Goal: Task Accomplishment & Management: Complete application form

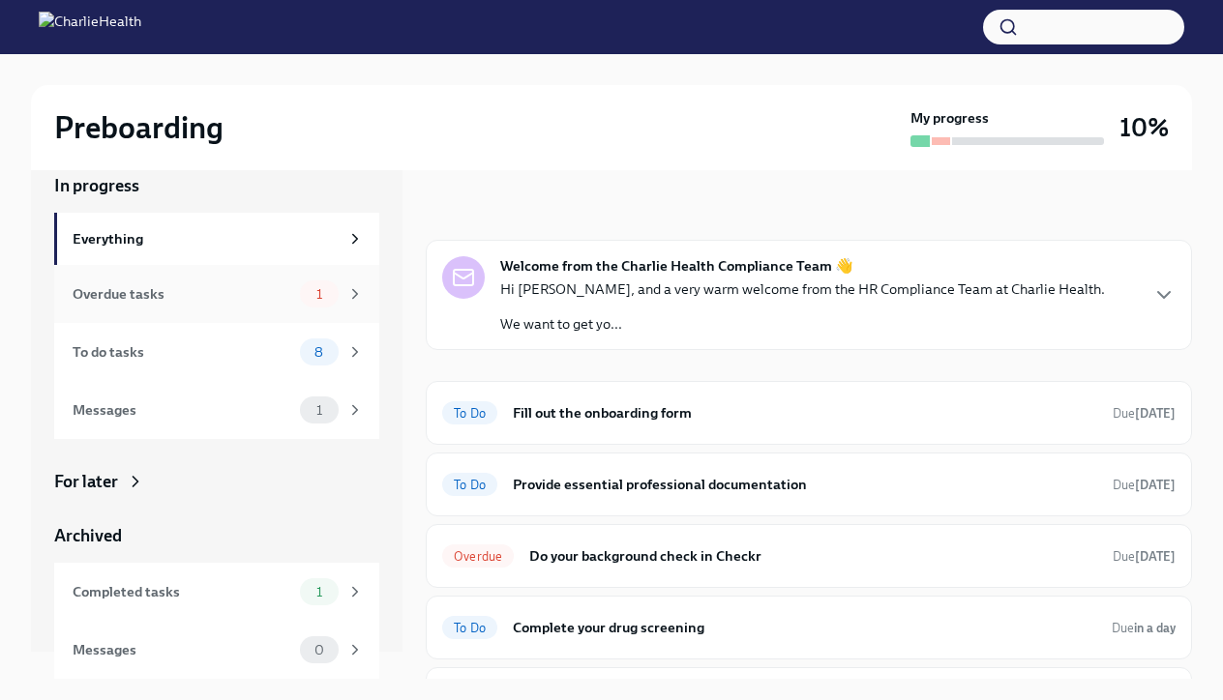
scroll to position [27, 0]
click at [265, 286] on div "Overdue tasks" at bounding box center [183, 293] width 220 height 21
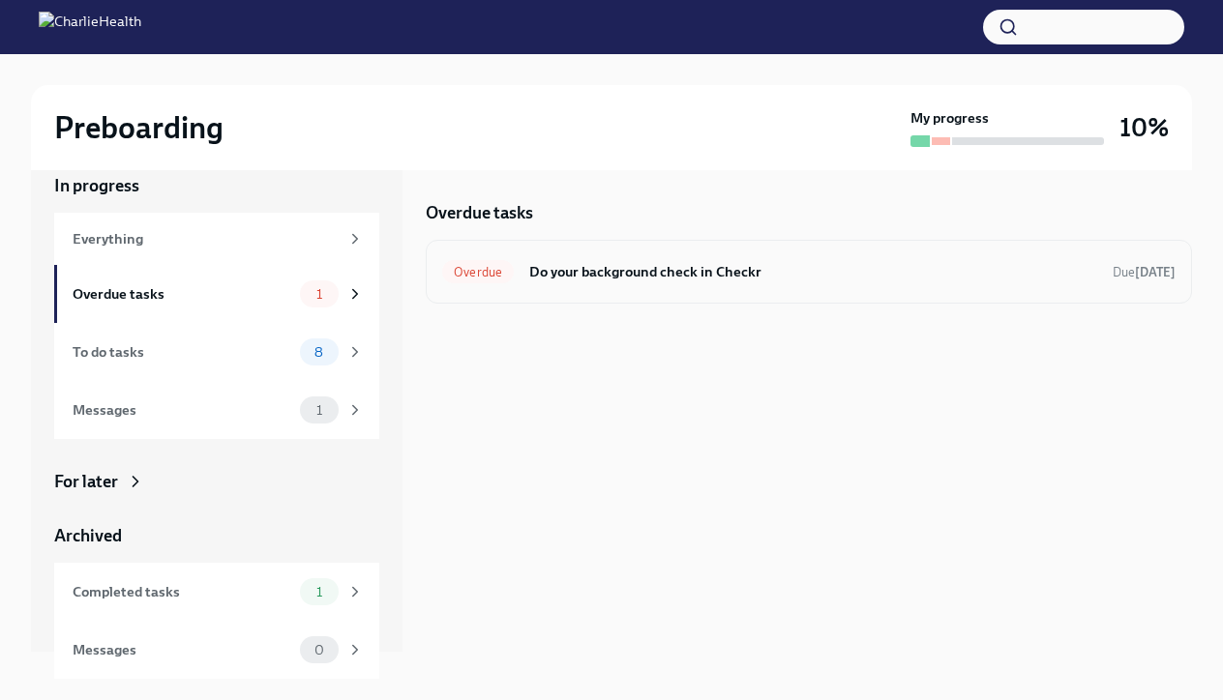
click at [624, 281] on h6 "Do your background check in Checkr" at bounding box center [813, 271] width 568 height 21
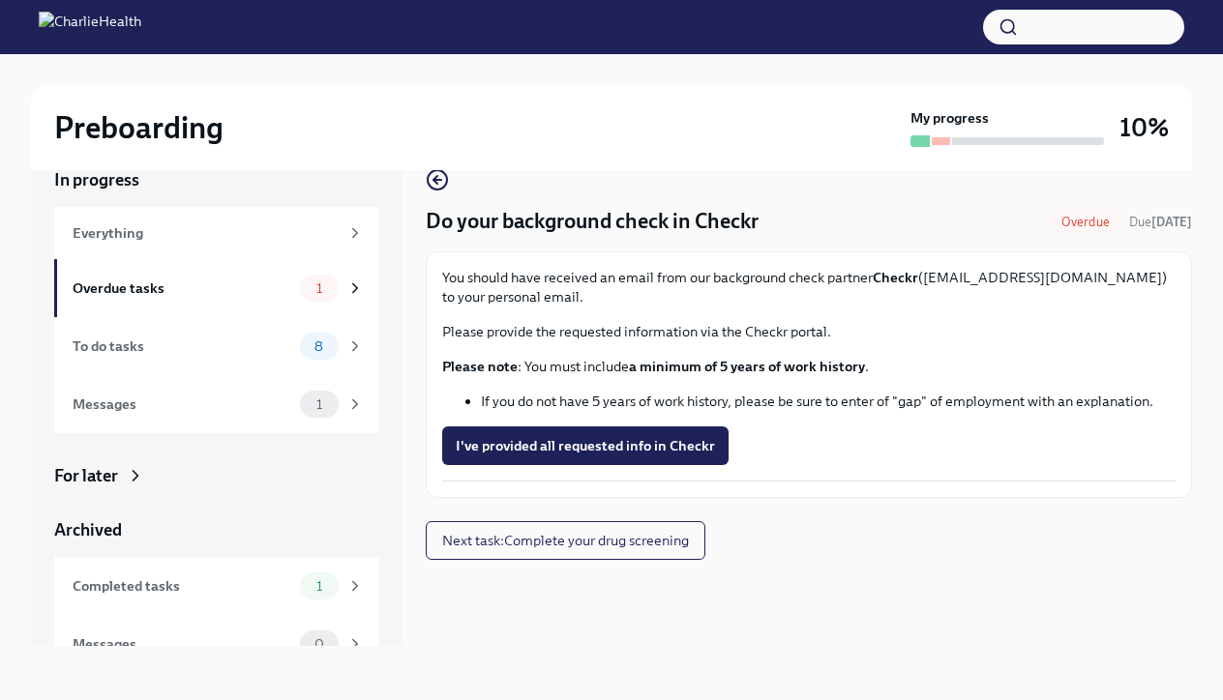
scroll to position [33, 0]
click at [659, 452] on span "I've provided all requested info in Checkr" at bounding box center [585, 445] width 259 height 19
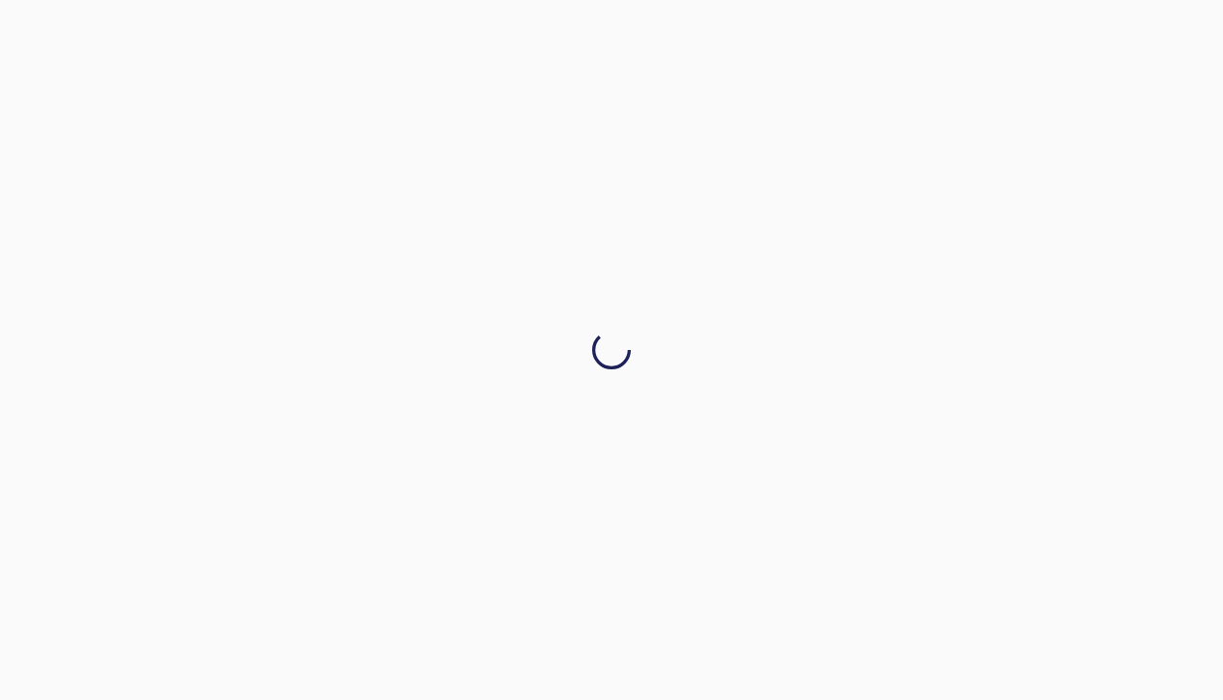
scroll to position [0, 0]
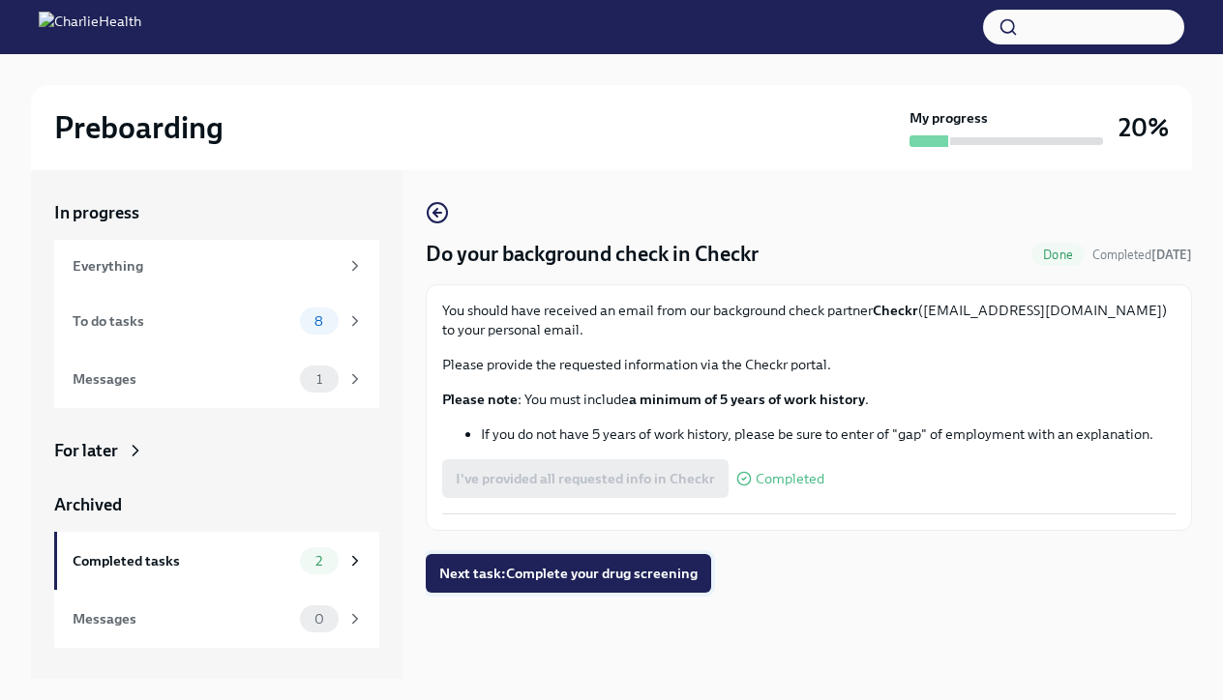
click at [575, 589] on button "Next task : Complete your drug screening" at bounding box center [568, 573] width 285 height 39
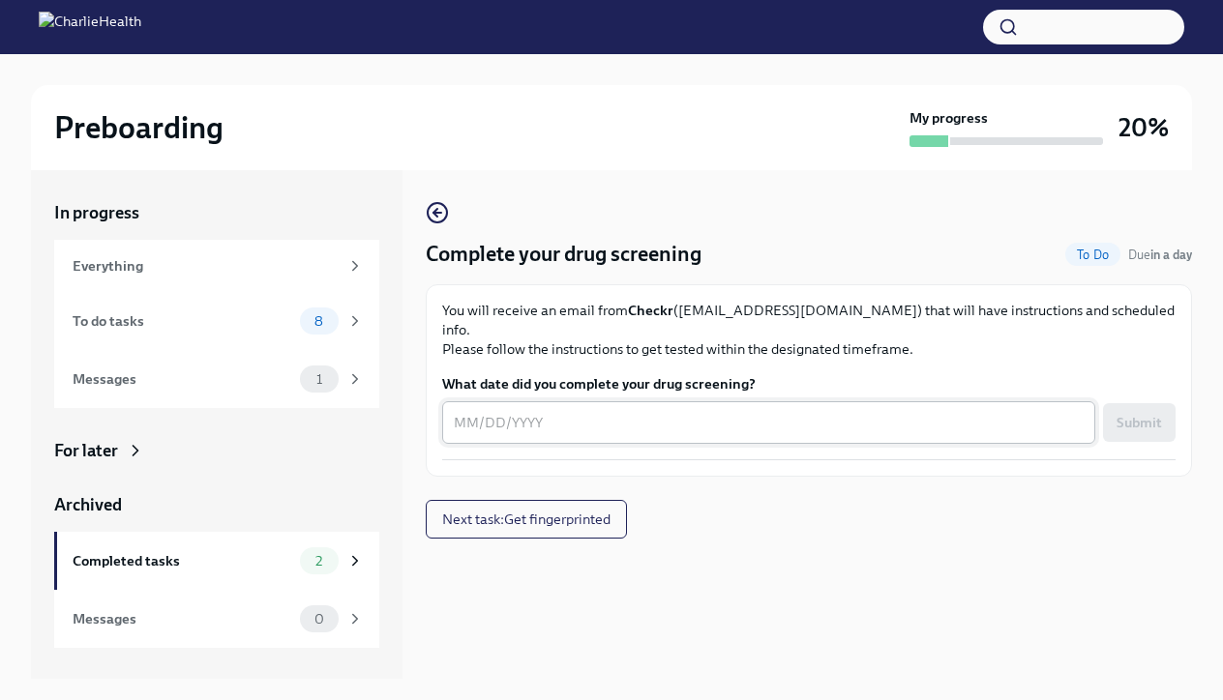
click at [761, 412] on textarea "What date did you complete your drug screening?" at bounding box center [769, 422] width 630 height 23
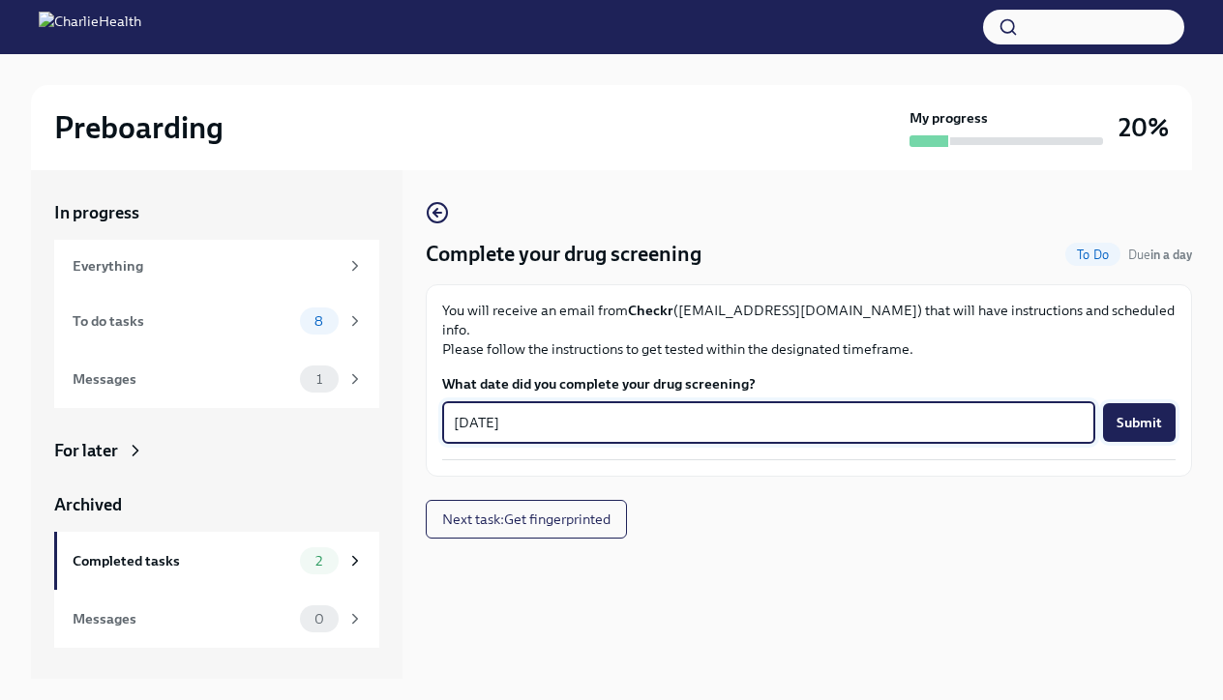
type textarea "[DATE]"
click at [1139, 413] on span "Submit" at bounding box center [1138, 422] width 45 height 19
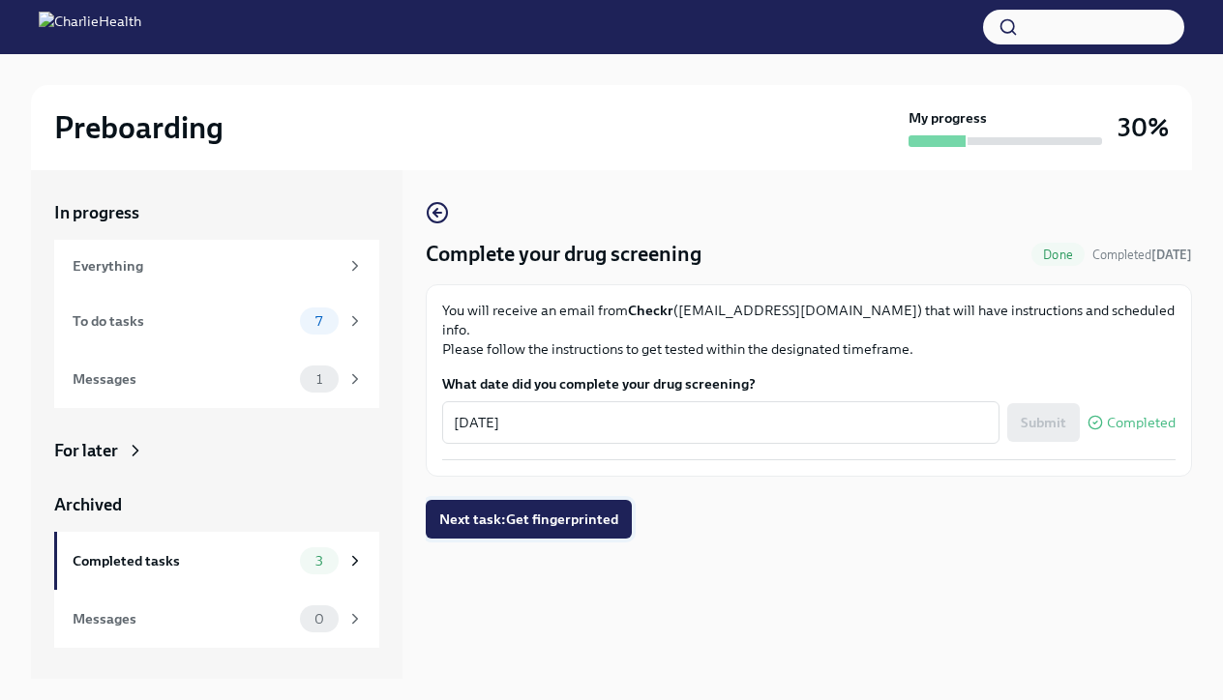
click at [581, 510] on span "Next task : Get fingerprinted" at bounding box center [528, 519] width 179 height 19
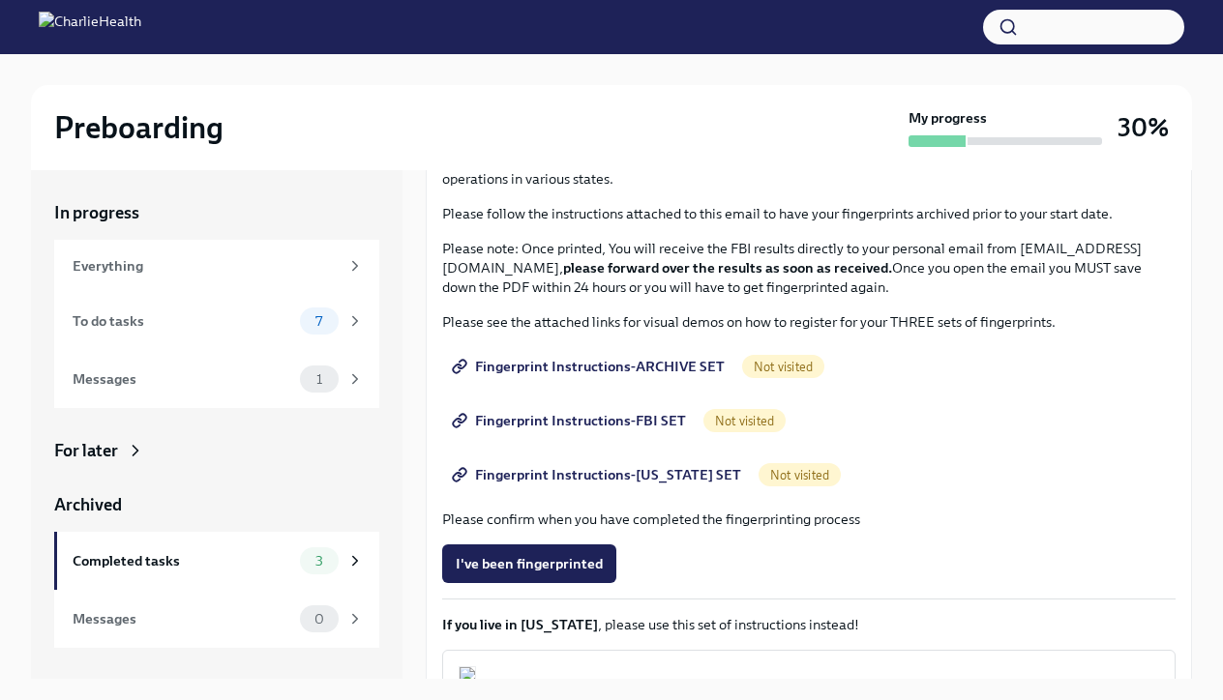
scroll to position [149, 0]
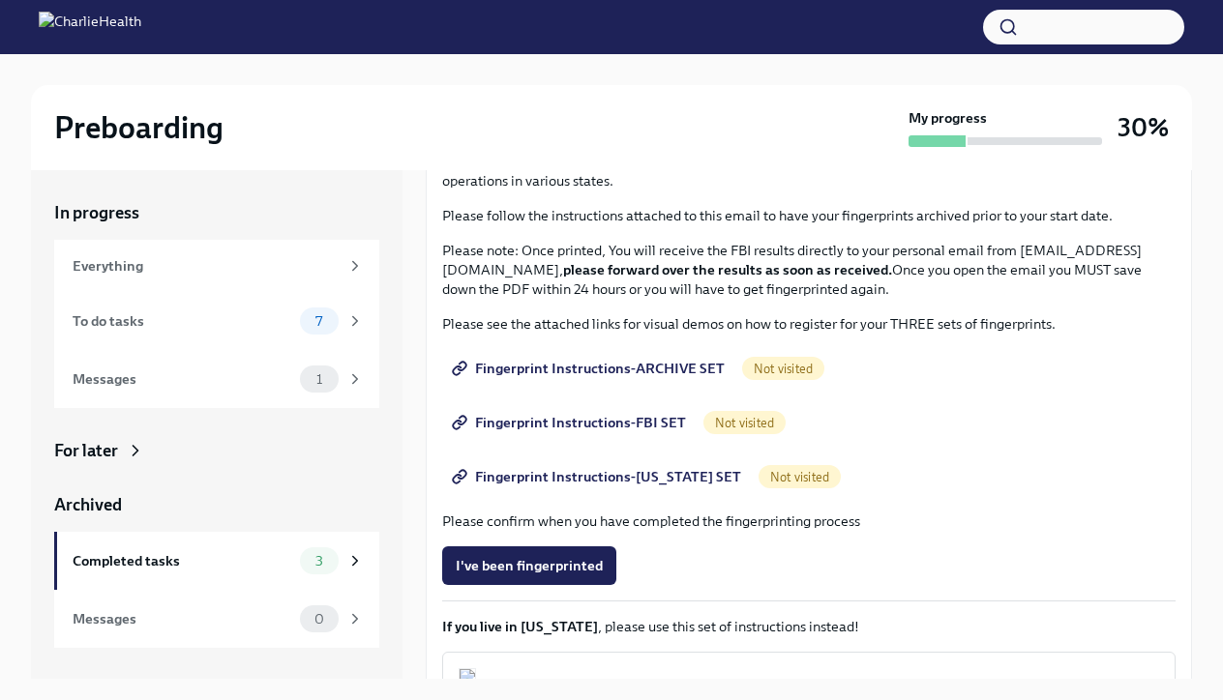
click at [659, 368] on span "Fingerprint Instructions-ARCHIVE SET" at bounding box center [590, 368] width 269 height 19
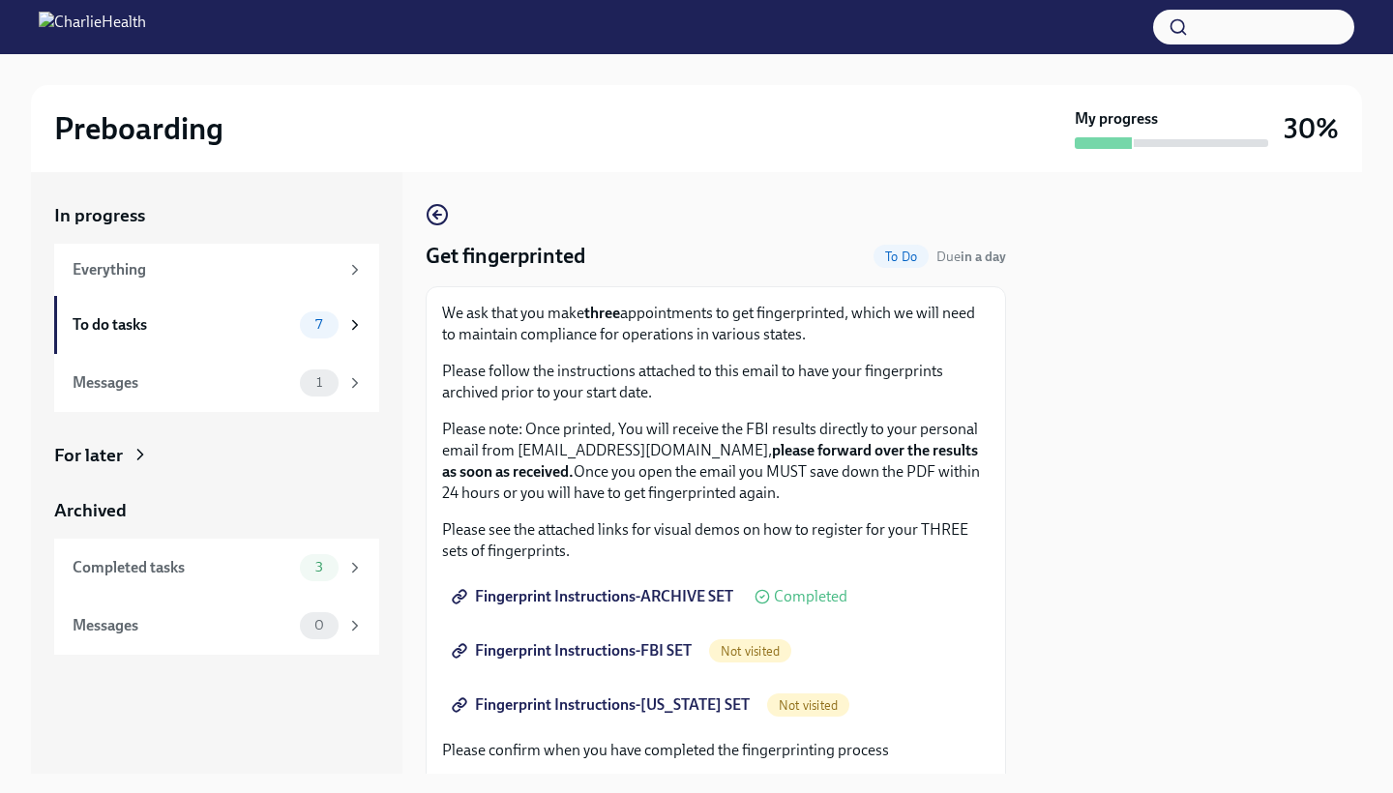
scroll to position [0, 0]
click at [269, 321] on div "To do tasks" at bounding box center [183, 324] width 220 height 21
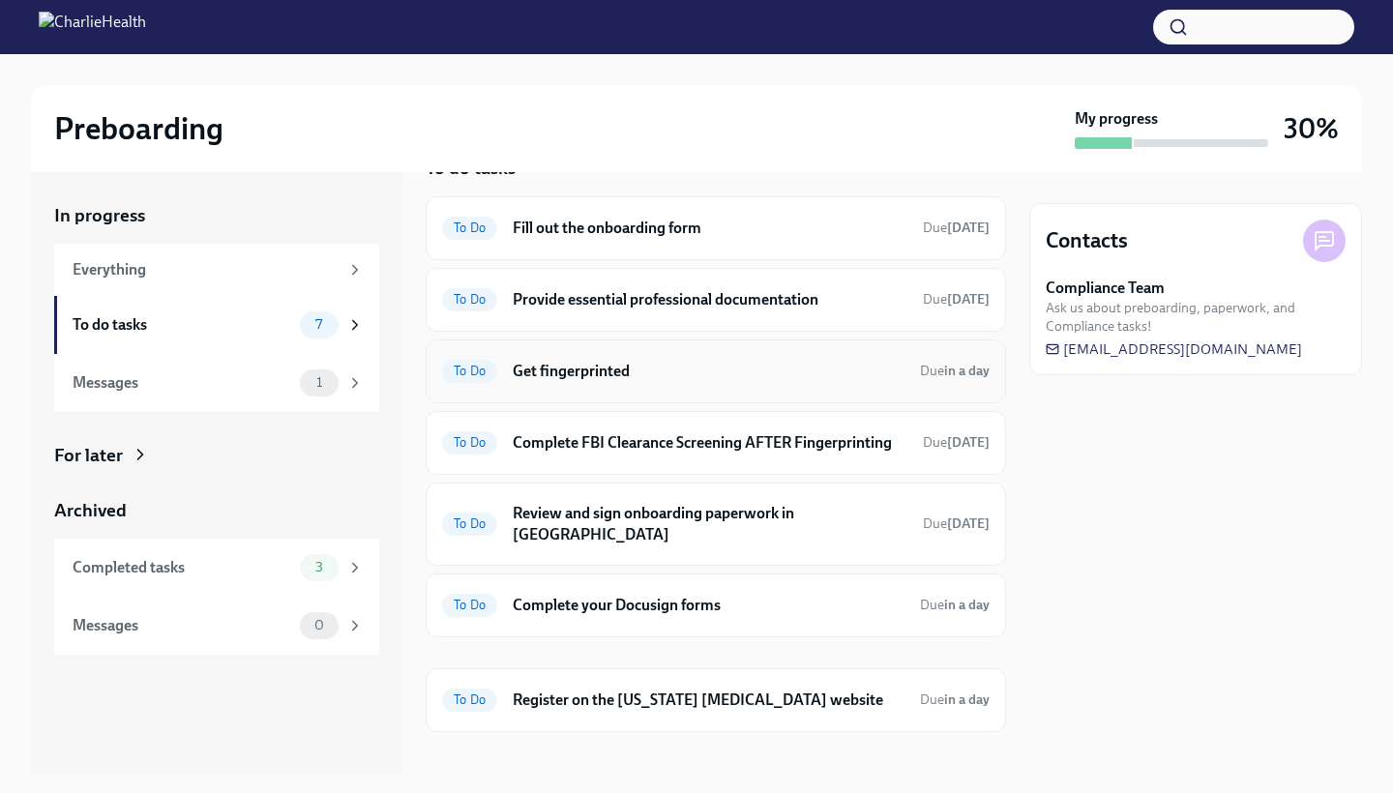
click at [775, 375] on h6 "Get fingerprinted" at bounding box center [709, 371] width 392 height 21
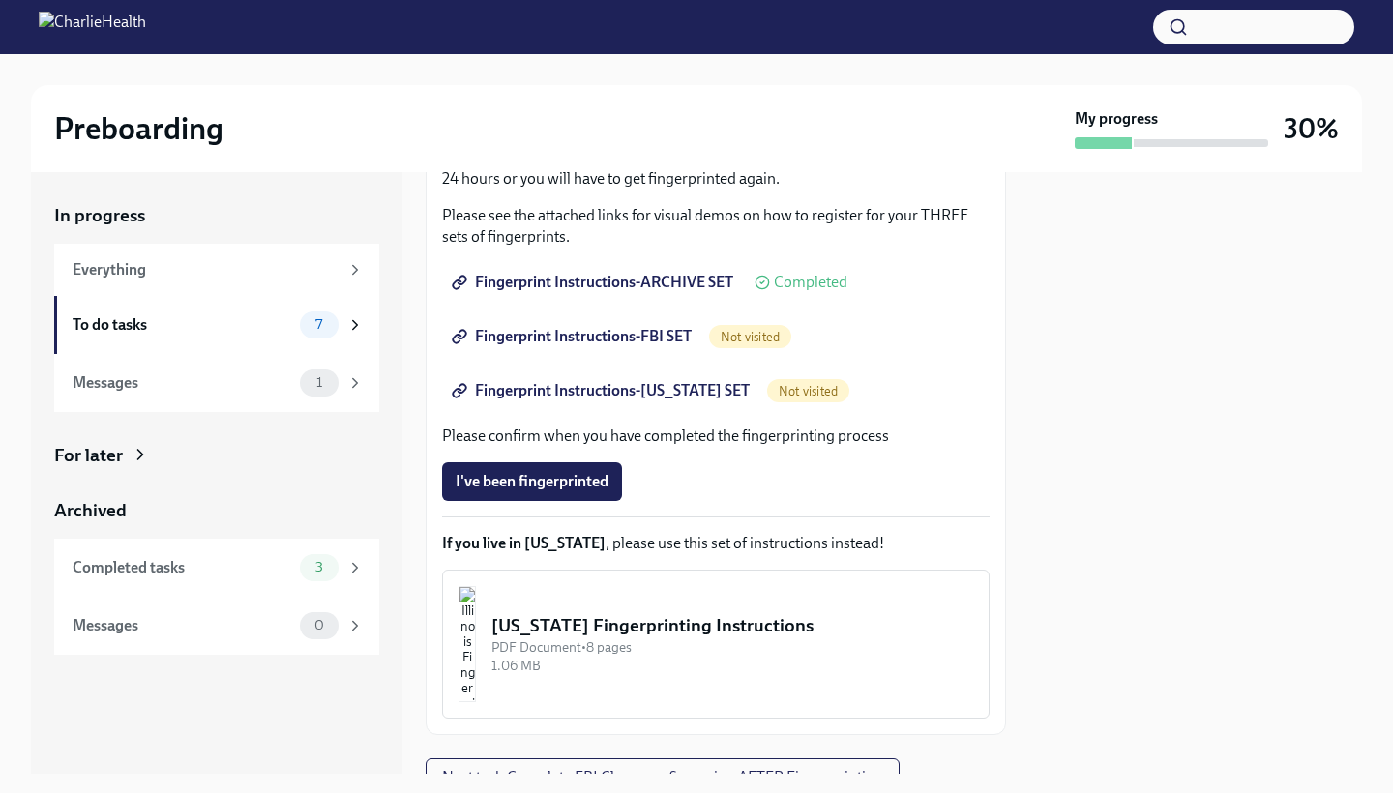
scroll to position [318, 0]
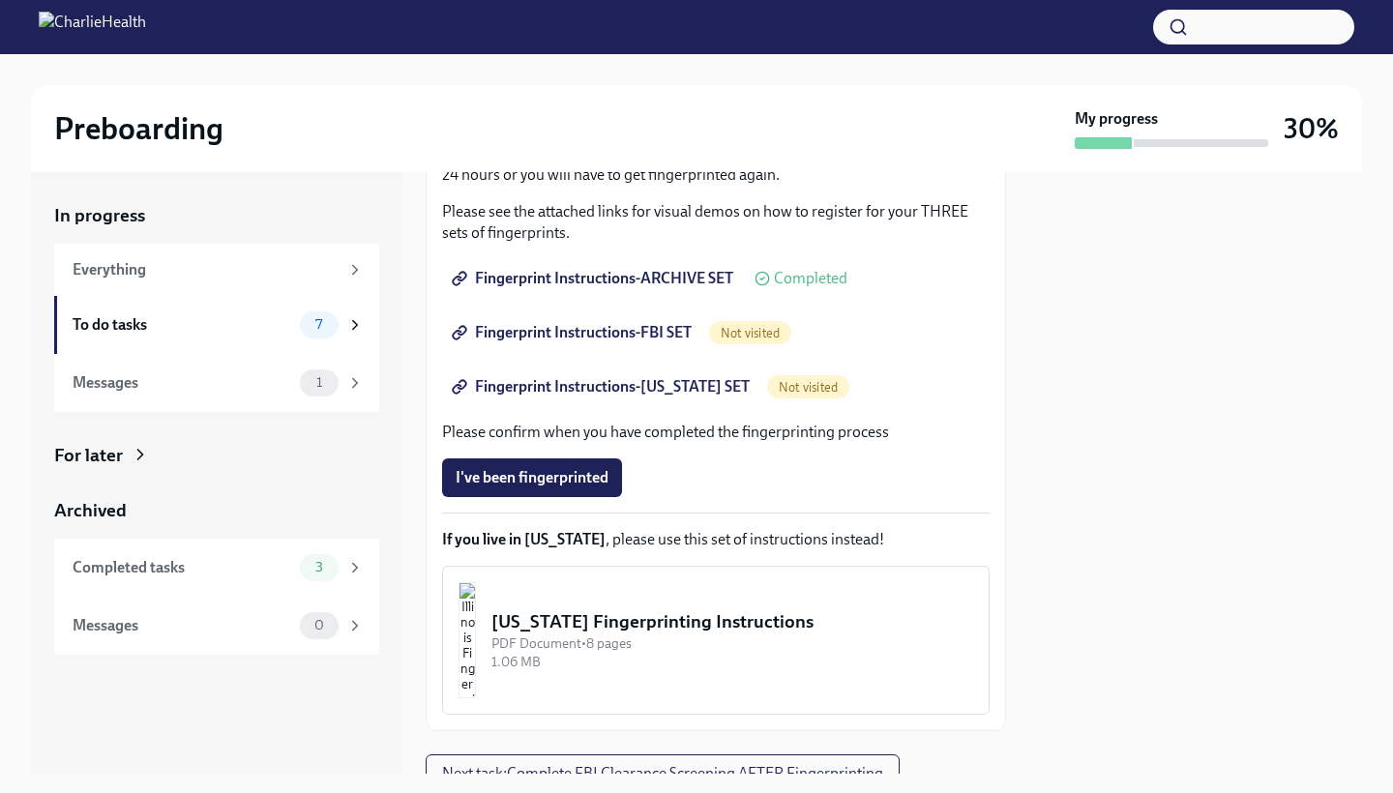
click at [547, 331] on span "Fingerprint Instructions-FBI SET" at bounding box center [574, 332] width 236 height 19
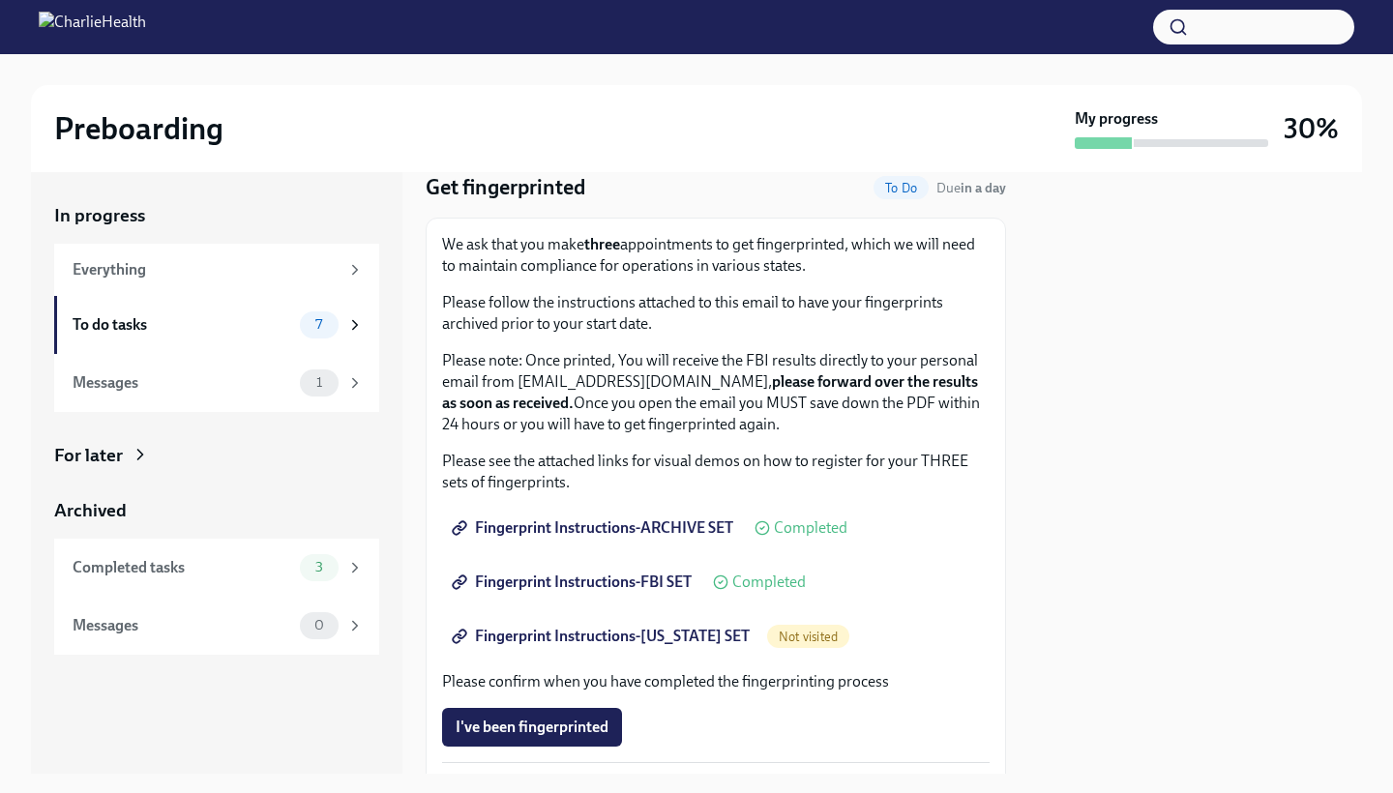
scroll to position [77, 0]
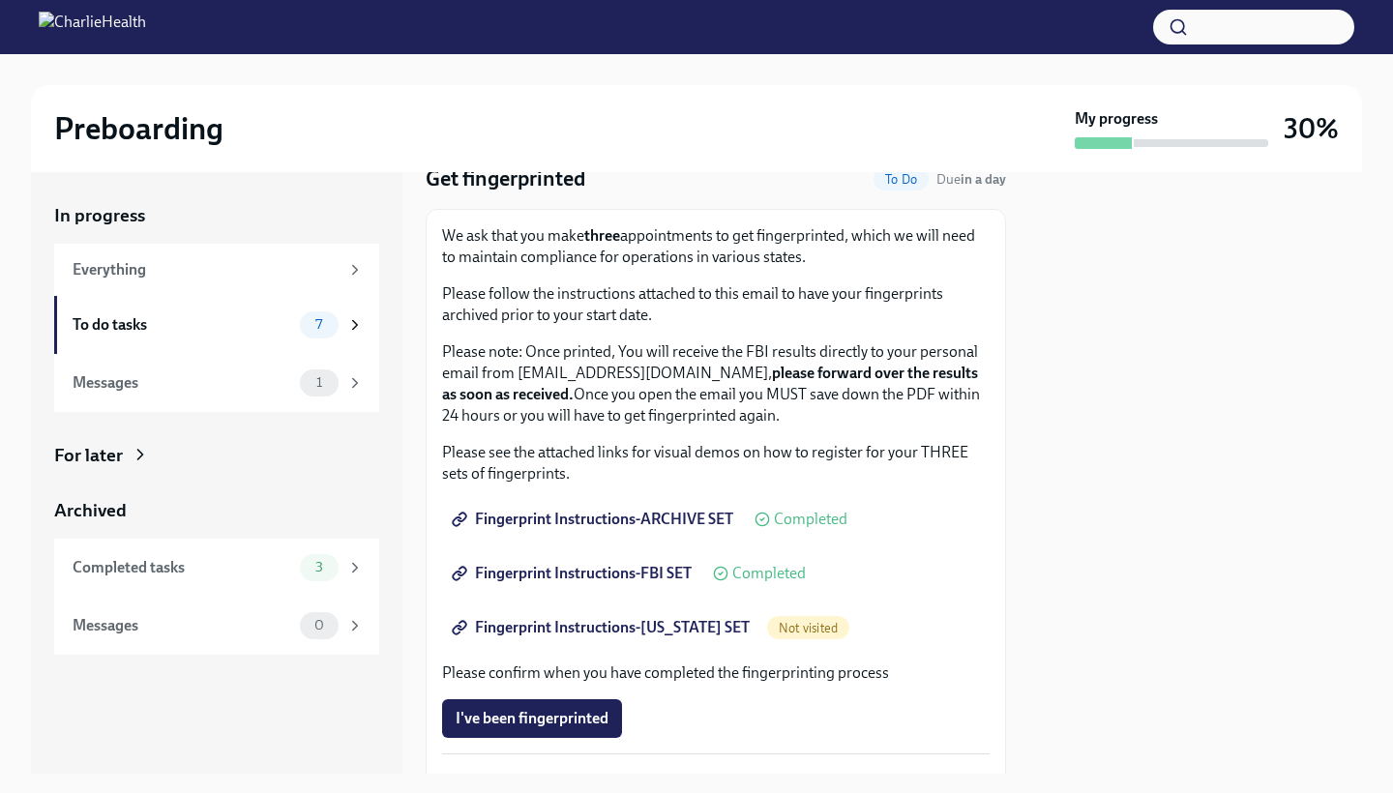
click at [681, 633] on span "Fingerprint Instructions-[US_STATE] SET" at bounding box center [603, 627] width 294 height 19
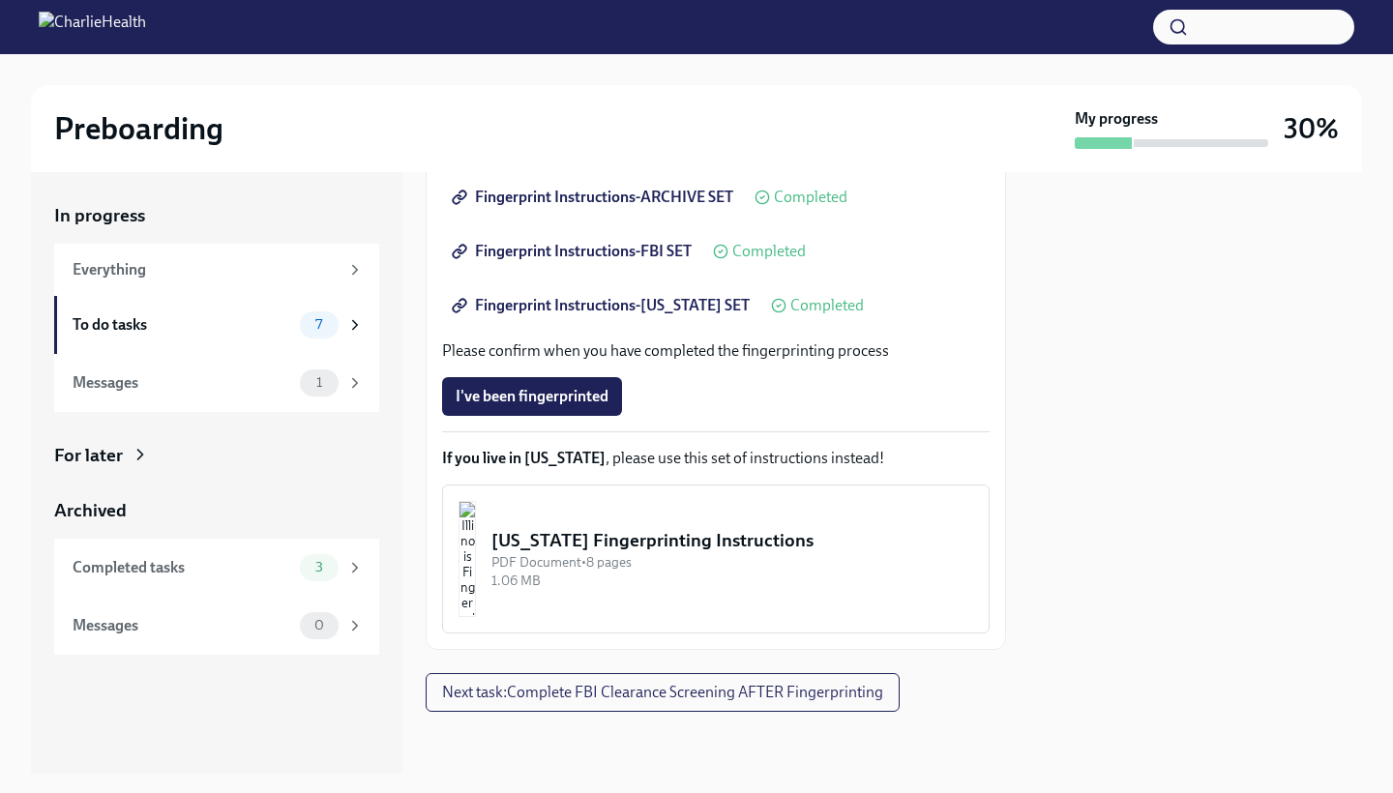
scroll to position [399, 0]
click at [272, 391] on div "Messages" at bounding box center [183, 382] width 220 height 21
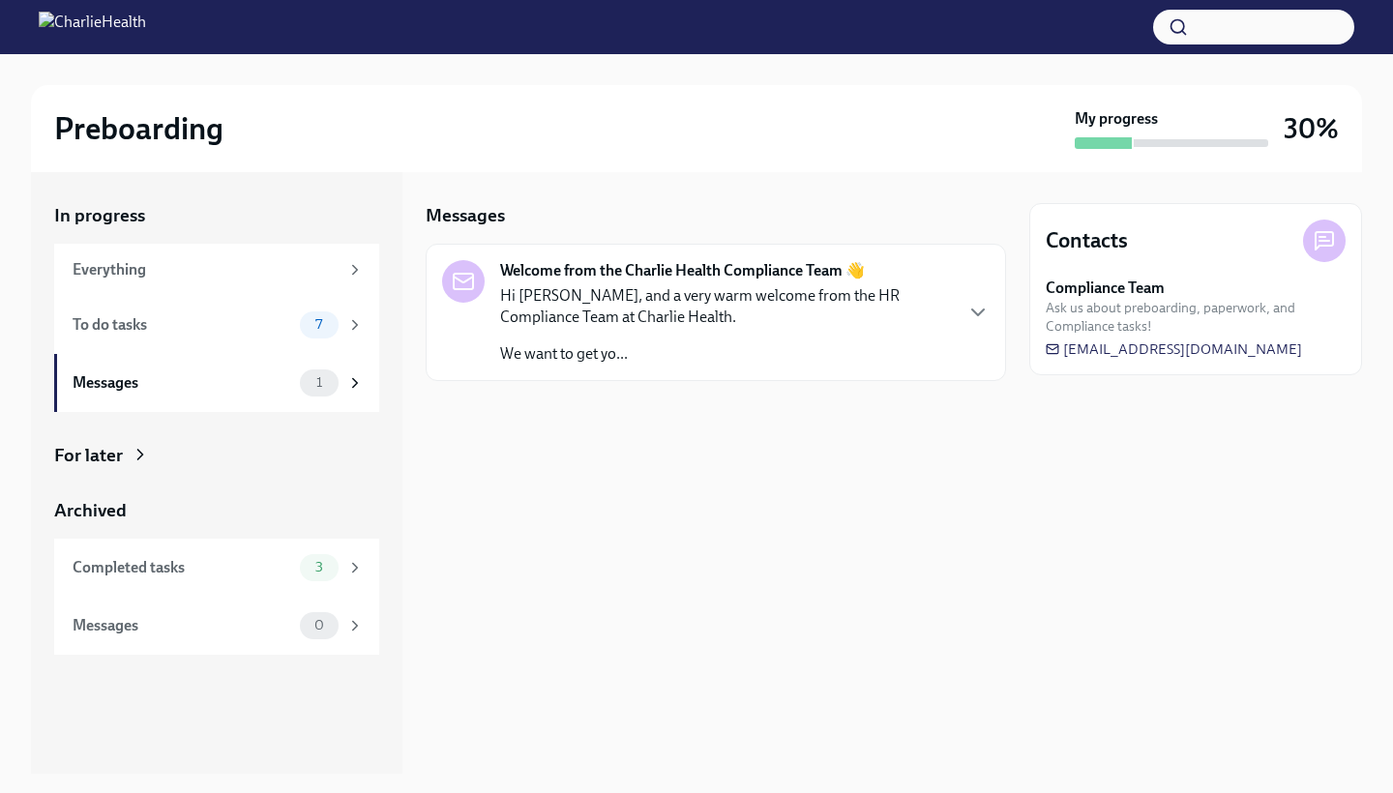
click at [657, 311] on p "Hi [PERSON_NAME], and a very warm welcome from the HR Compliance Team at Charli…" at bounding box center [725, 306] width 451 height 43
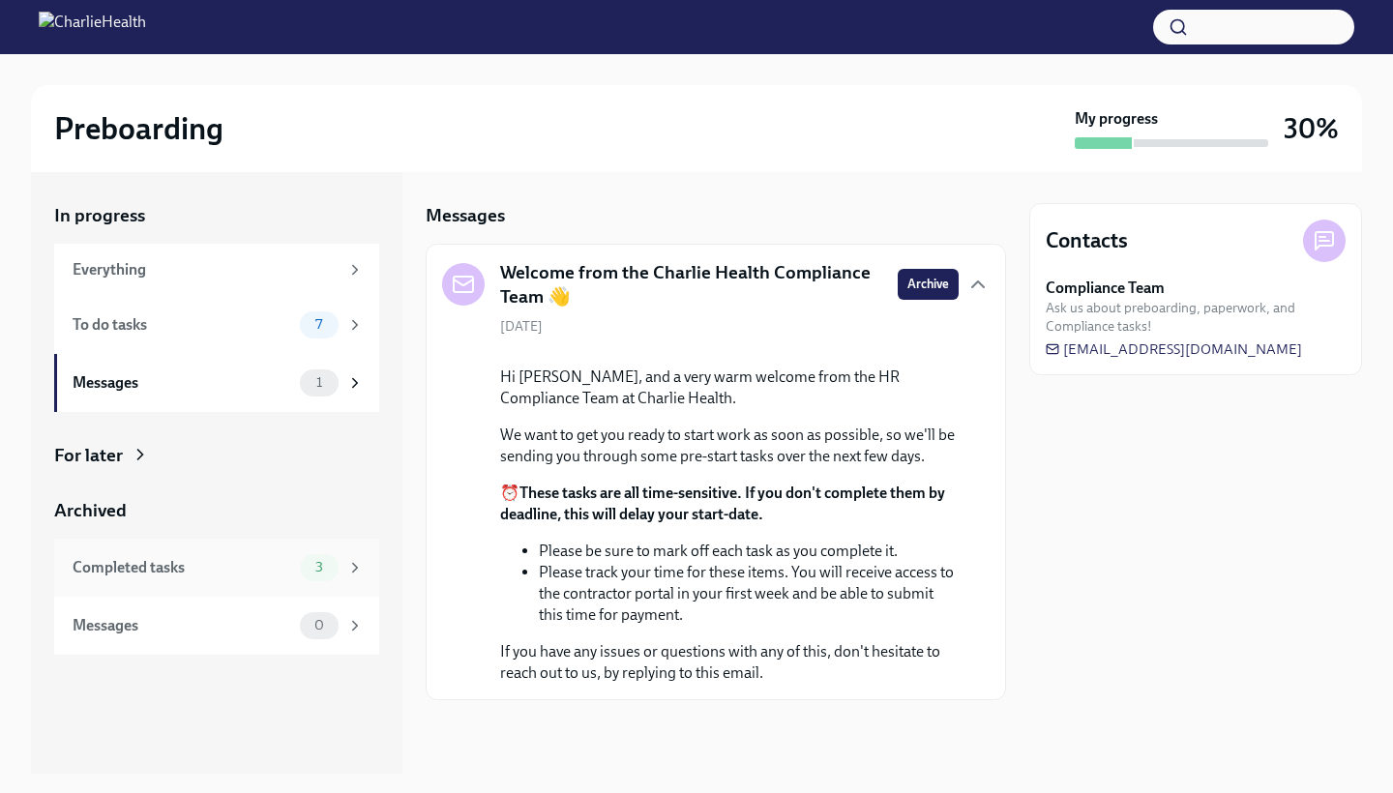
click at [189, 560] on div "Completed tasks" at bounding box center [183, 567] width 220 height 21
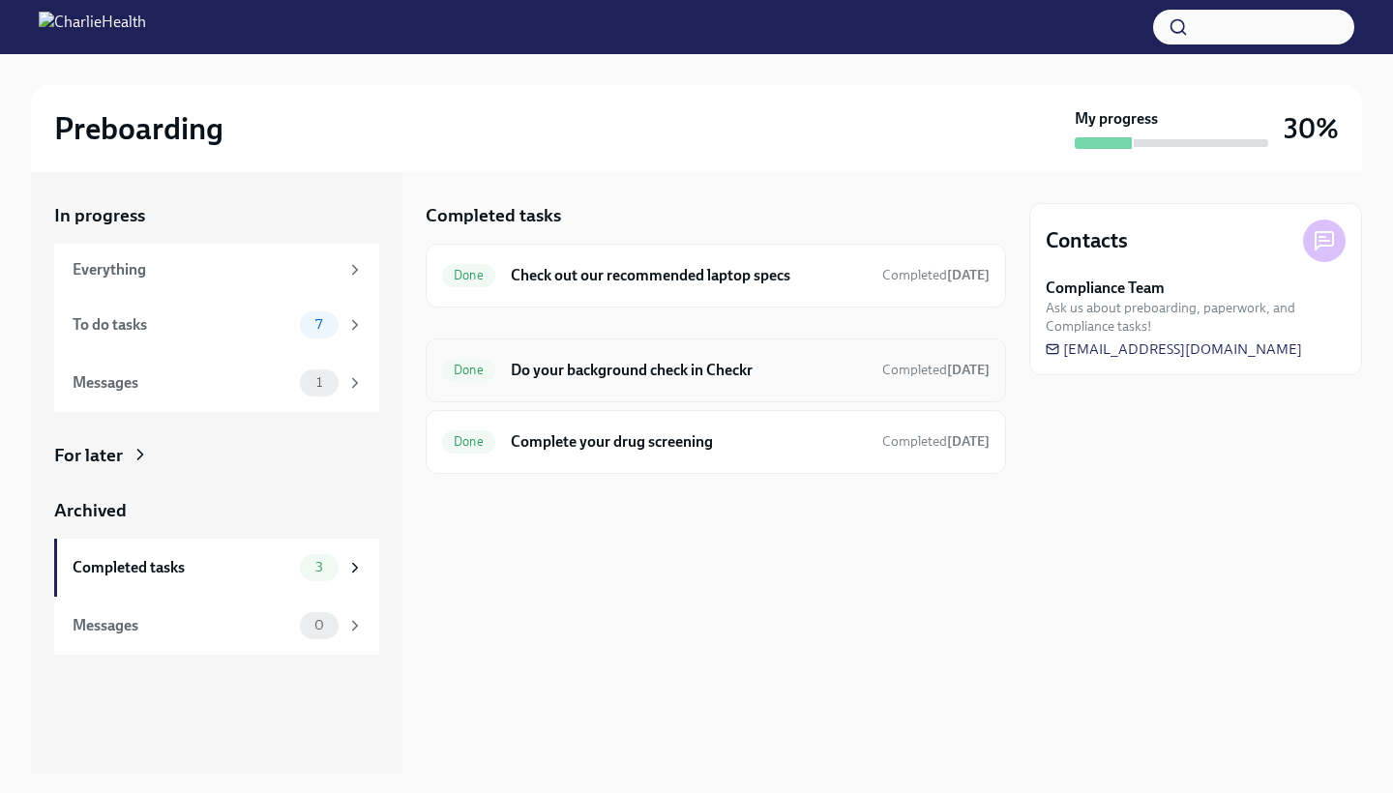
click at [663, 355] on div "Done Do your background check in Checkr Completed [DATE]" at bounding box center [715, 370] width 547 height 31
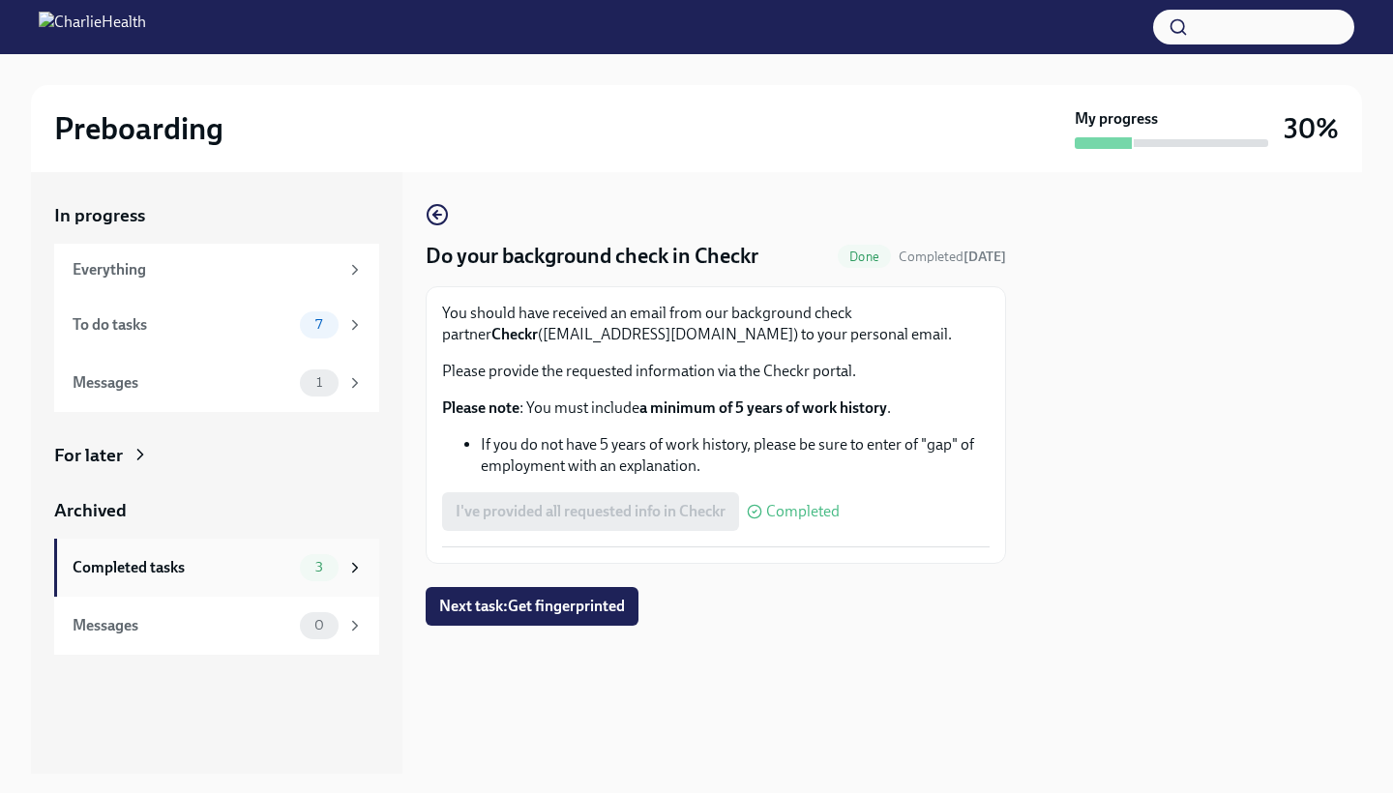
click at [231, 573] on div "Completed tasks" at bounding box center [183, 567] width 220 height 21
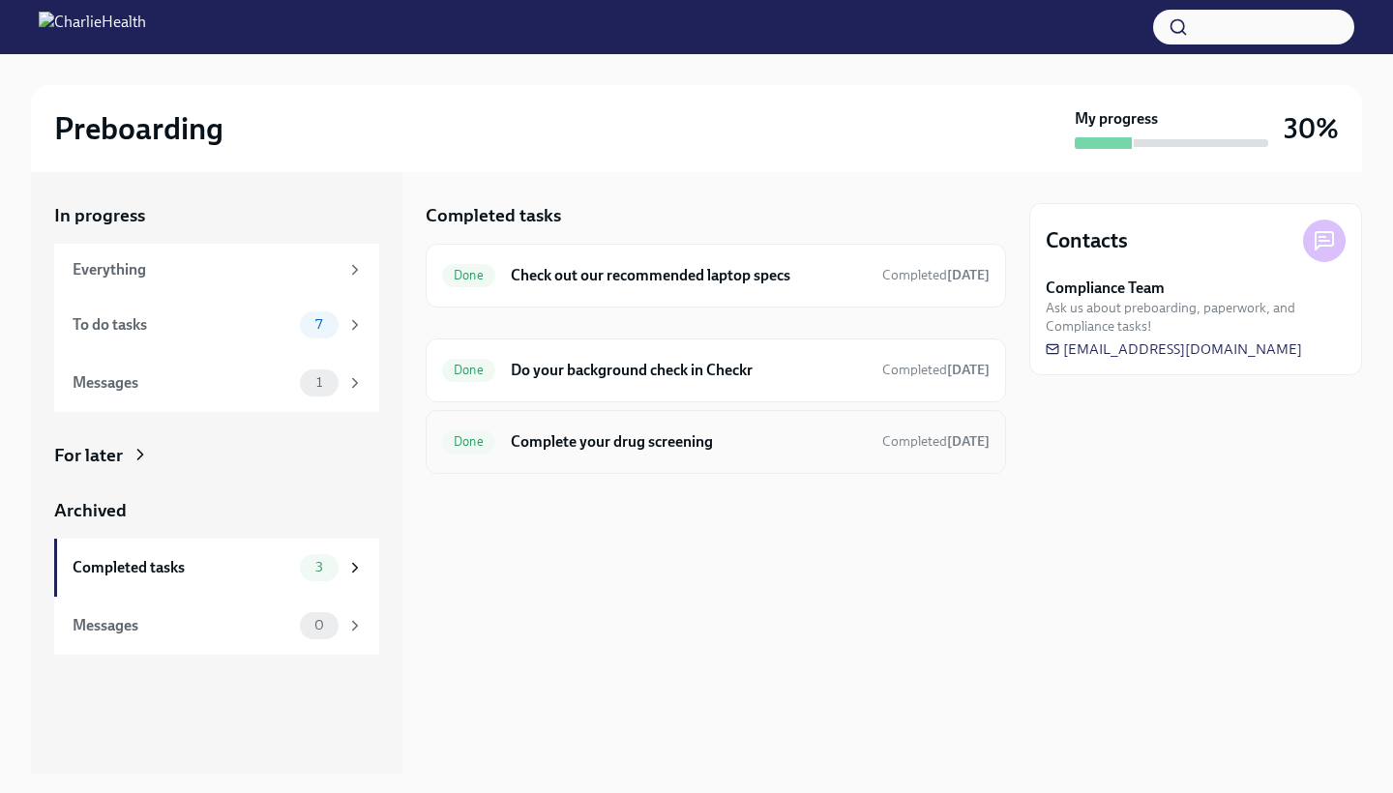
click at [570, 450] on h6 "Complete your drug screening" at bounding box center [689, 441] width 356 height 21
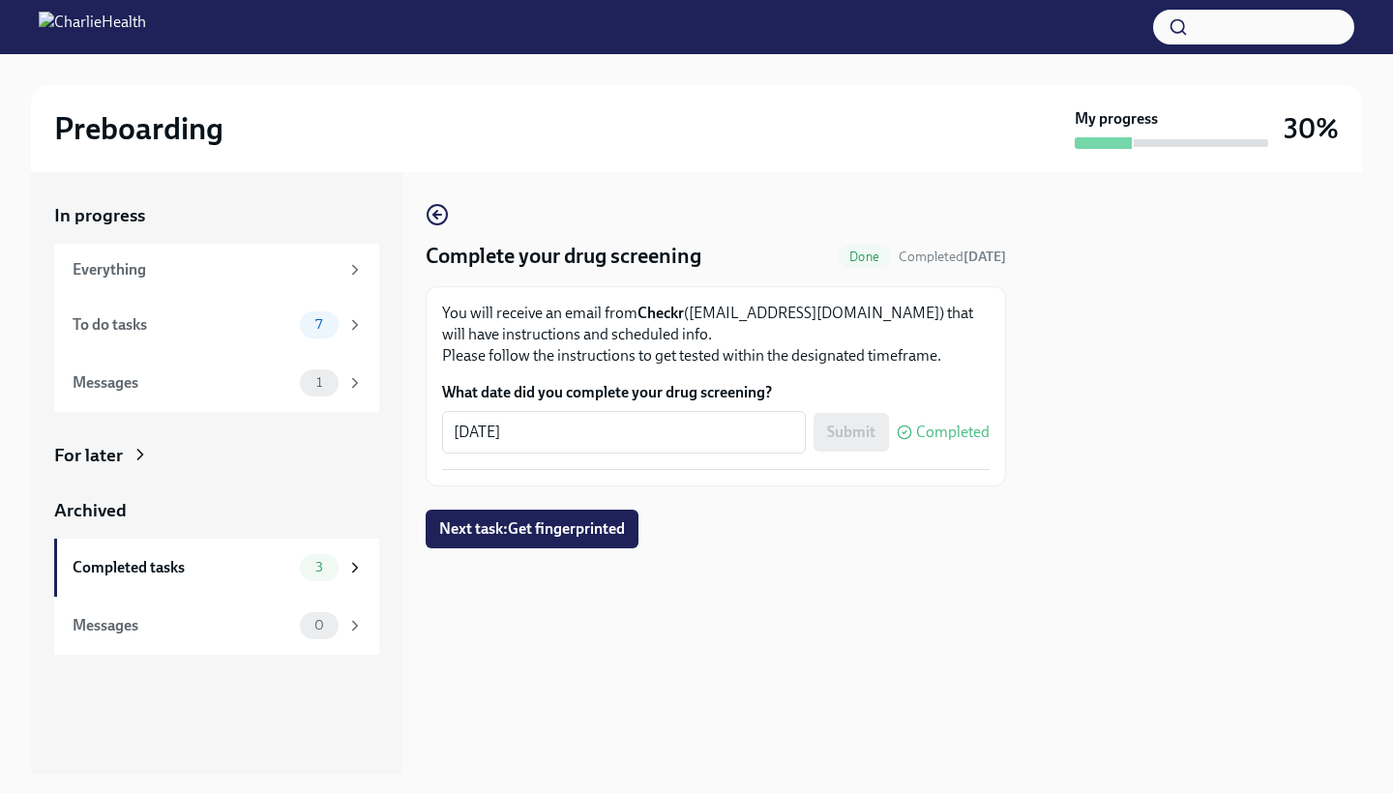
click at [814, 550] on div at bounding box center [716, 579] width 580 height 62
click at [250, 330] on div "To do tasks" at bounding box center [183, 324] width 220 height 21
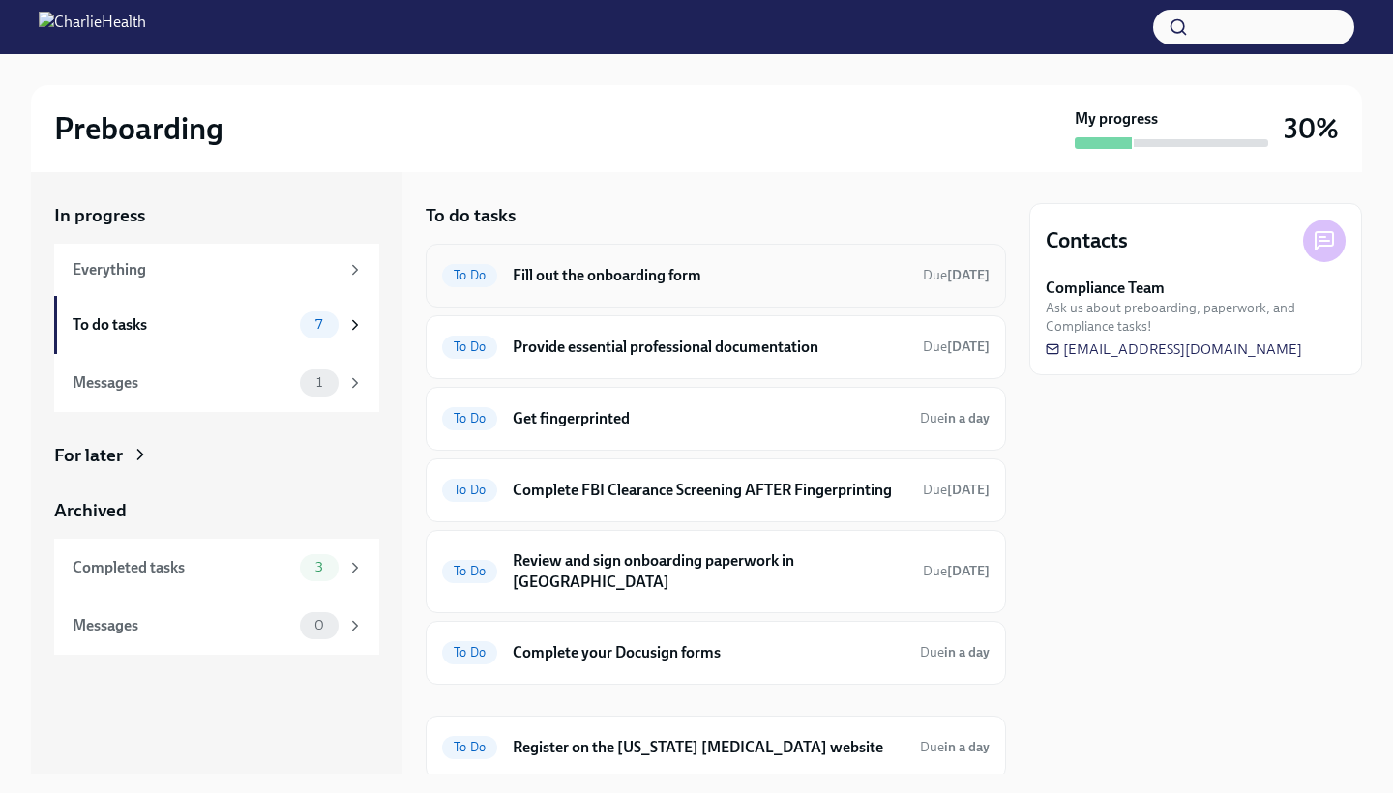
click at [706, 256] on div "To Do Fill out the onboarding form Due [DATE]" at bounding box center [716, 276] width 580 height 64
click at [691, 281] on h6 "Fill out the onboarding form" at bounding box center [710, 275] width 395 height 21
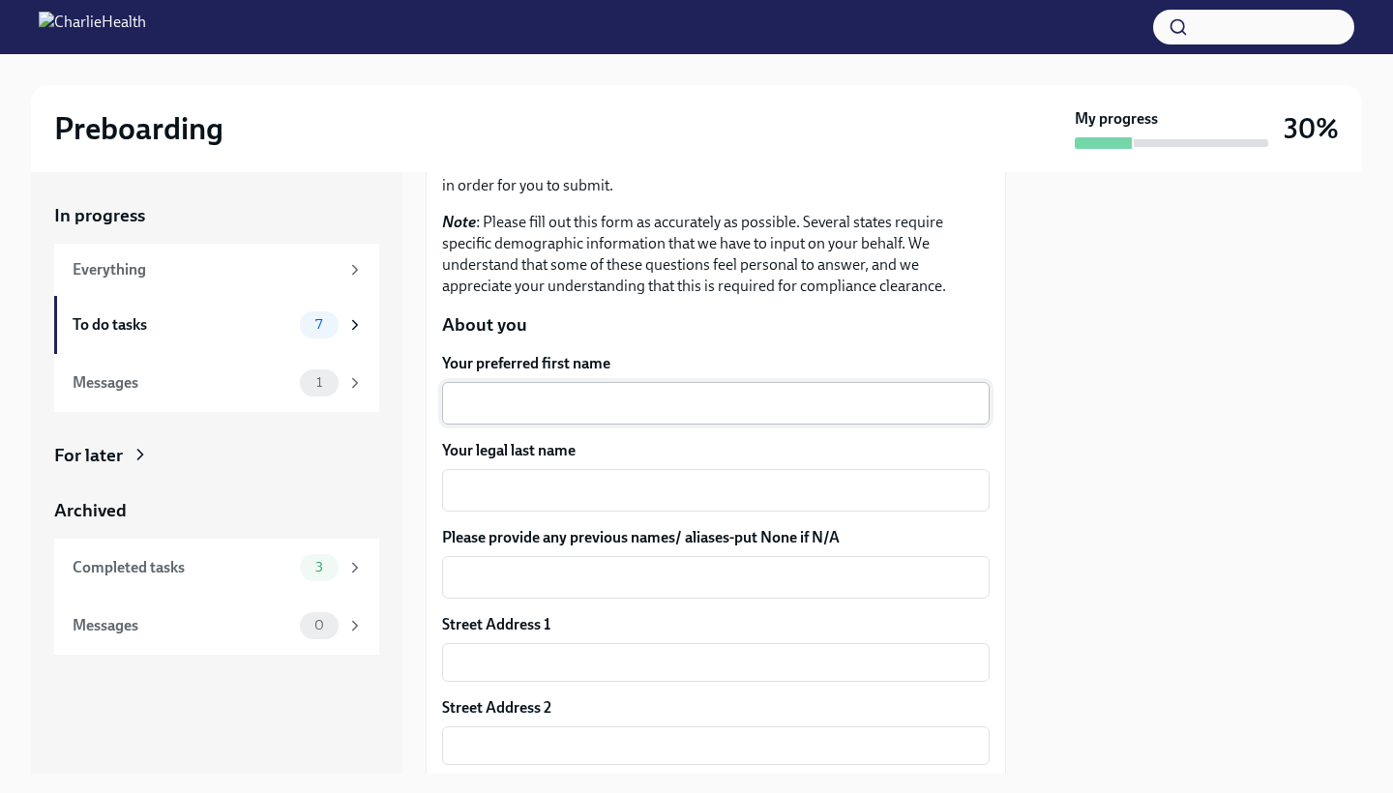
scroll to position [180, 0]
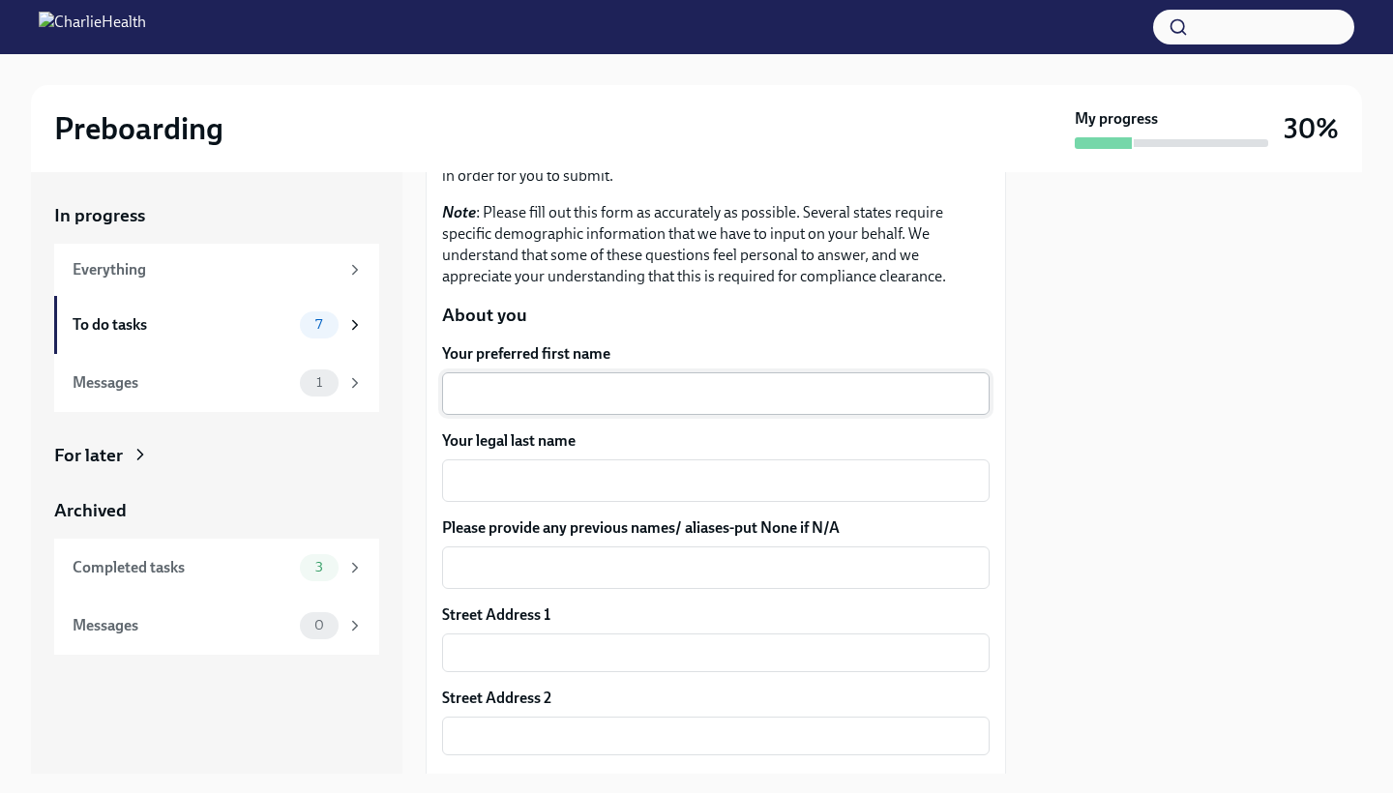
click at [664, 395] on textarea "Your preferred first name" at bounding box center [716, 393] width 524 height 23
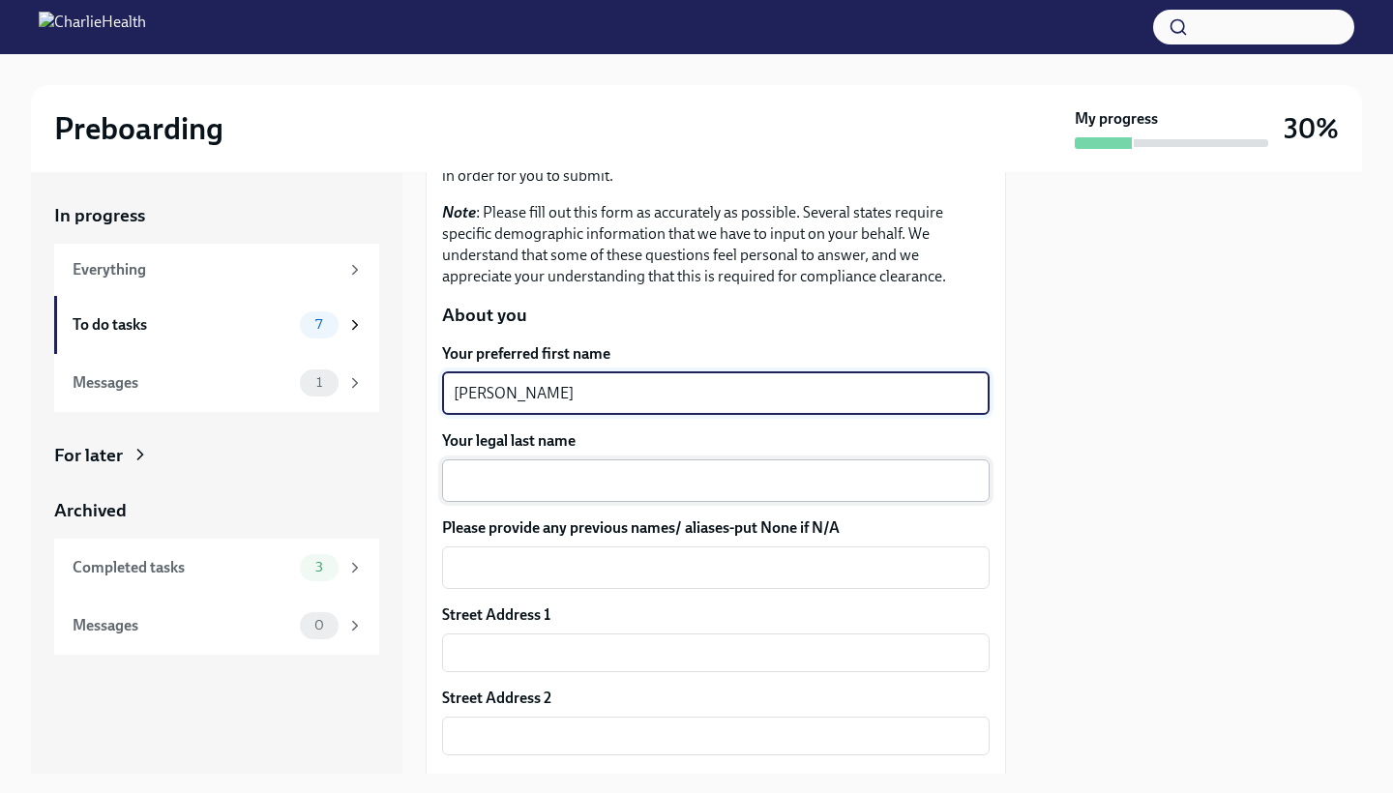
type textarea "[PERSON_NAME]"
click at [594, 474] on textarea "Your legal last name" at bounding box center [716, 480] width 524 height 23
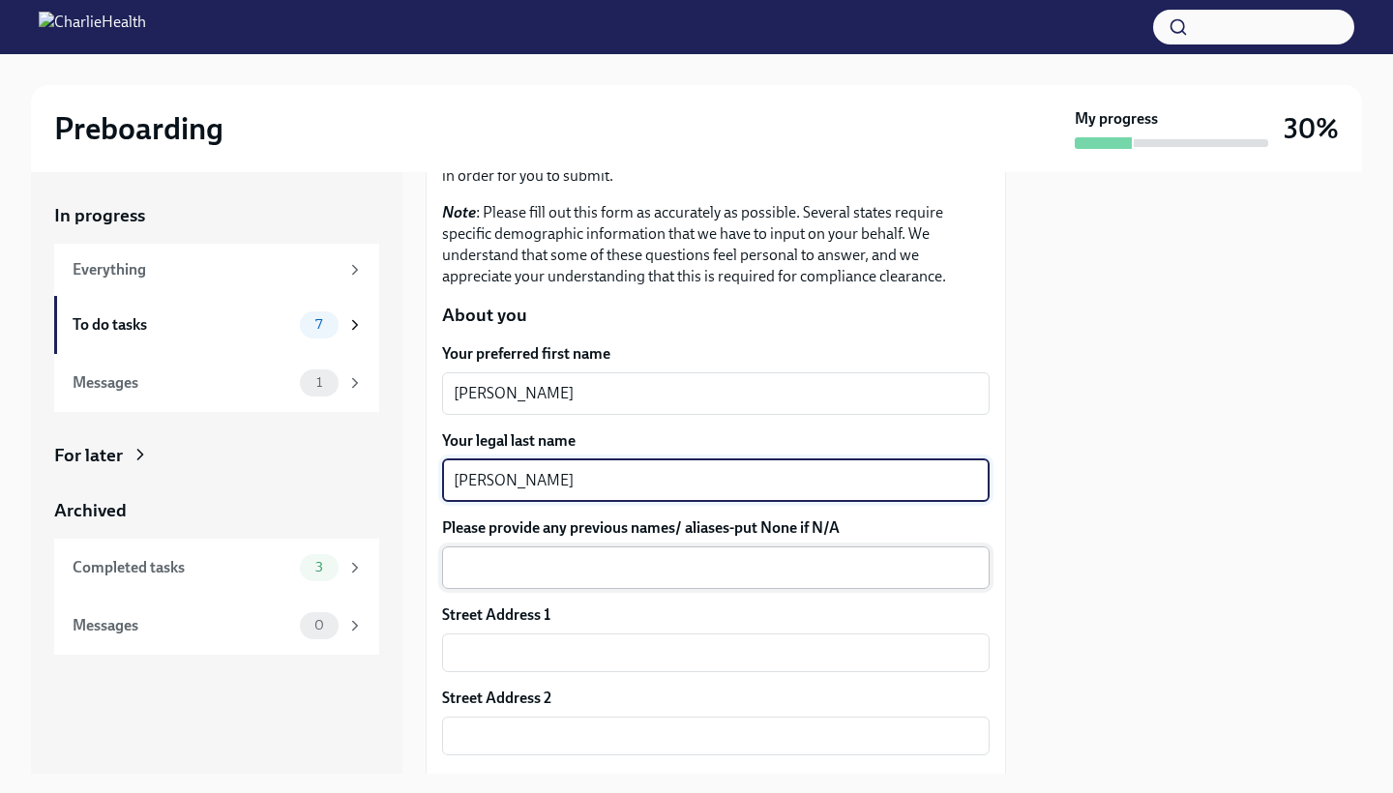
type textarea "[PERSON_NAME]"
click at [614, 575] on textarea "Please provide any previous names/ aliases-put None if N/A" at bounding box center [716, 567] width 524 height 23
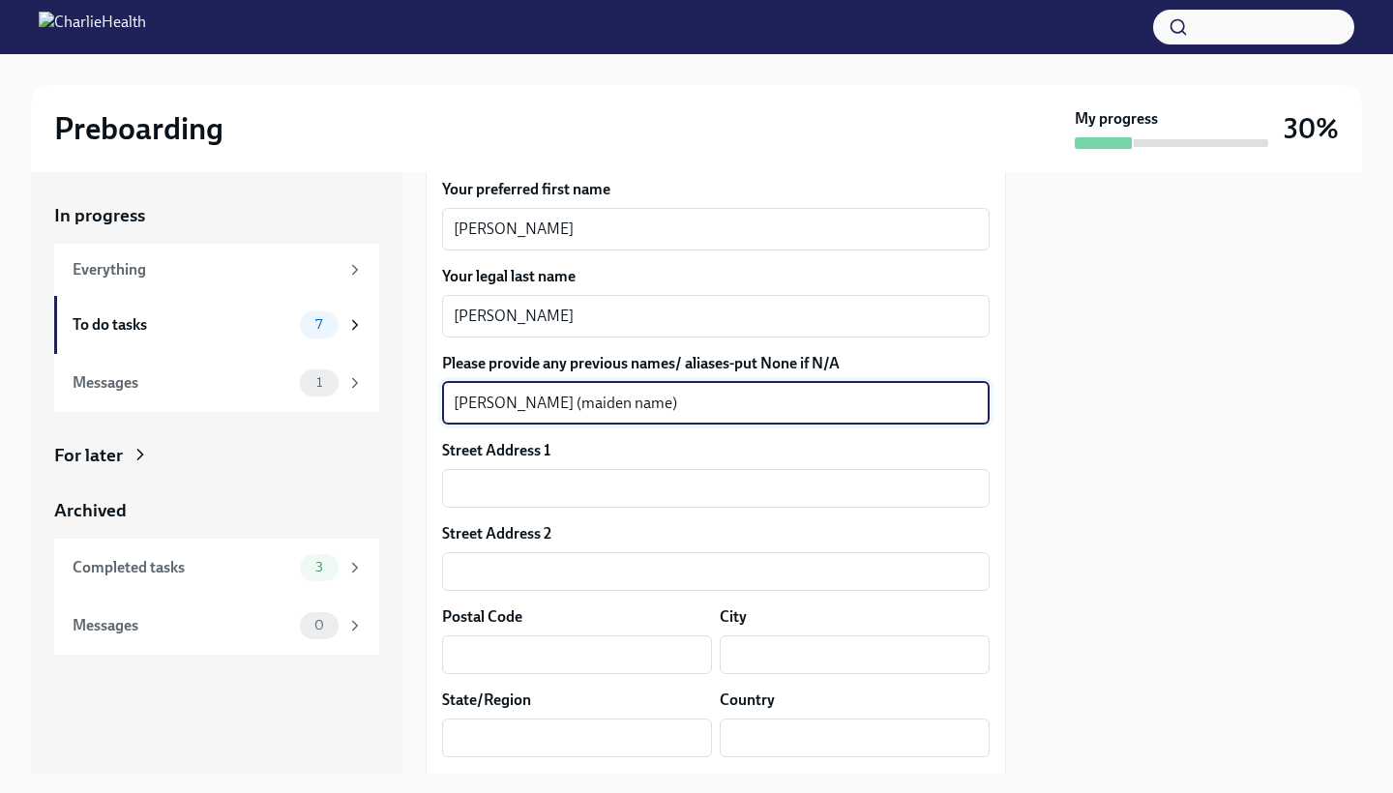
scroll to position [389, 0]
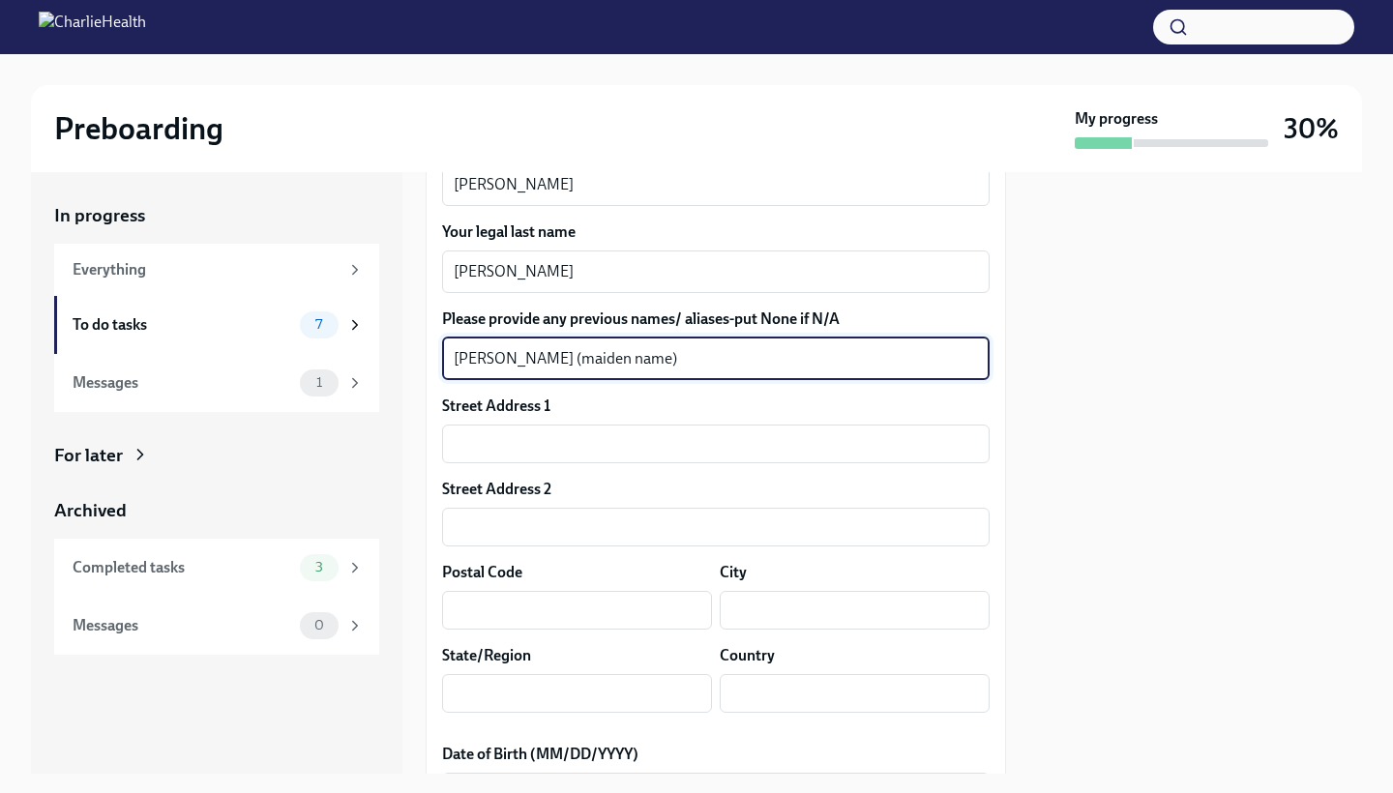
type textarea "[PERSON_NAME] (maiden name)"
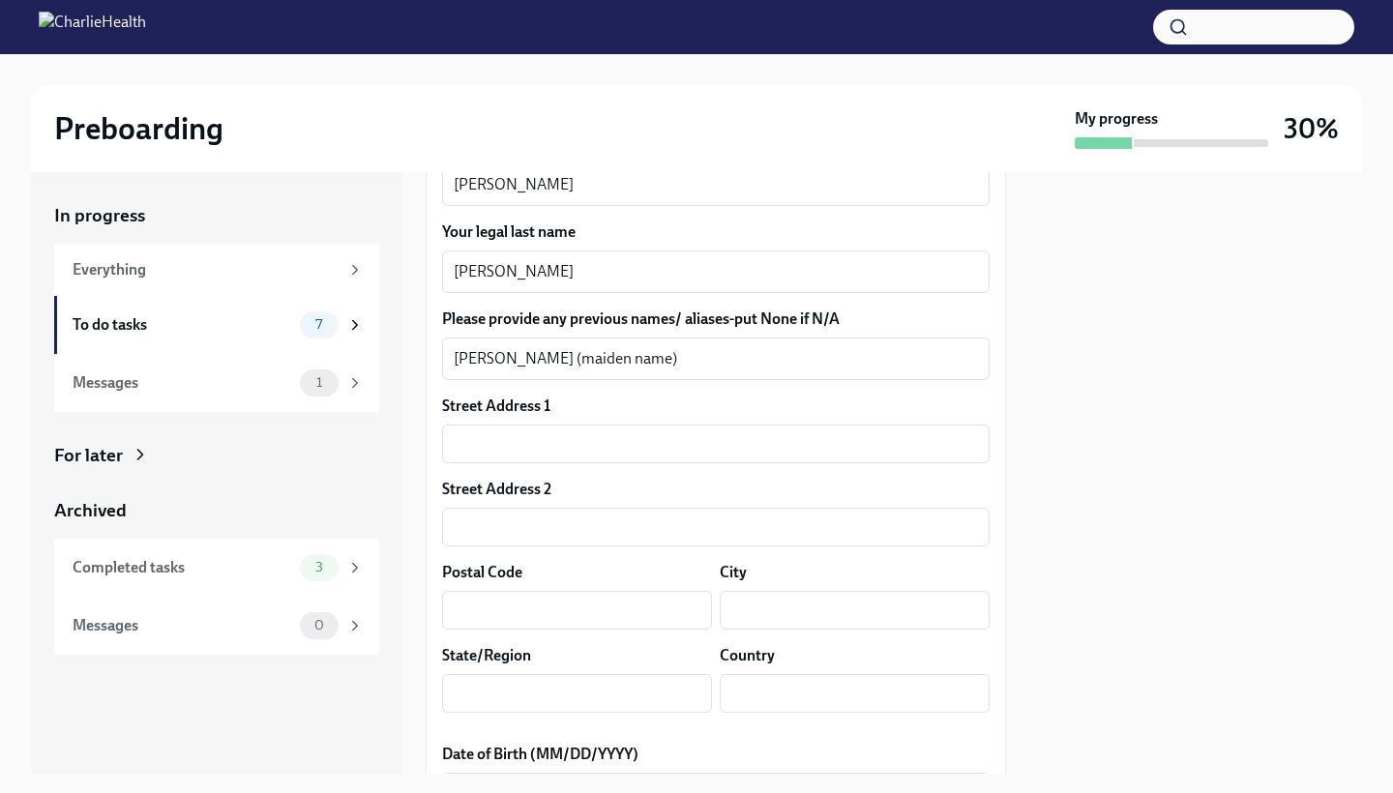
click at [619, 422] on div "Street Address 1 ​" at bounding box center [715, 430] width 547 height 68
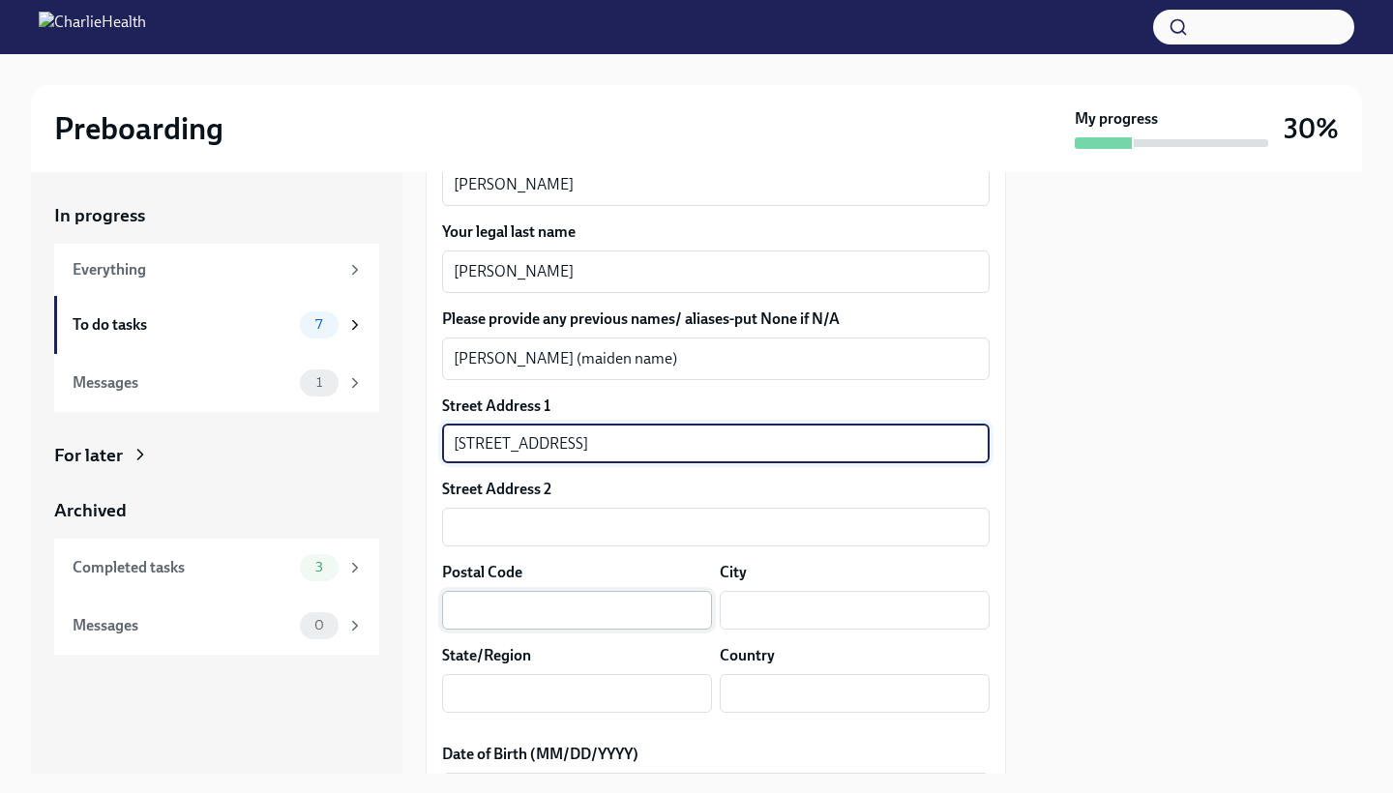
type input "[STREET_ADDRESS]"
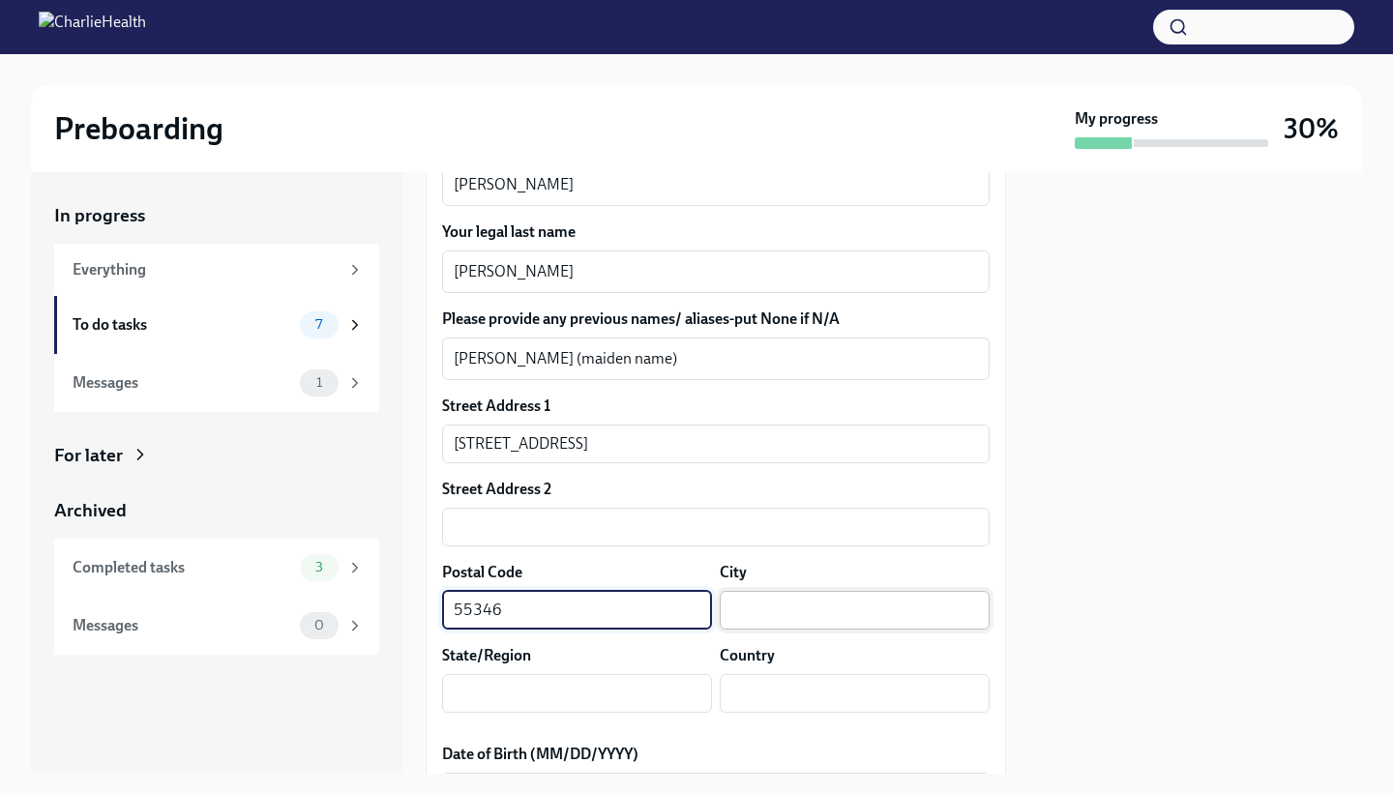
type input "55346"
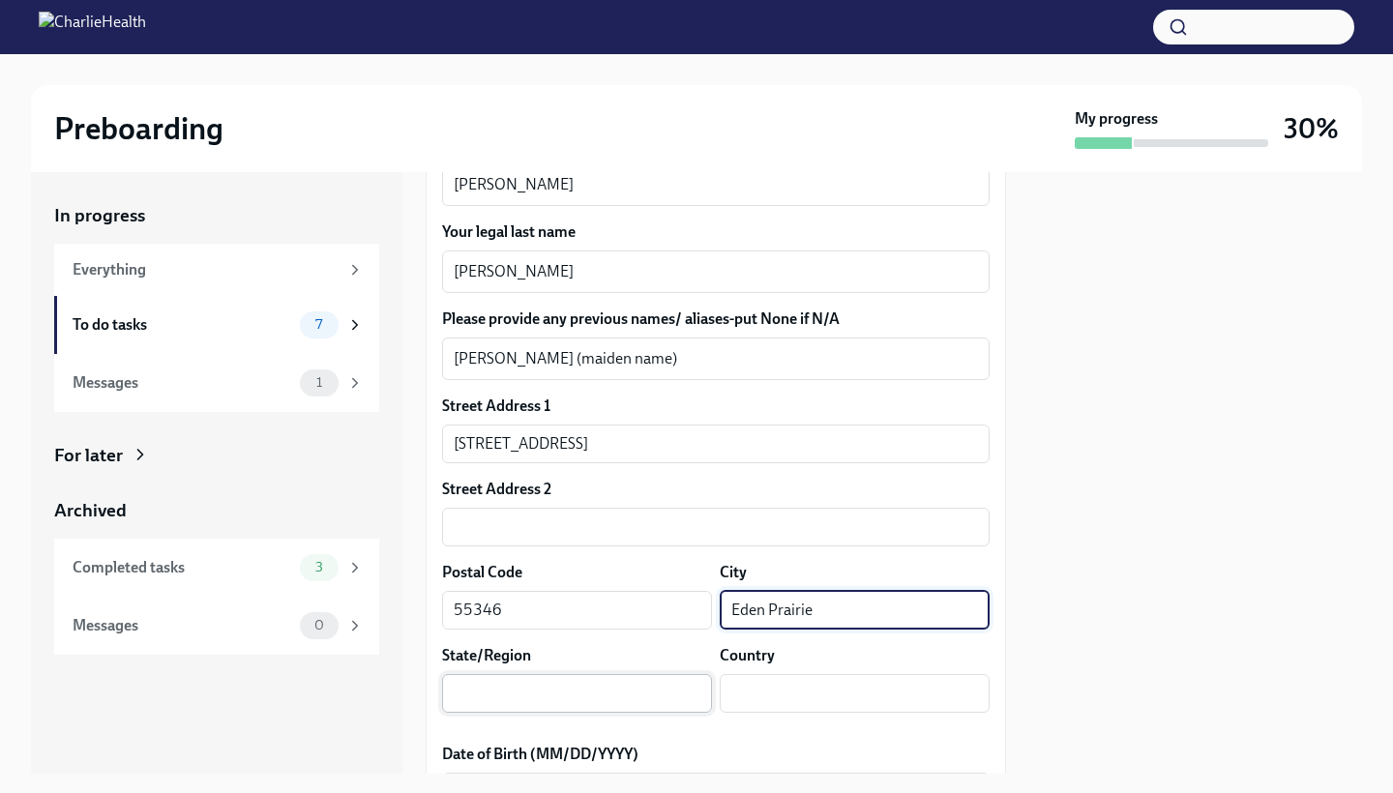
type input "Eden Prairie"
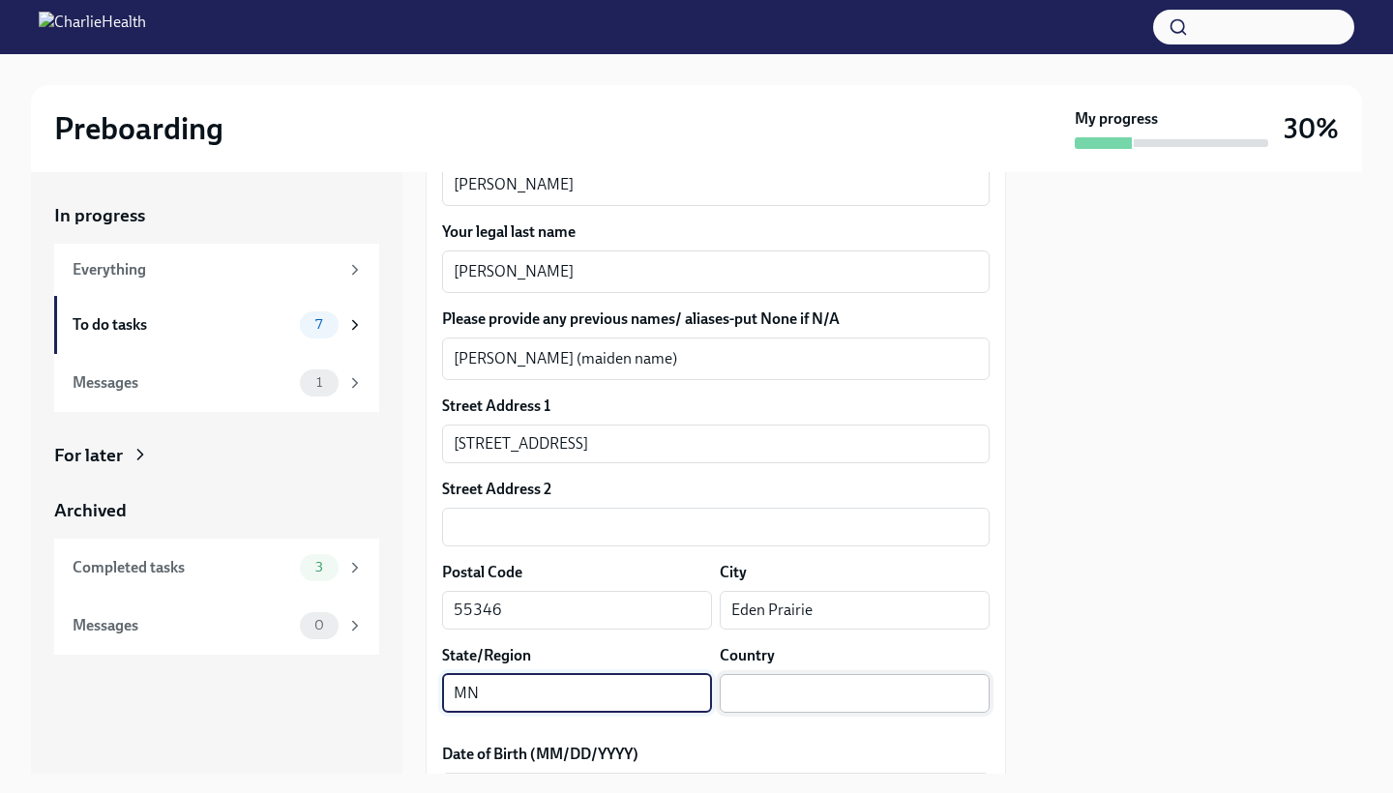
type input "MN"
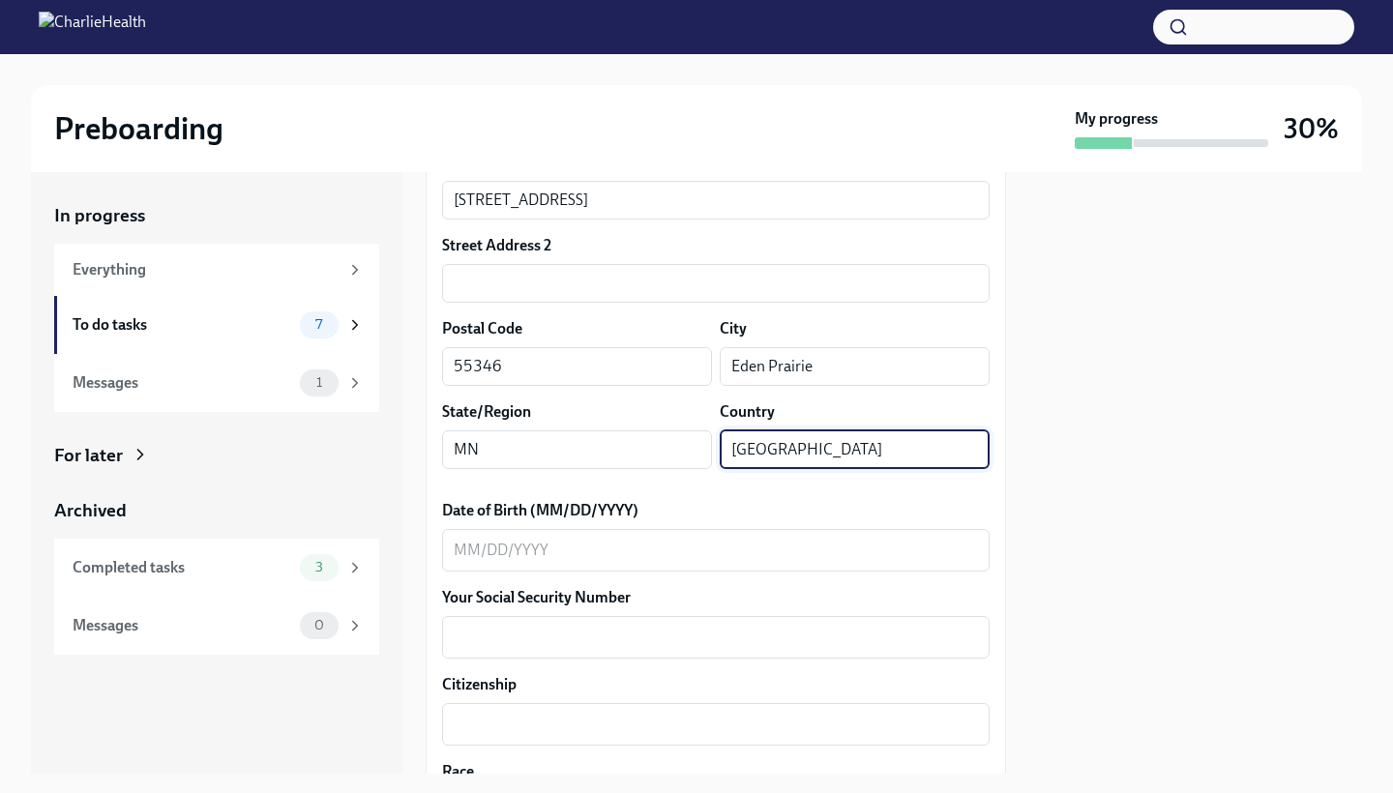
scroll to position [684, 0]
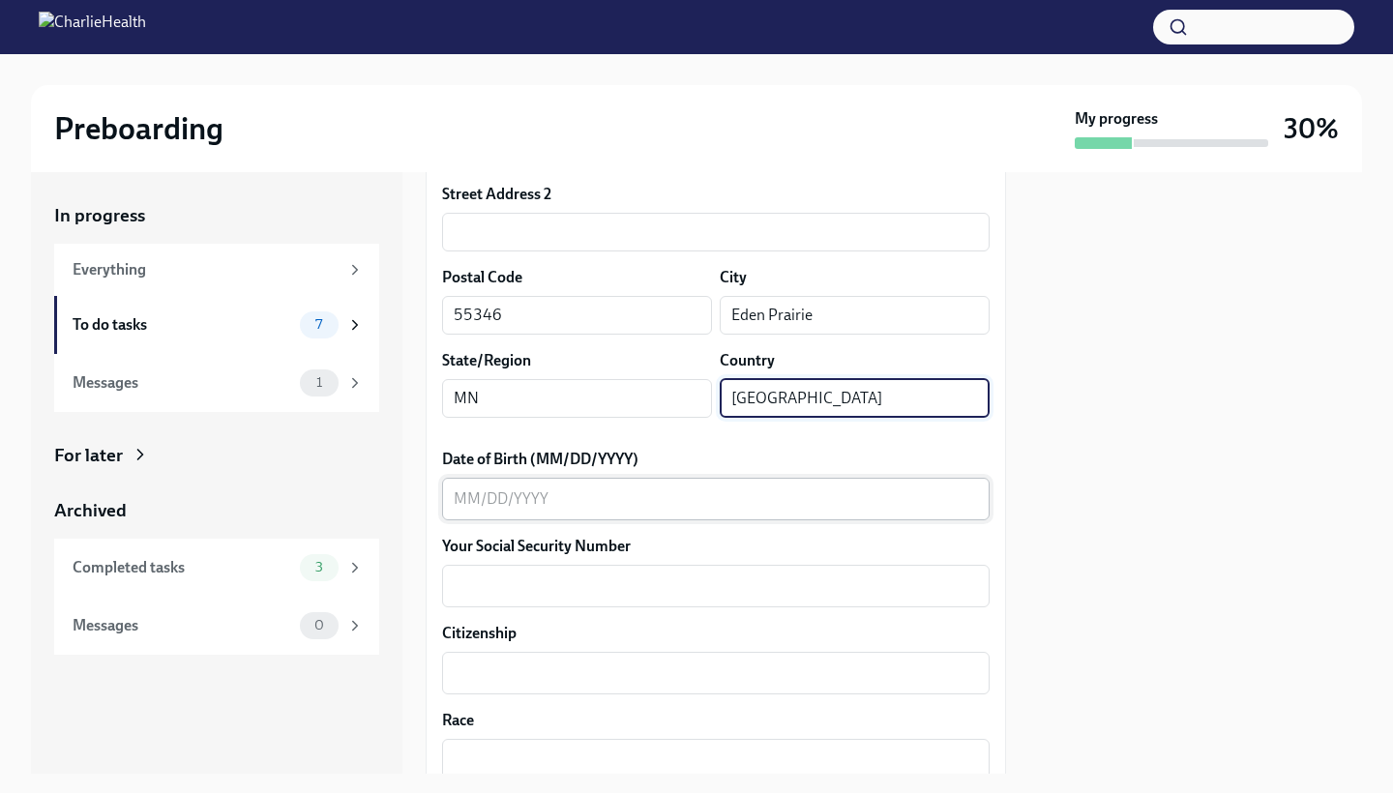
type input "[GEOGRAPHIC_DATA]"
click at [539, 511] on div "x ​" at bounding box center [715, 499] width 547 height 43
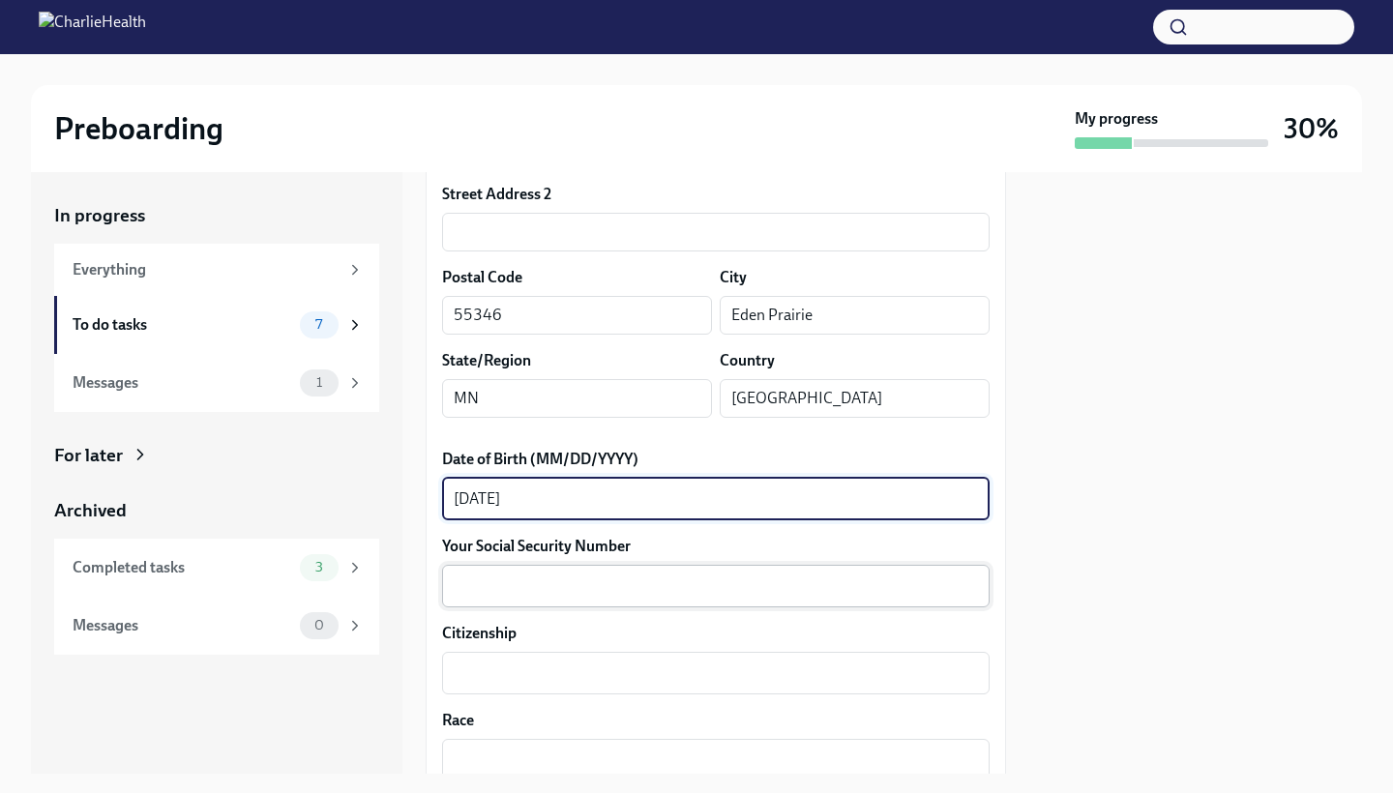
type textarea "[DATE]"
click at [511, 580] on textarea "Your Social Security Number" at bounding box center [716, 586] width 524 height 23
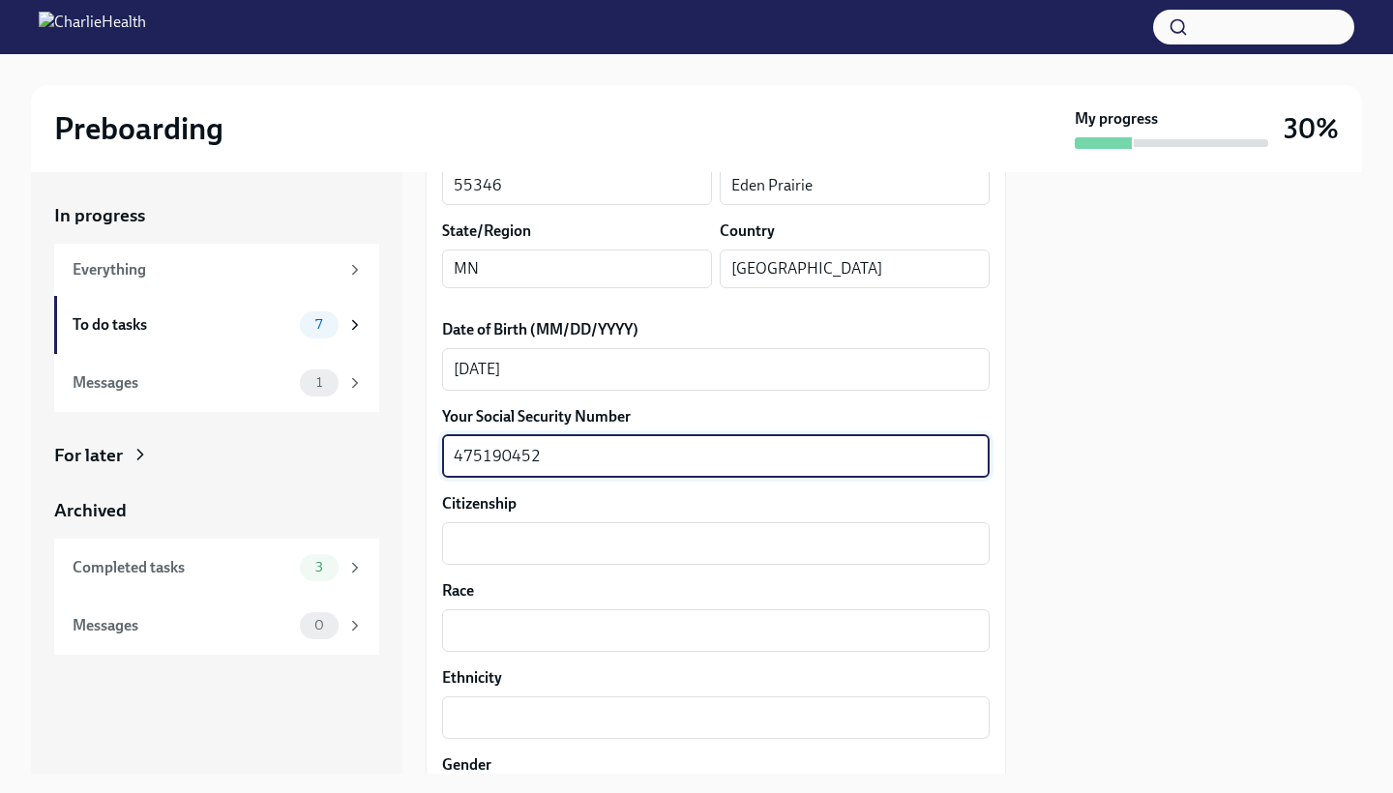
scroll to position [828, 0]
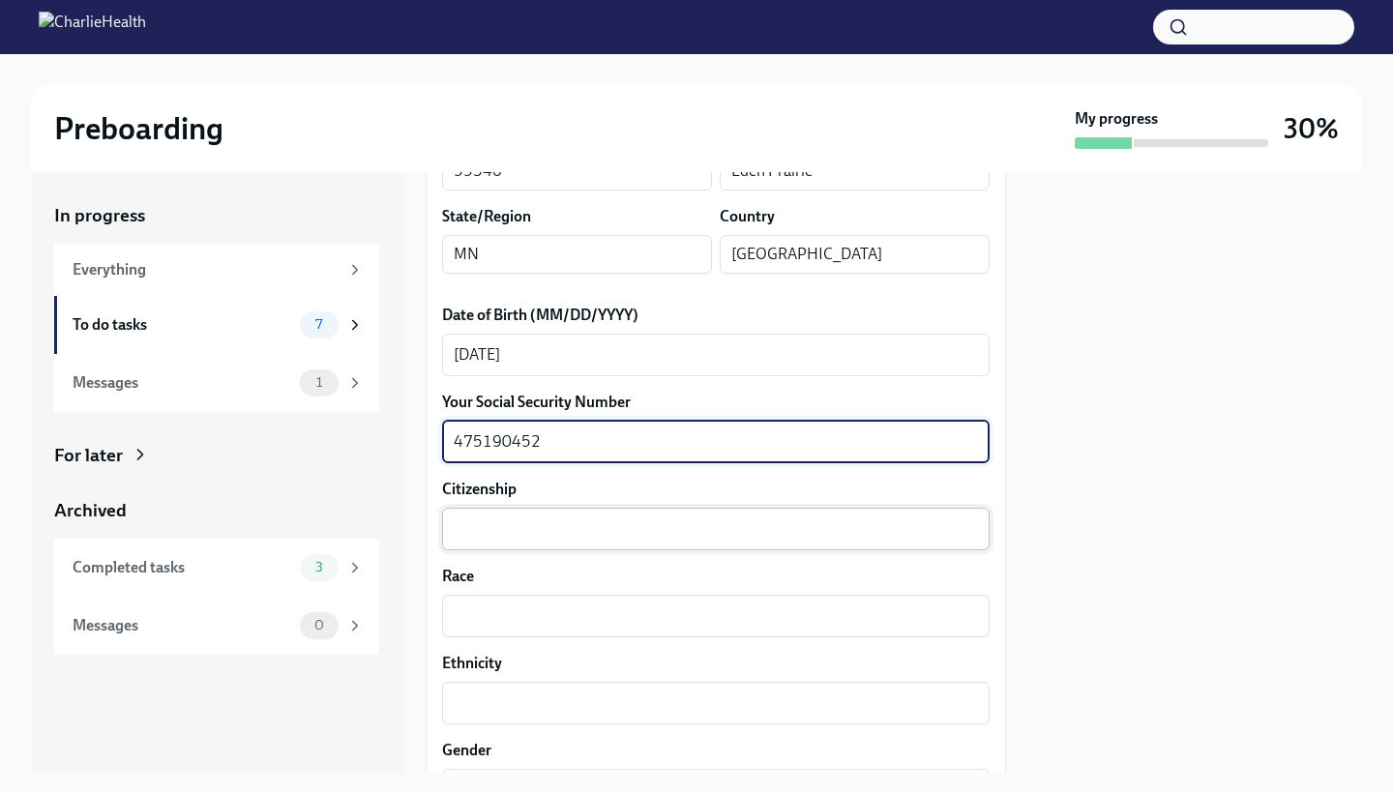
type textarea "475190452"
click at [503, 522] on textarea "Citizenship" at bounding box center [716, 529] width 524 height 23
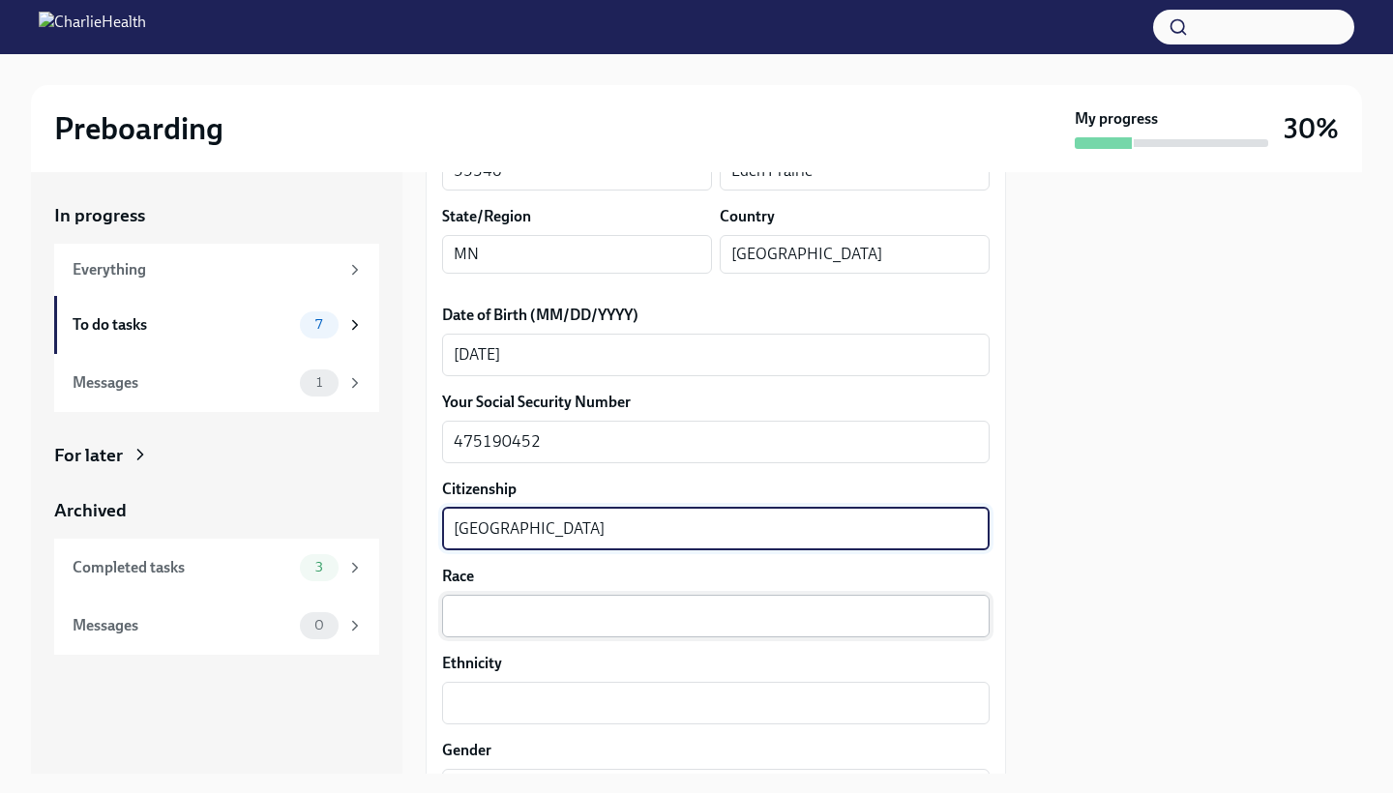
type textarea "[GEOGRAPHIC_DATA]"
click at [482, 611] on textarea "Race" at bounding box center [716, 616] width 524 height 23
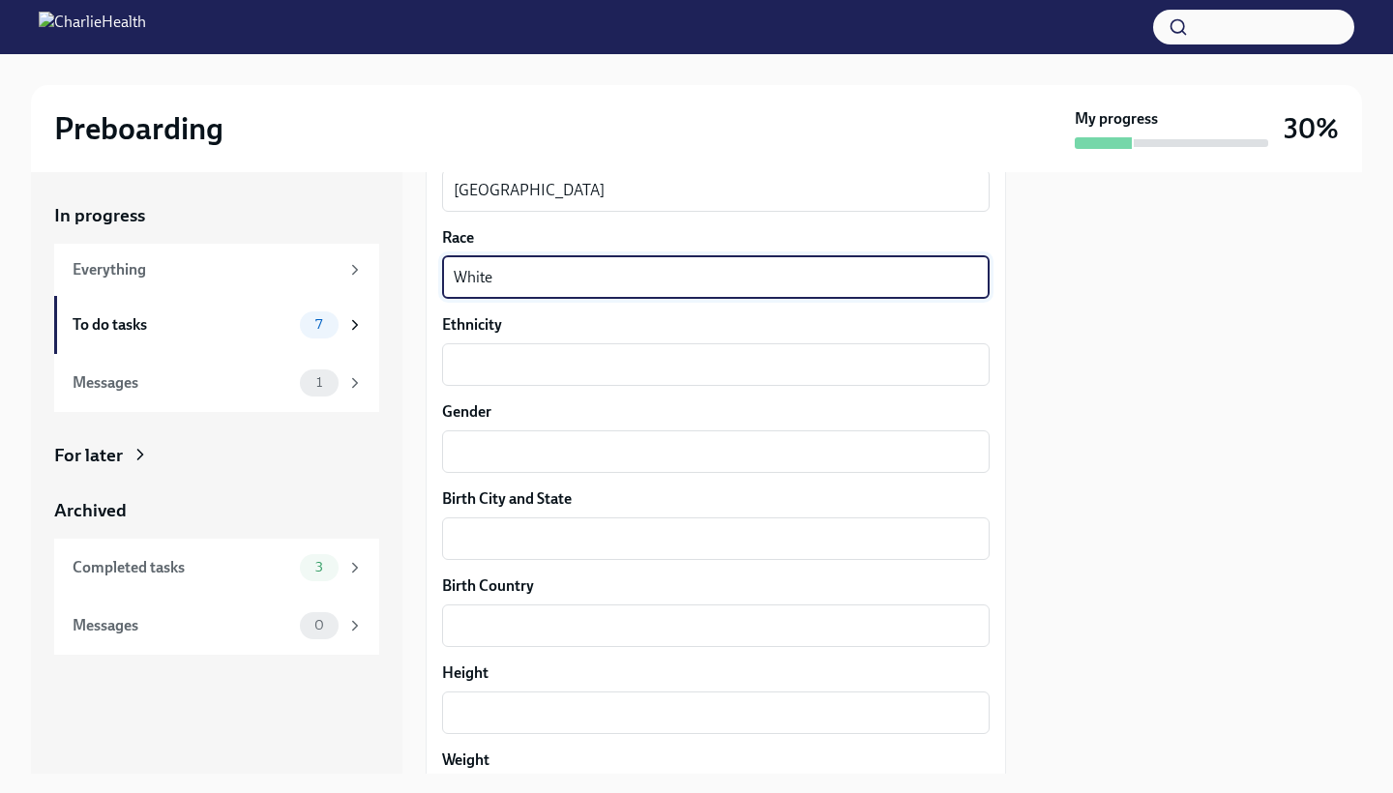
scroll to position [1169, 0]
type textarea "White"
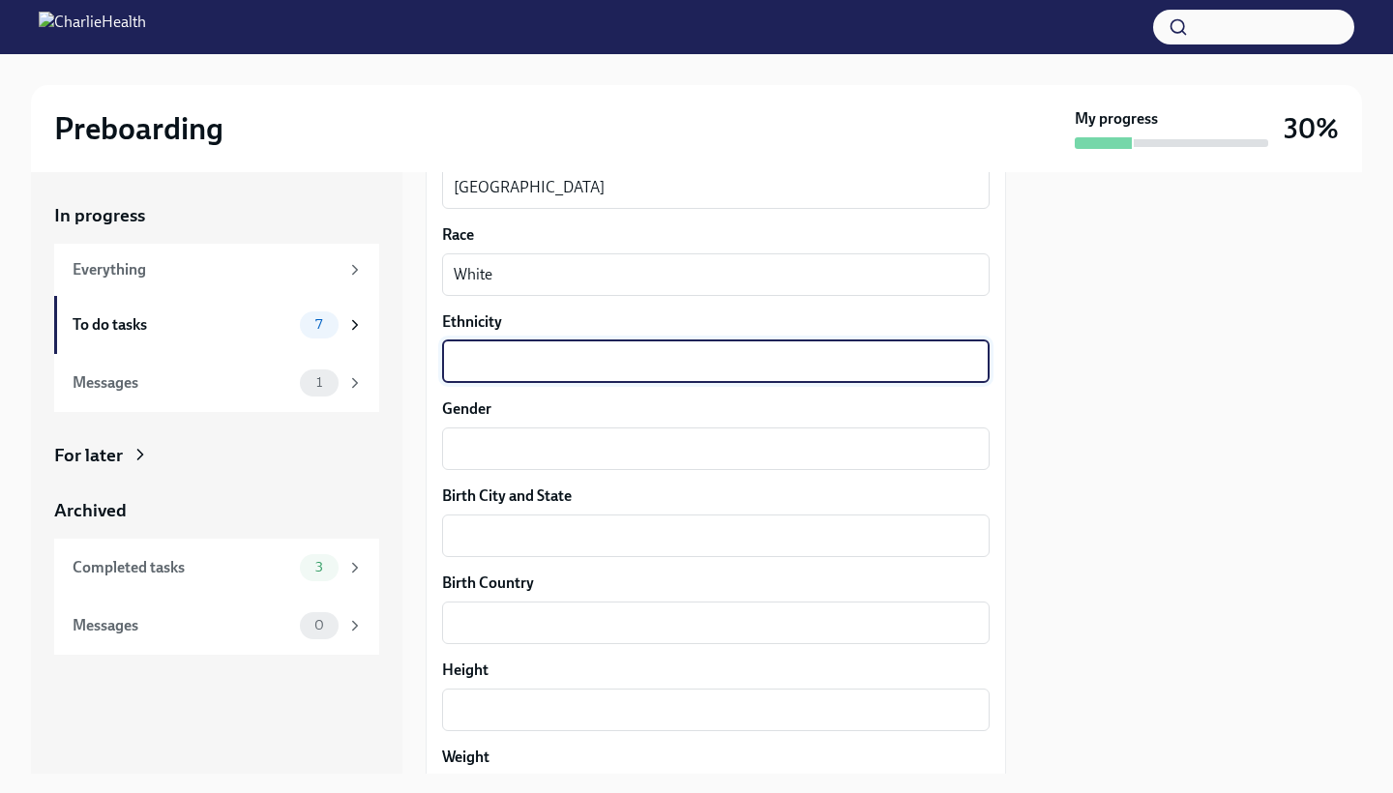
click at [550, 362] on textarea "Ethnicity" at bounding box center [716, 361] width 524 height 23
type textarea "White"
click at [540, 433] on div "x ​" at bounding box center [715, 449] width 547 height 43
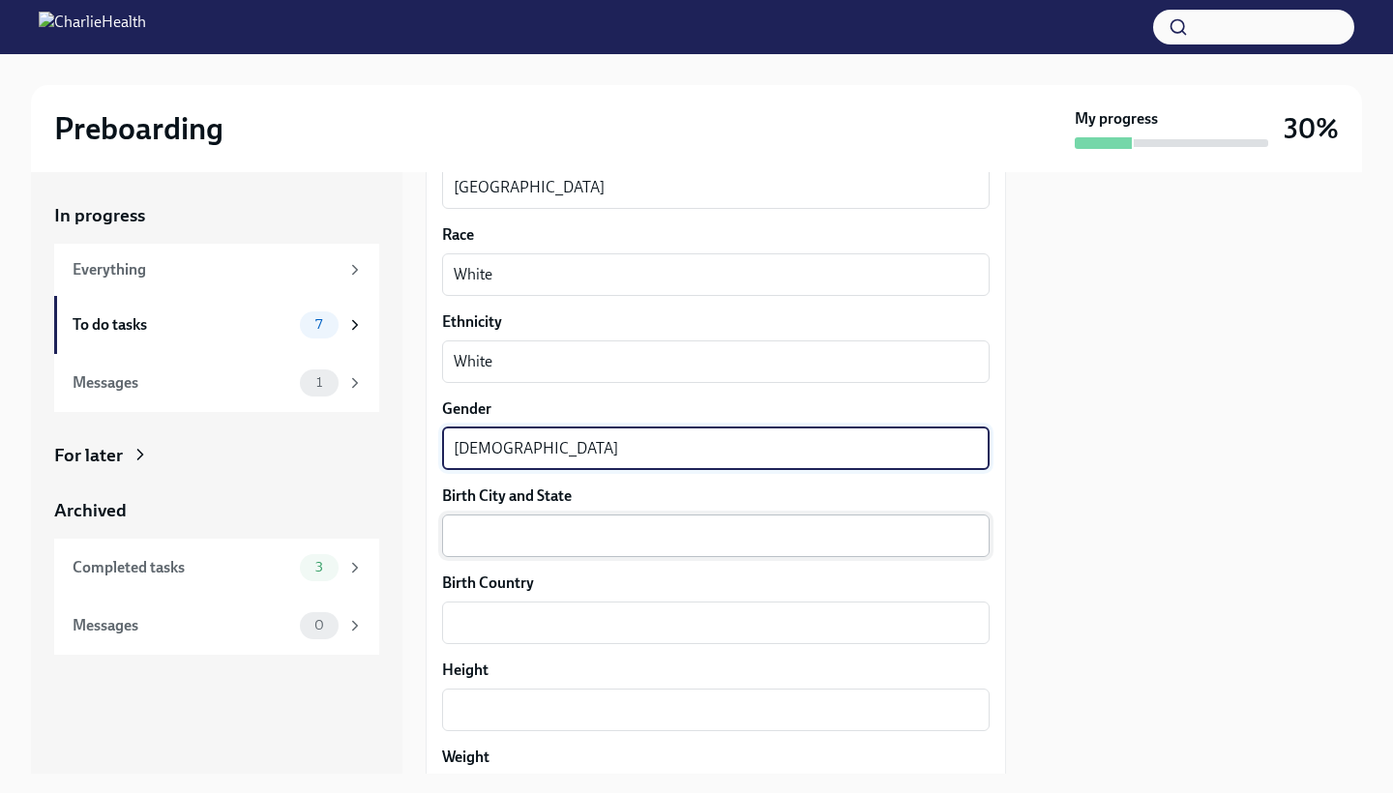
type textarea "[DEMOGRAPHIC_DATA]"
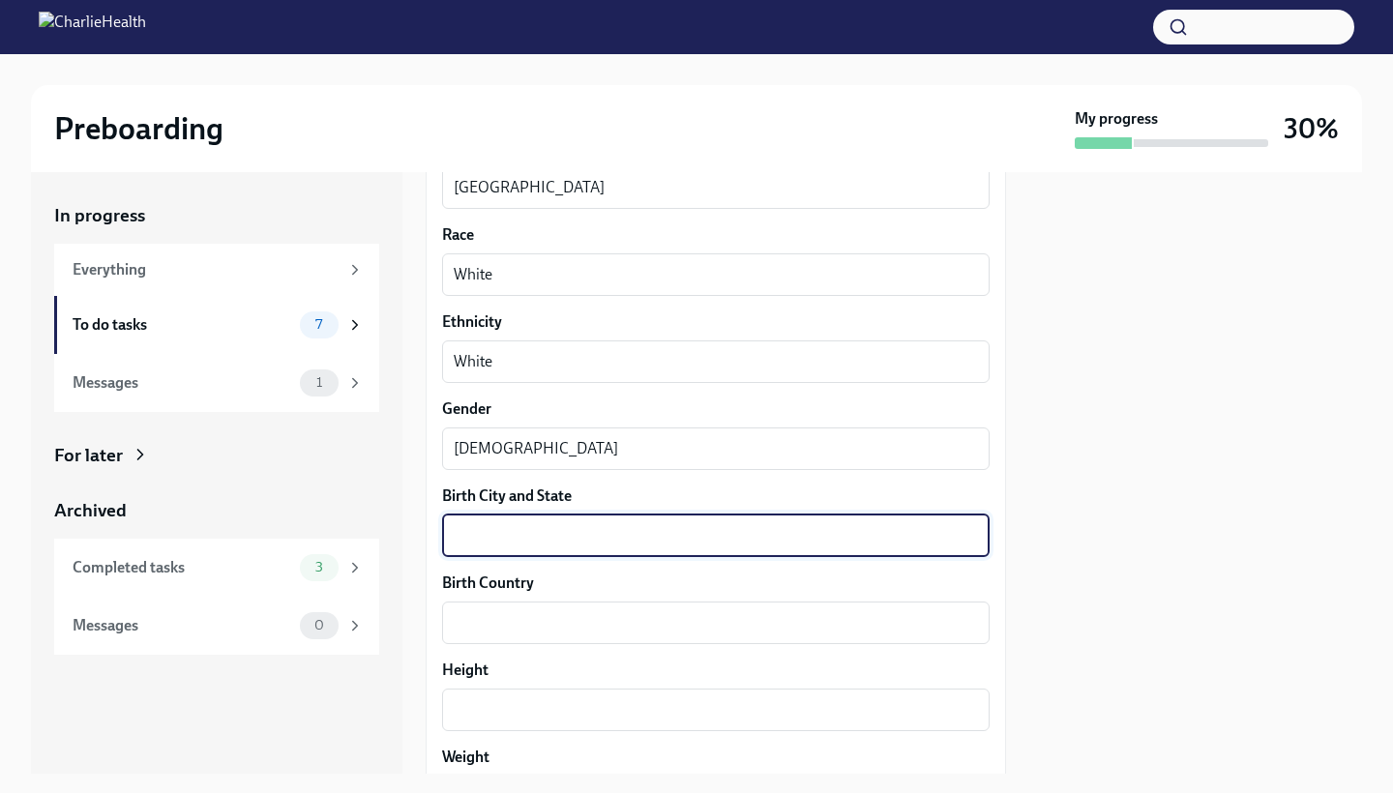
click at [513, 540] on textarea "Birth City and State" at bounding box center [716, 535] width 524 height 23
type textarea "[GEOGRAPHIC_DATA], [GEOGRAPHIC_DATA]"
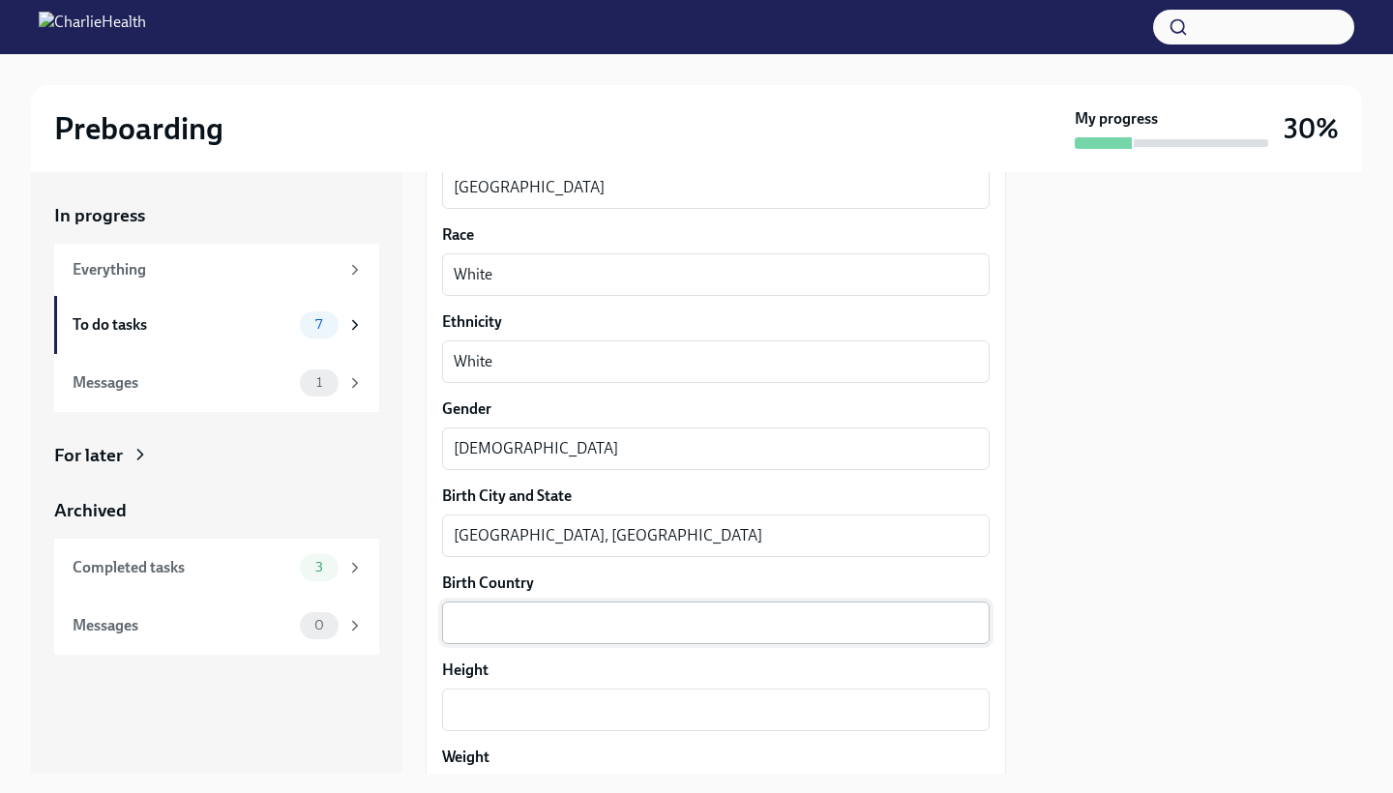
click at [483, 637] on div "x ​" at bounding box center [715, 623] width 547 height 43
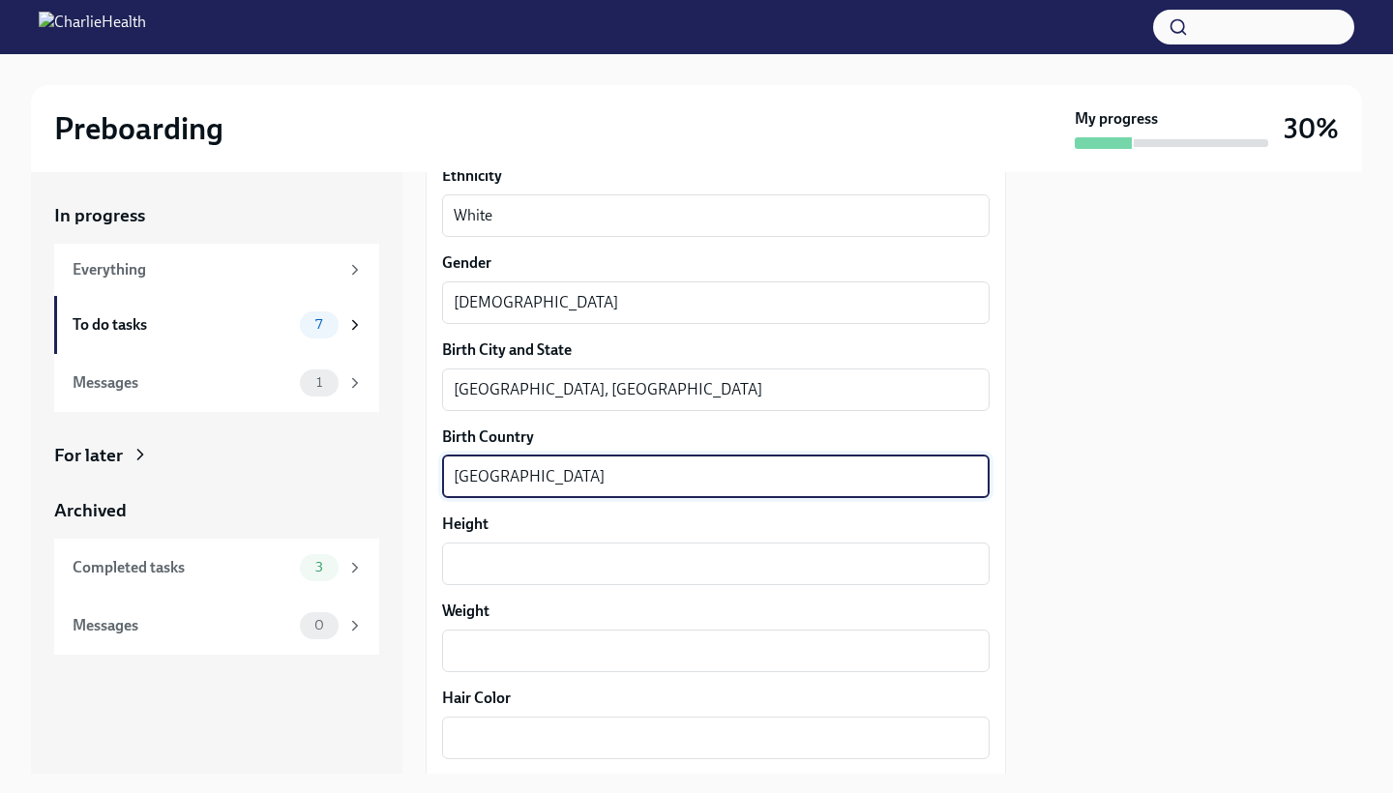
scroll to position [1371, 0]
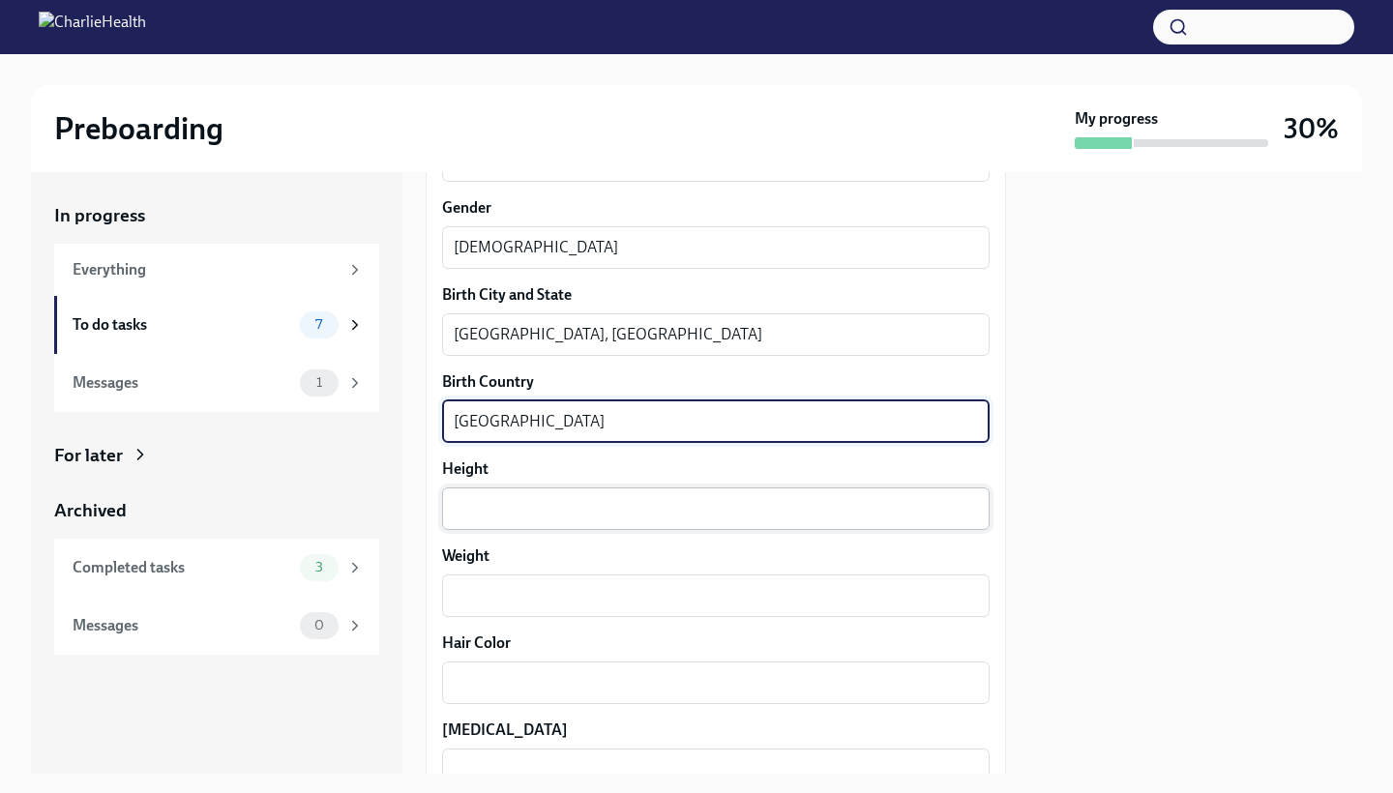
type textarea "[GEOGRAPHIC_DATA]"
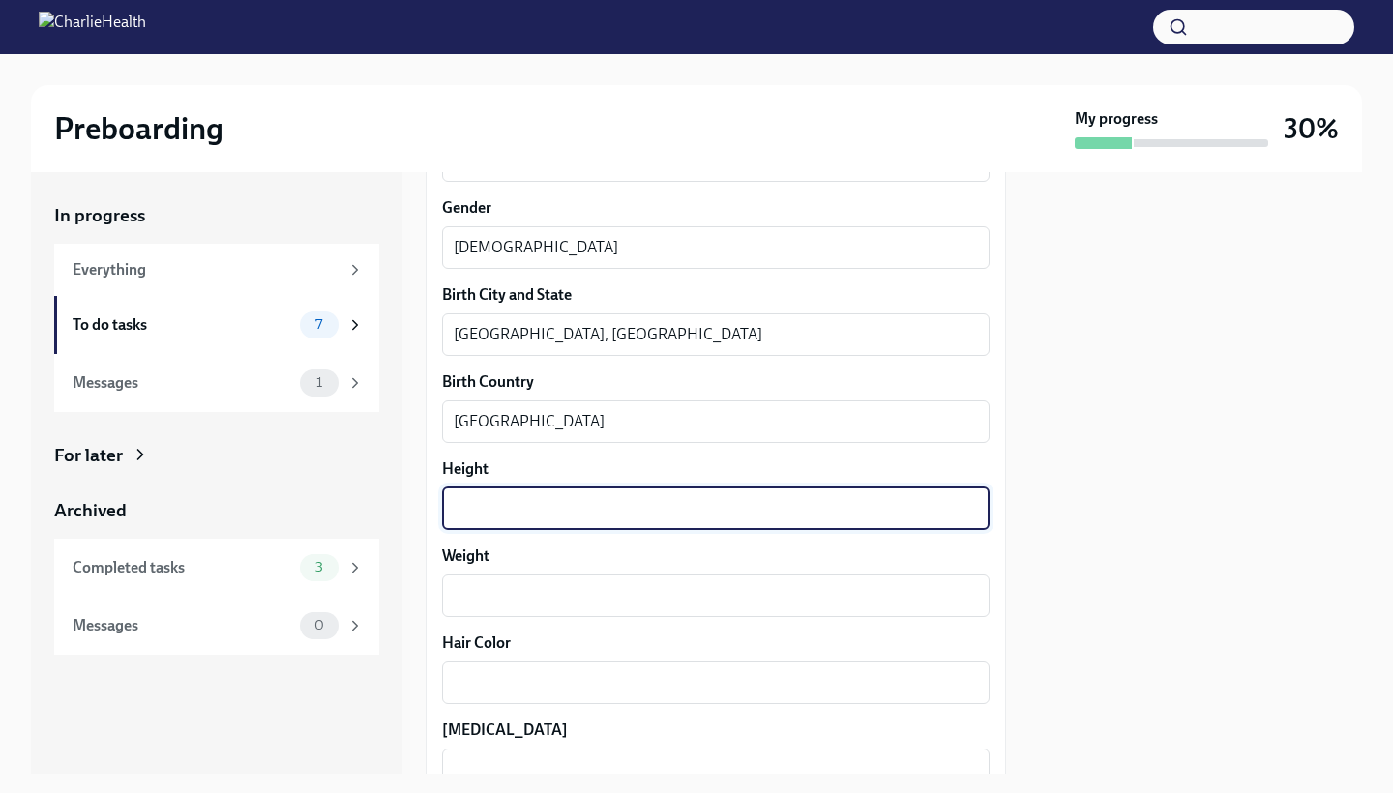
click at [492, 512] on textarea "Height" at bounding box center [716, 508] width 524 height 23
type textarea "%"
type textarea "5ft, 4in"
click at [476, 597] on textarea "Weight" at bounding box center [716, 595] width 524 height 23
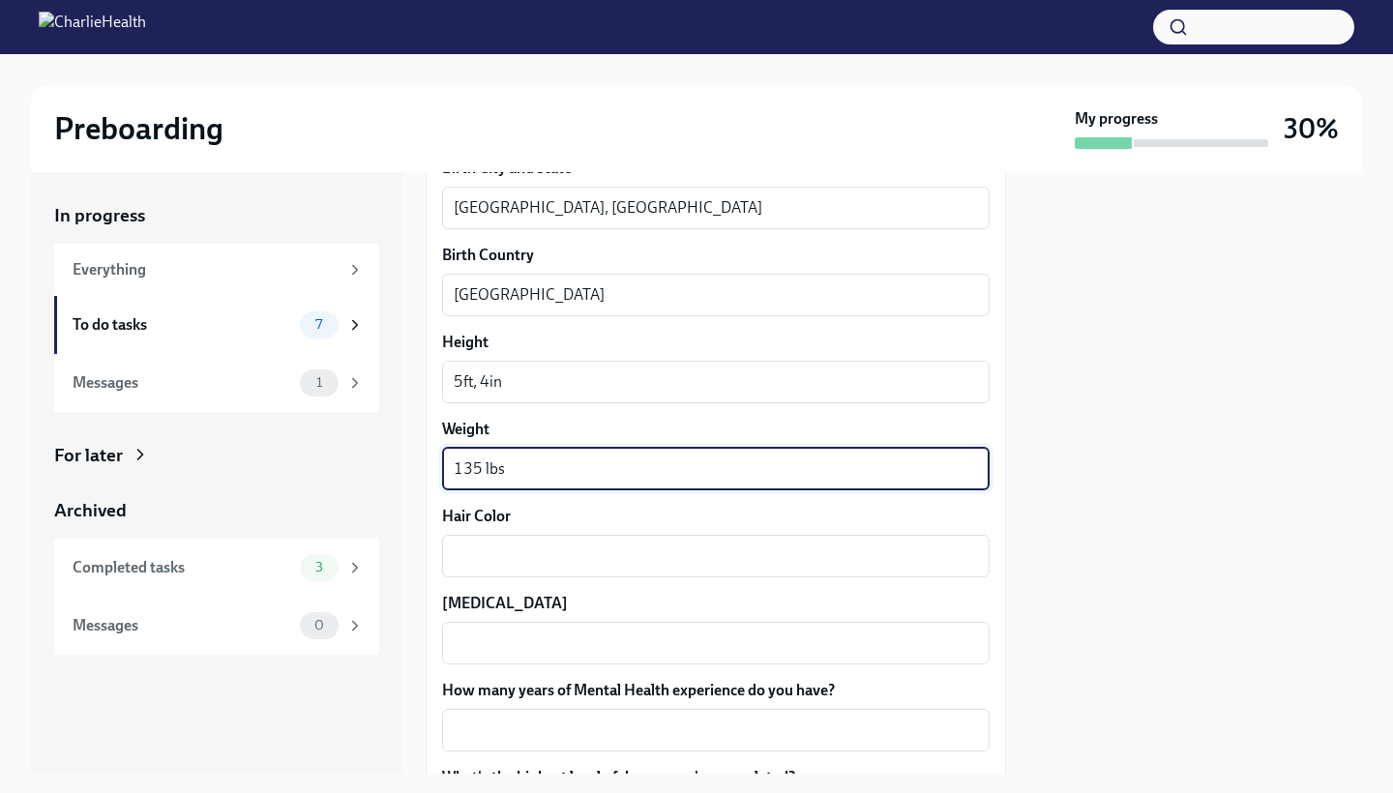
scroll to position [1505, 0]
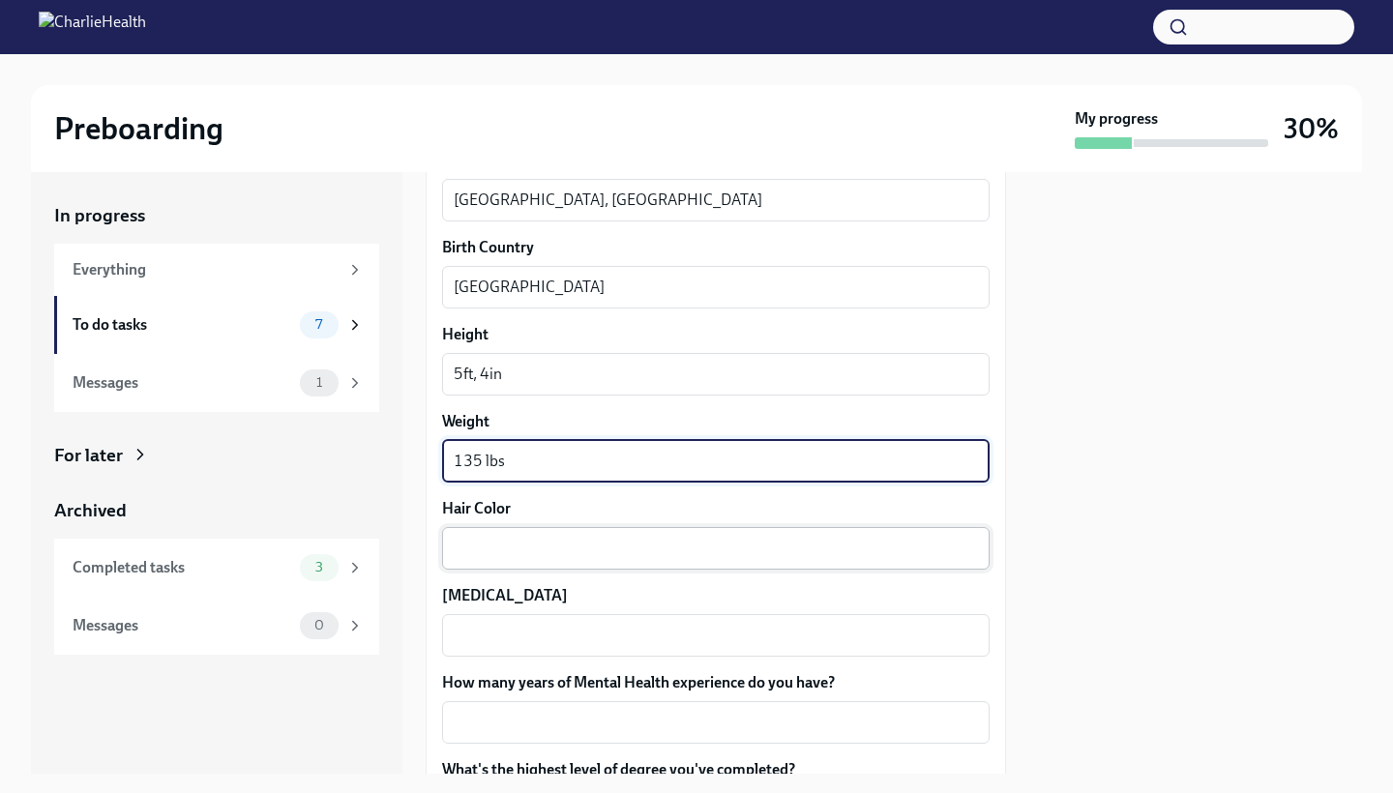
type textarea "135 lbs"
click at [485, 553] on textarea "Hair Color" at bounding box center [716, 548] width 524 height 23
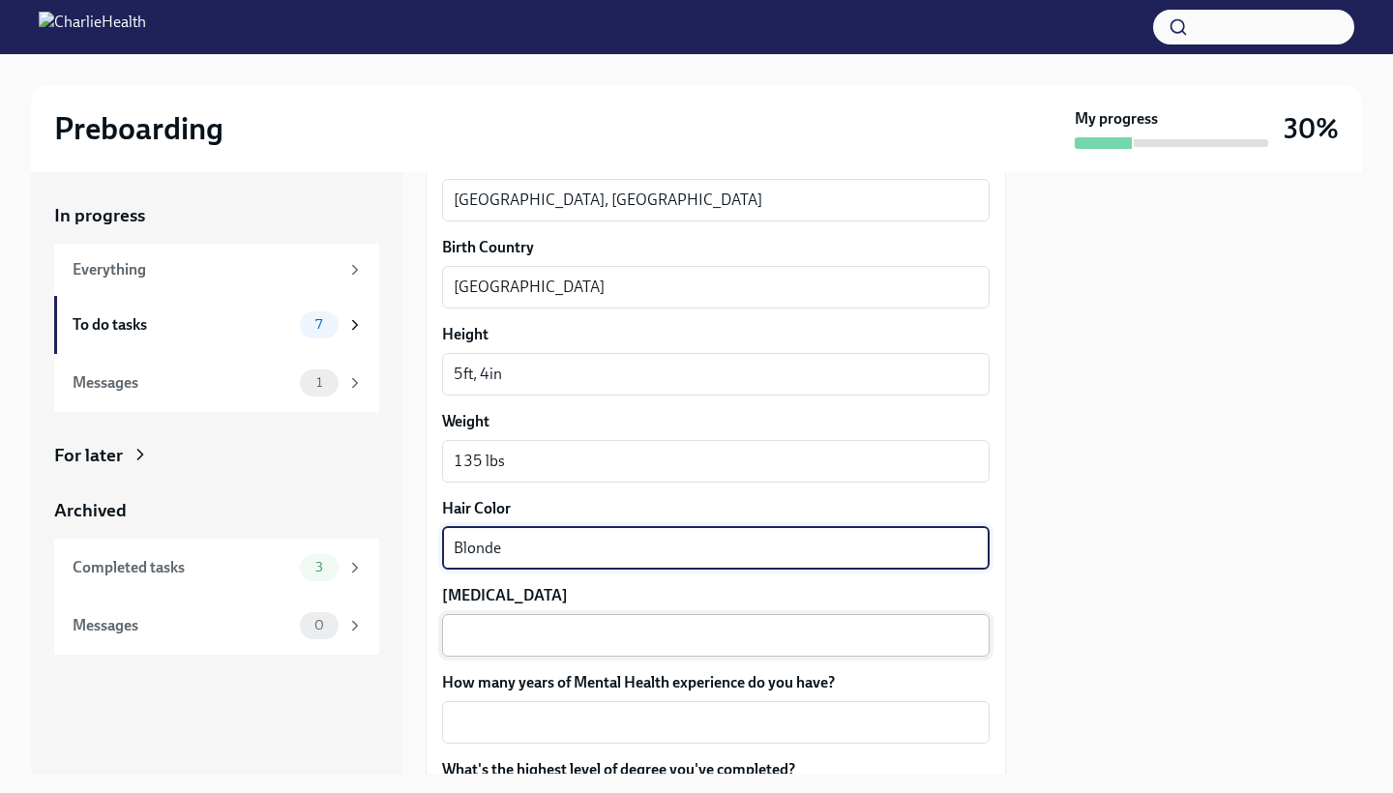
type textarea "Blonde"
click at [470, 634] on textarea "[MEDICAL_DATA]" at bounding box center [716, 635] width 524 height 23
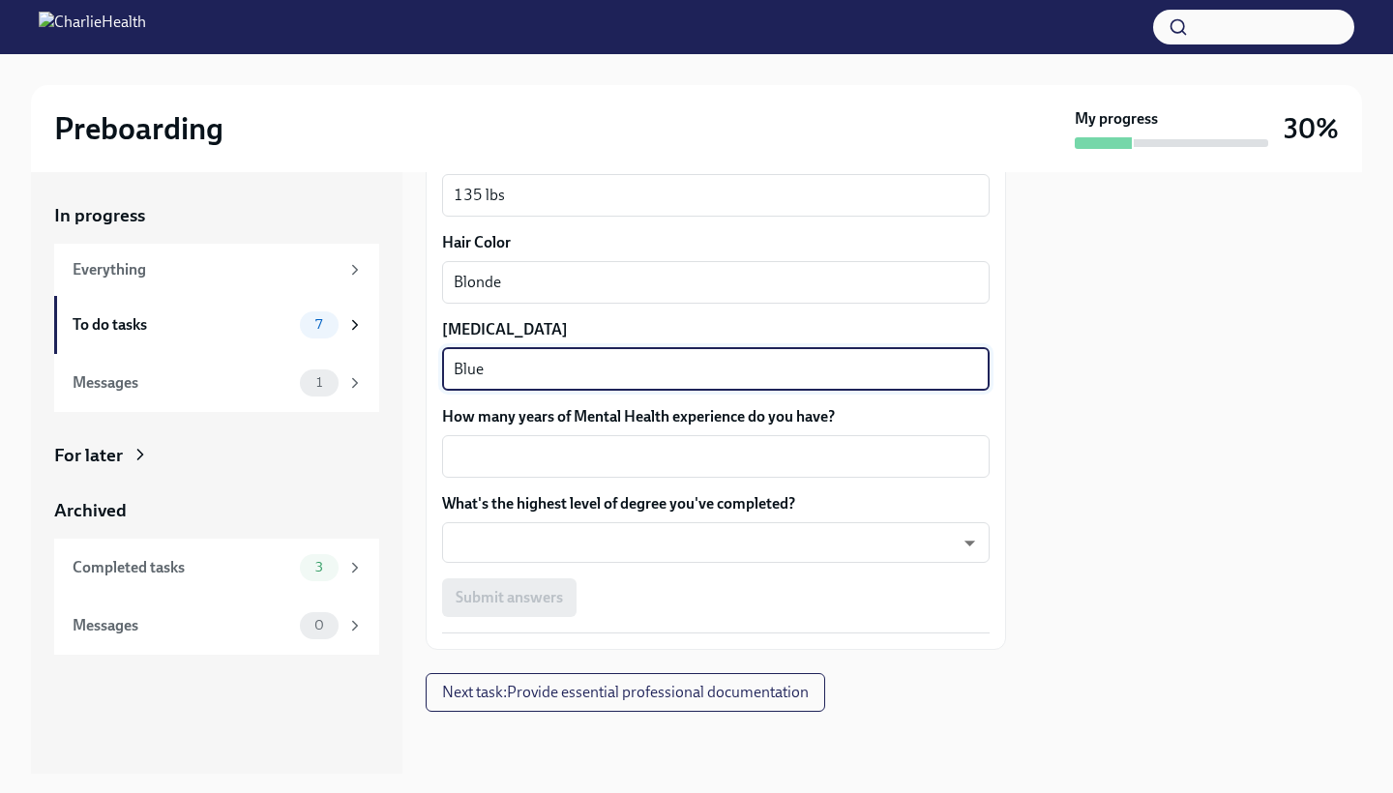
scroll to position [1770, 0]
type textarea "Blue"
click at [487, 462] on textarea "How many years of Mental Health experience do you have?" at bounding box center [716, 457] width 524 height 23
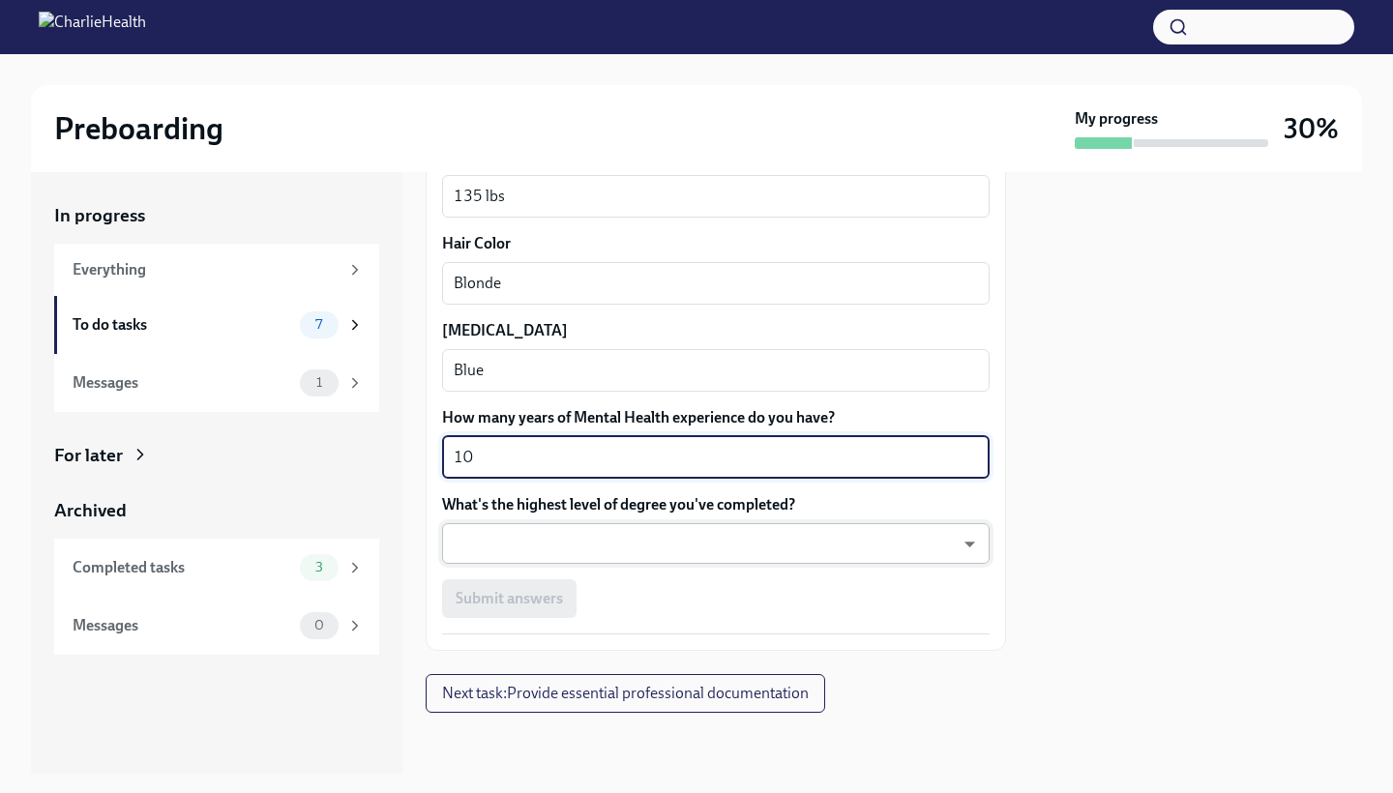
type textarea "10"
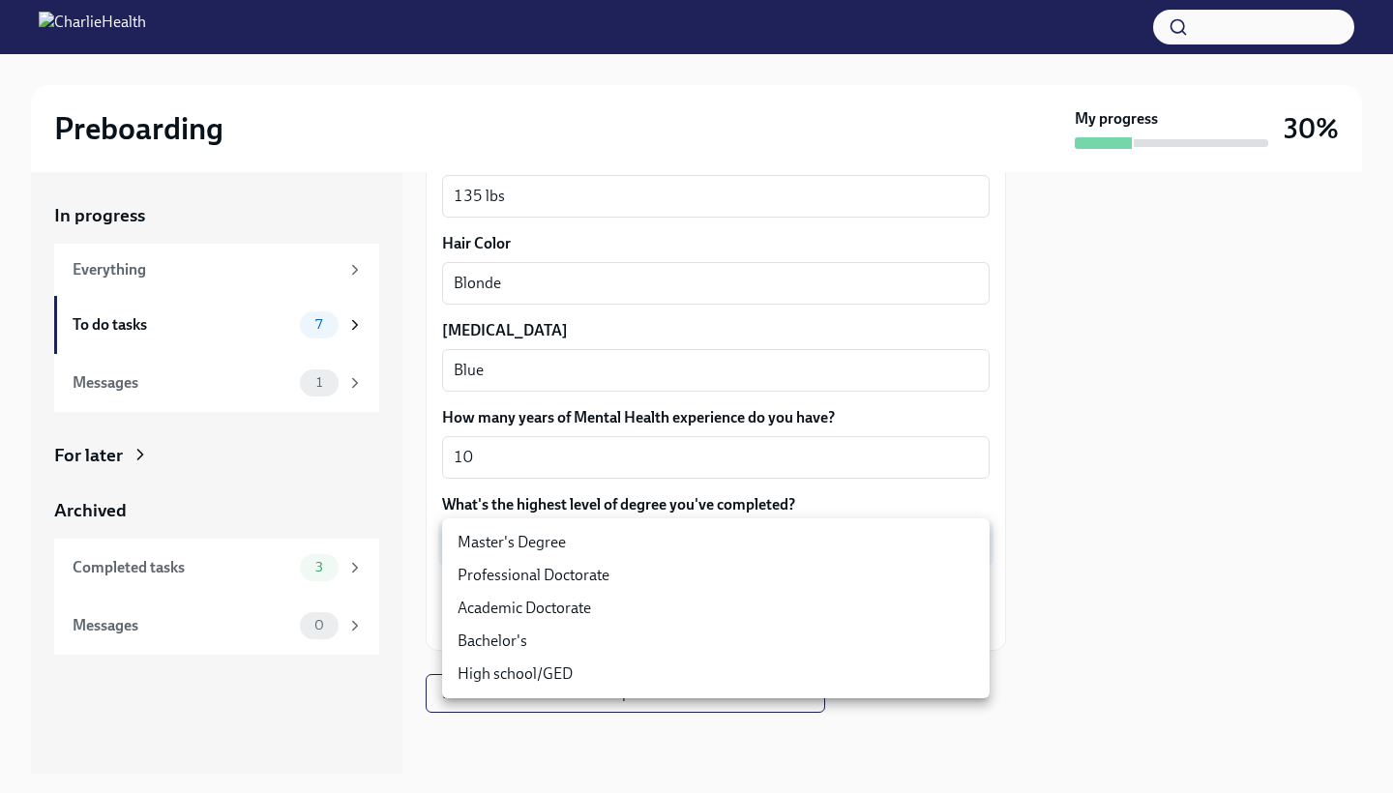
click at [481, 538] on body "Preboarding My progress 30% In progress Everything To do tasks 7 Messages 1 For…" at bounding box center [696, 396] width 1393 height 793
click at [481, 538] on li "Master's Degree" at bounding box center [715, 542] width 547 height 33
type input "2vBr-ghkD"
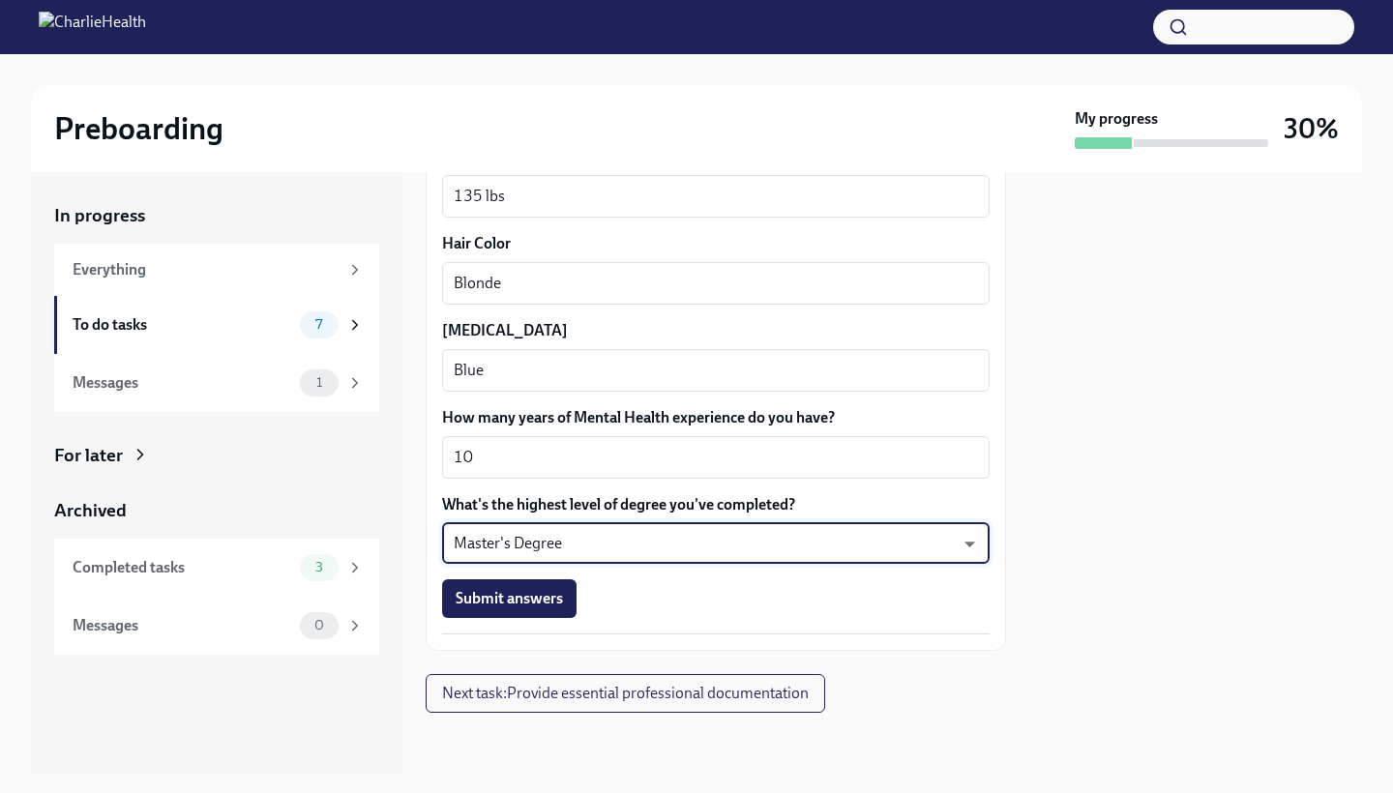
click at [481, 538] on body "Preboarding My progress 30% In progress Everything To do tasks 7 Messages 1 For…" at bounding box center [696, 396] width 1393 height 793
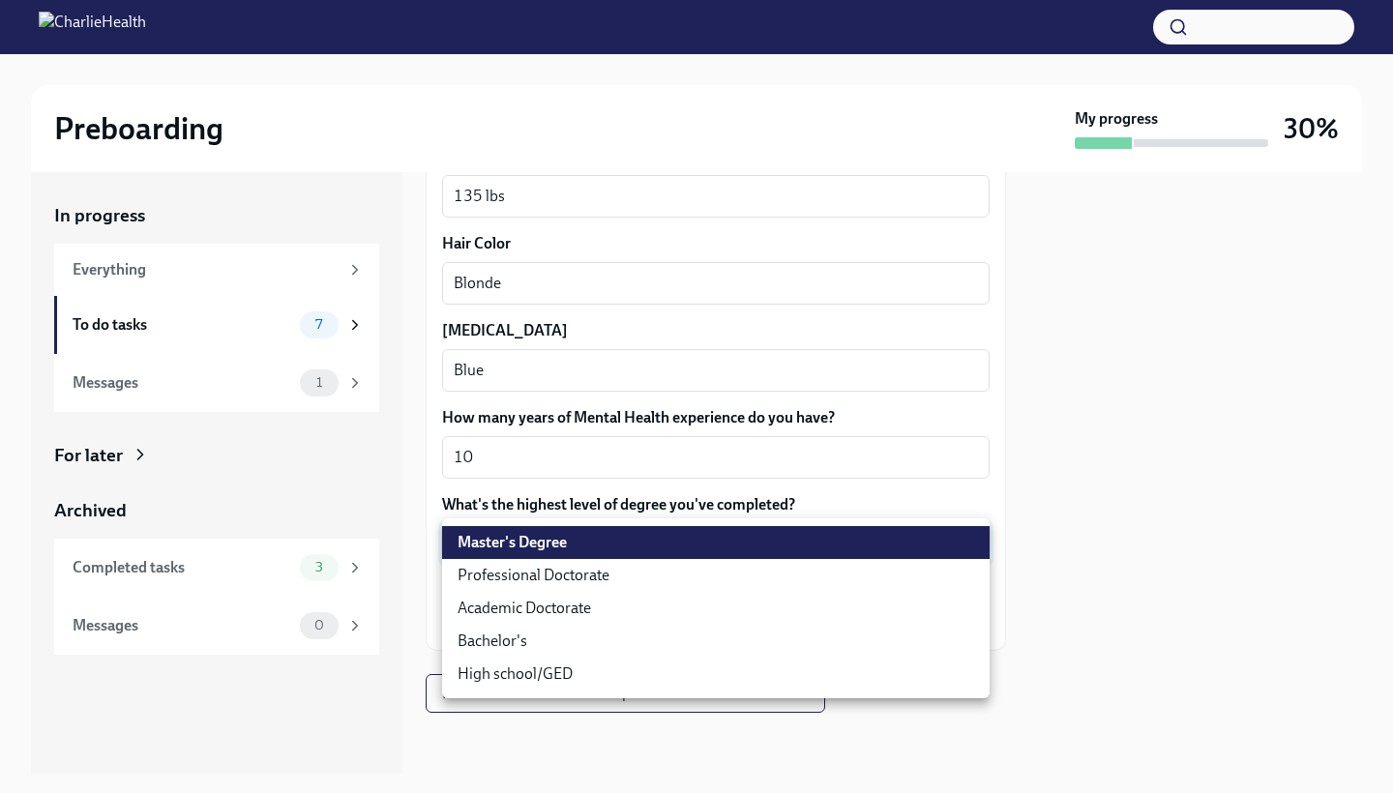
click at [505, 544] on li "Master's Degree" at bounding box center [715, 542] width 547 height 33
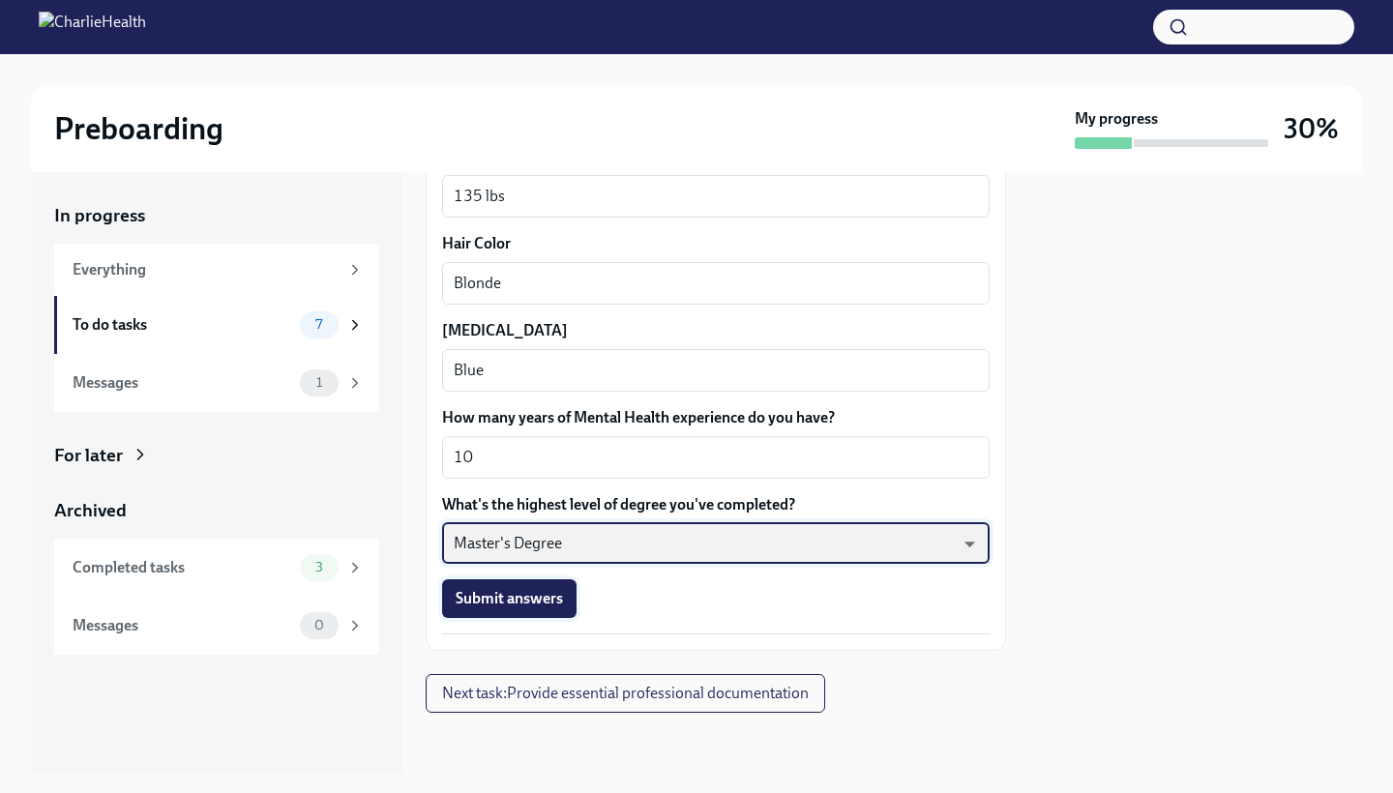
scroll to position [0, 0]
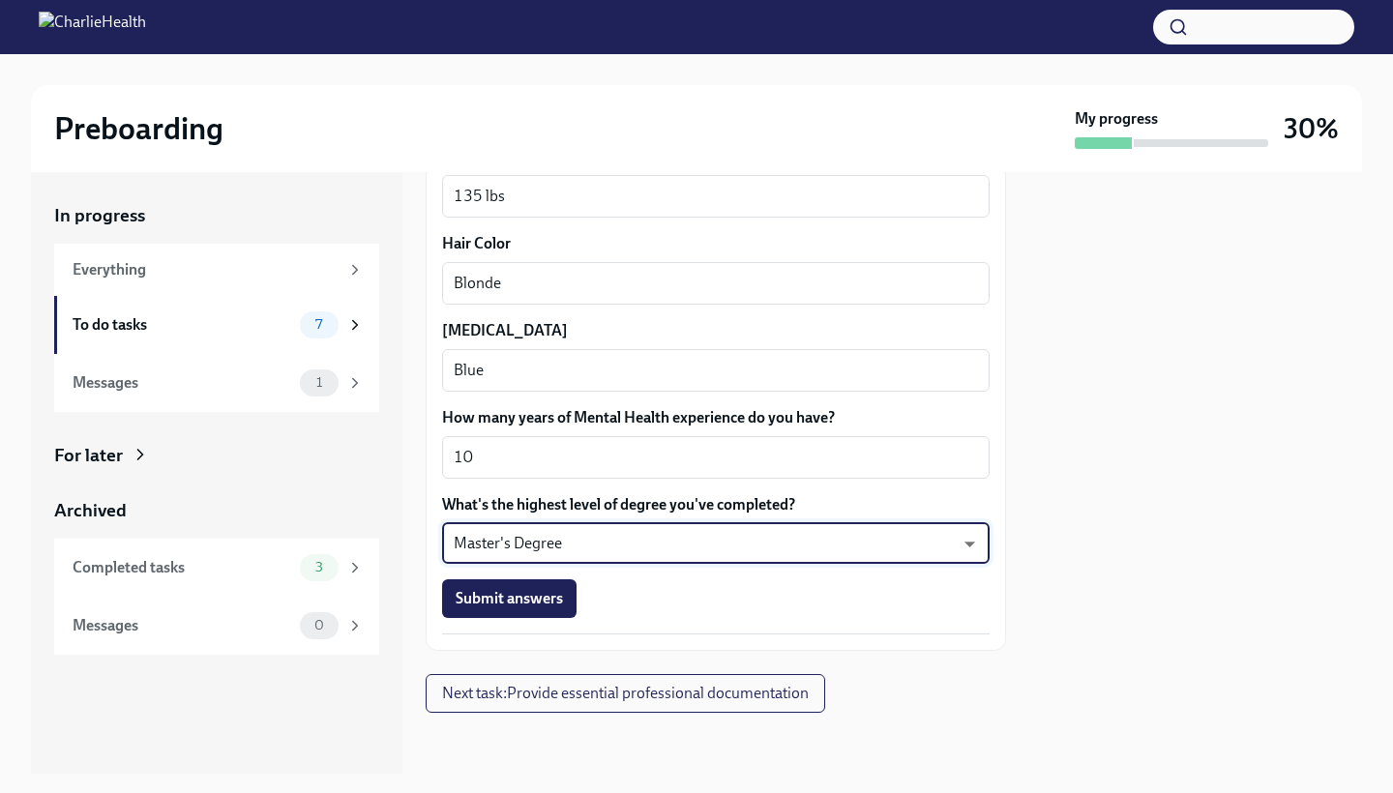
click at [513, 527] on body "Preboarding My progress 30% In progress Everything To do tasks 7 Messages 1 For…" at bounding box center [696, 396] width 1393 height 793
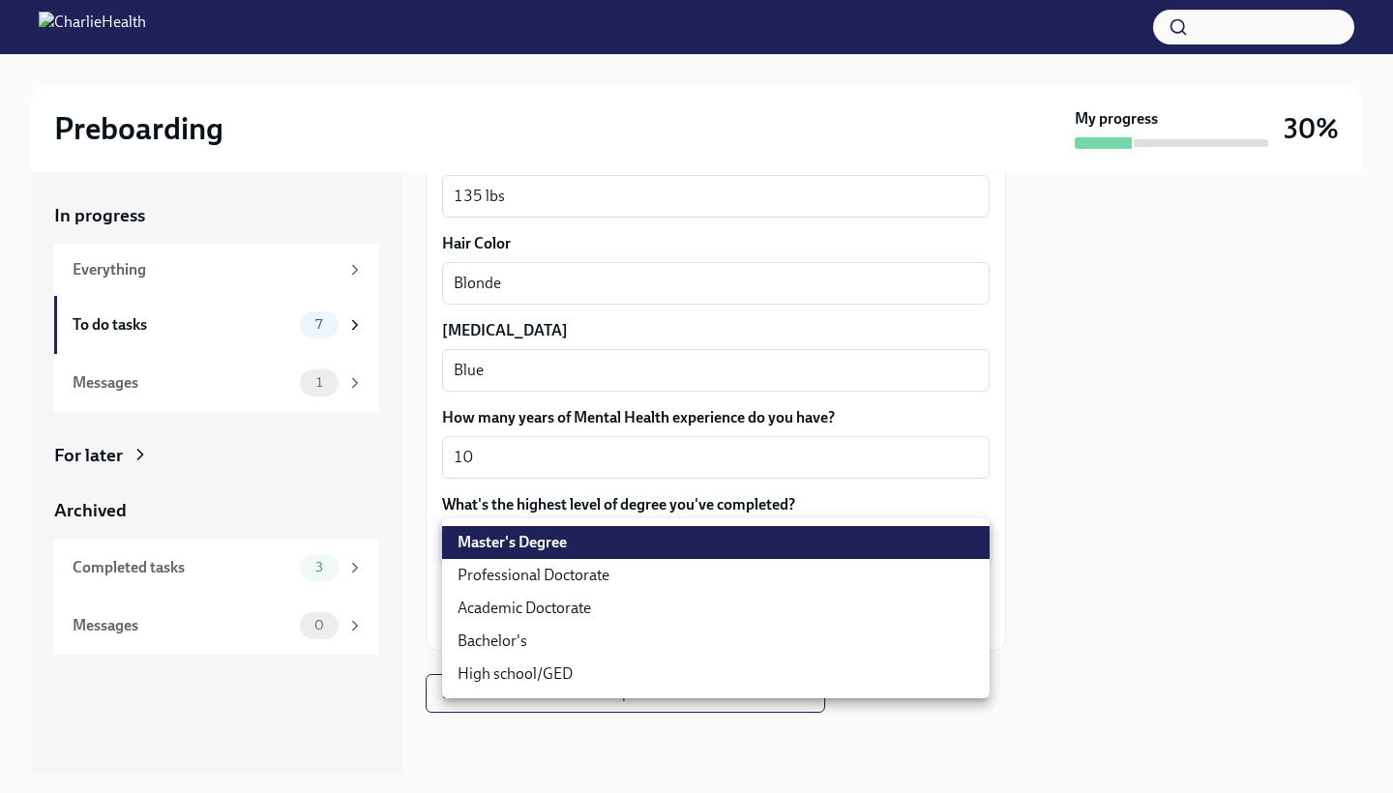
click at [508, 541] on li "Master's Degree" at bounding box center [715, 542] width 547 height 33
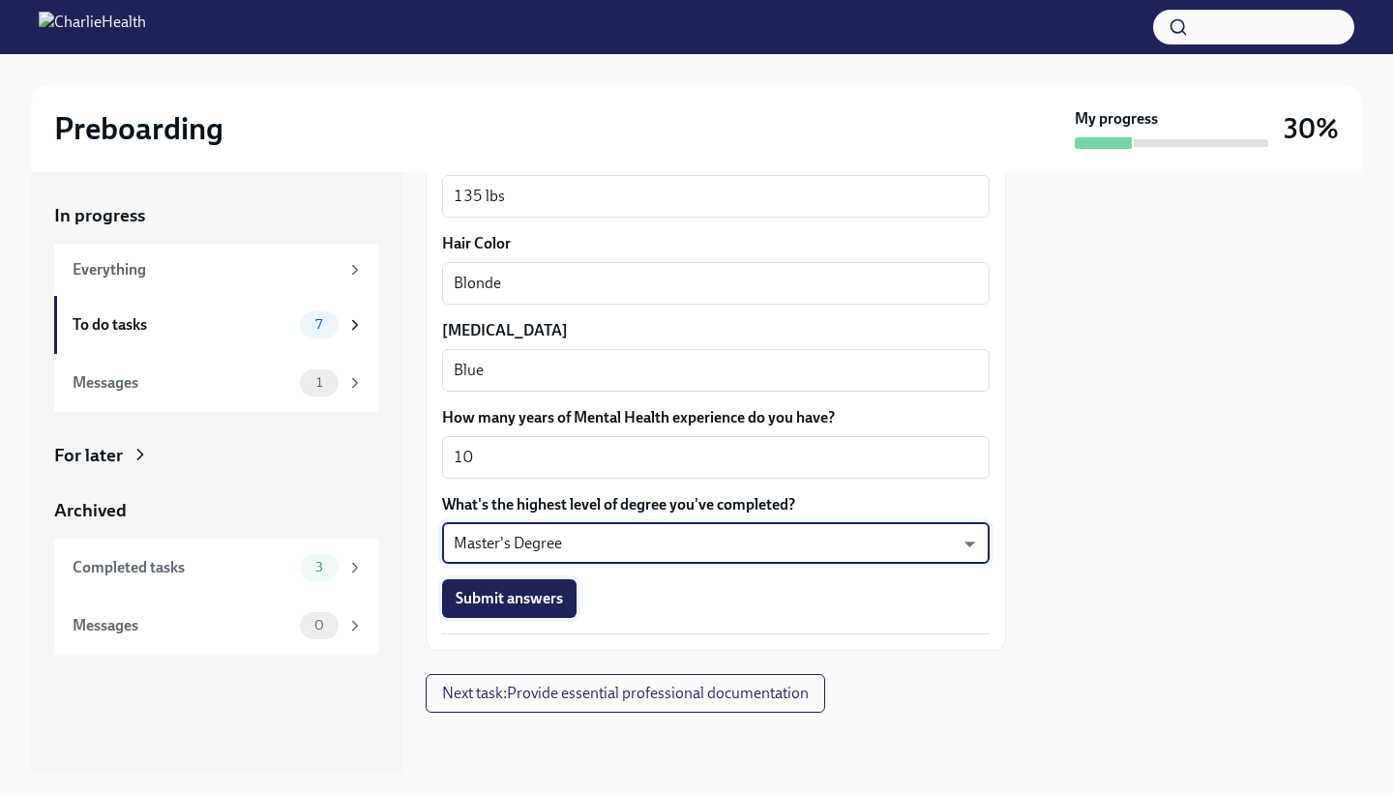
click at [491, 595] on span "Submit answers" at bounding box center [509, 598] width 107 height 19
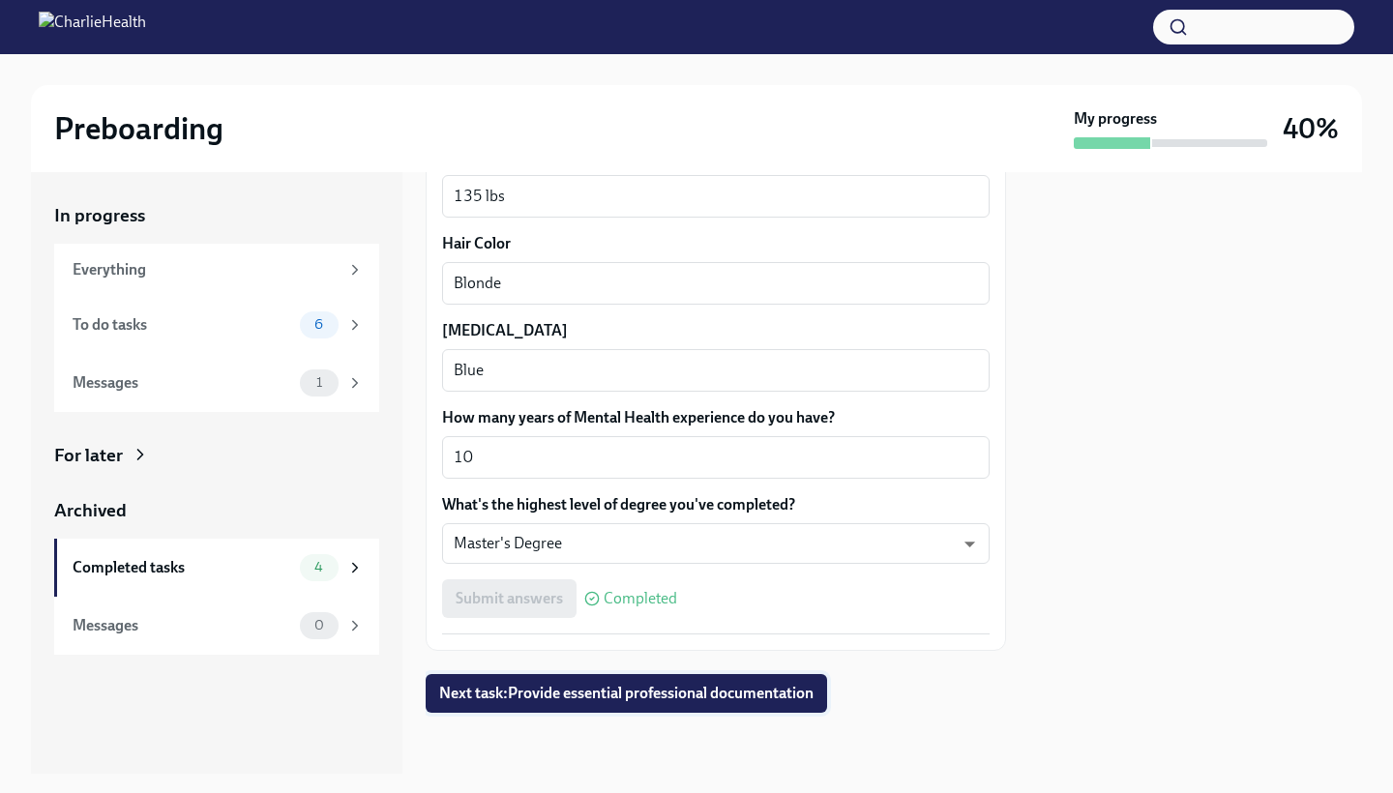
click at [668, 699] on span "Next task : Provide essential professional documentation" at bounding box center [626, 693] width 374 height 19
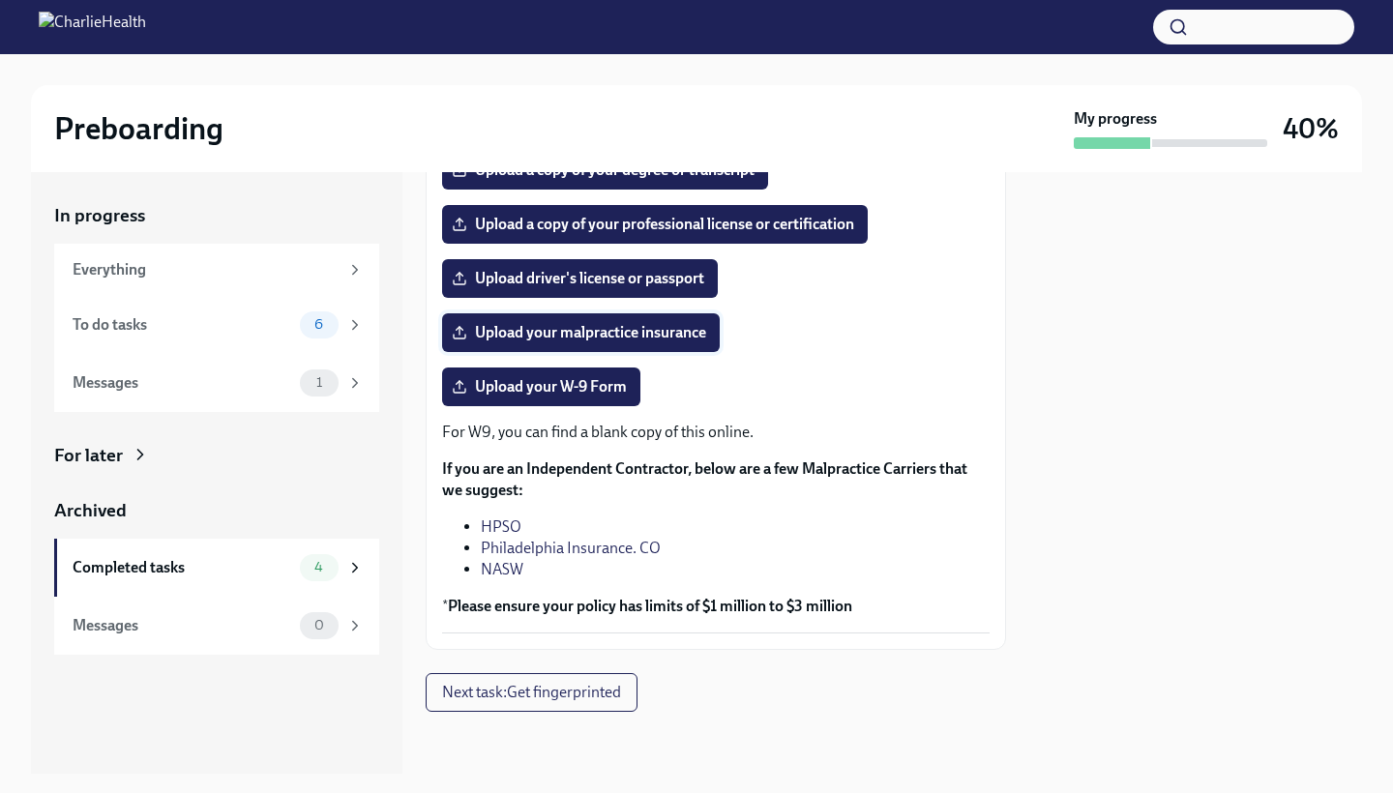
scroll to position [376, 0]
click at [181, 327] on div "To do tasks" at bounding box center [183, 324] width 220 height 21
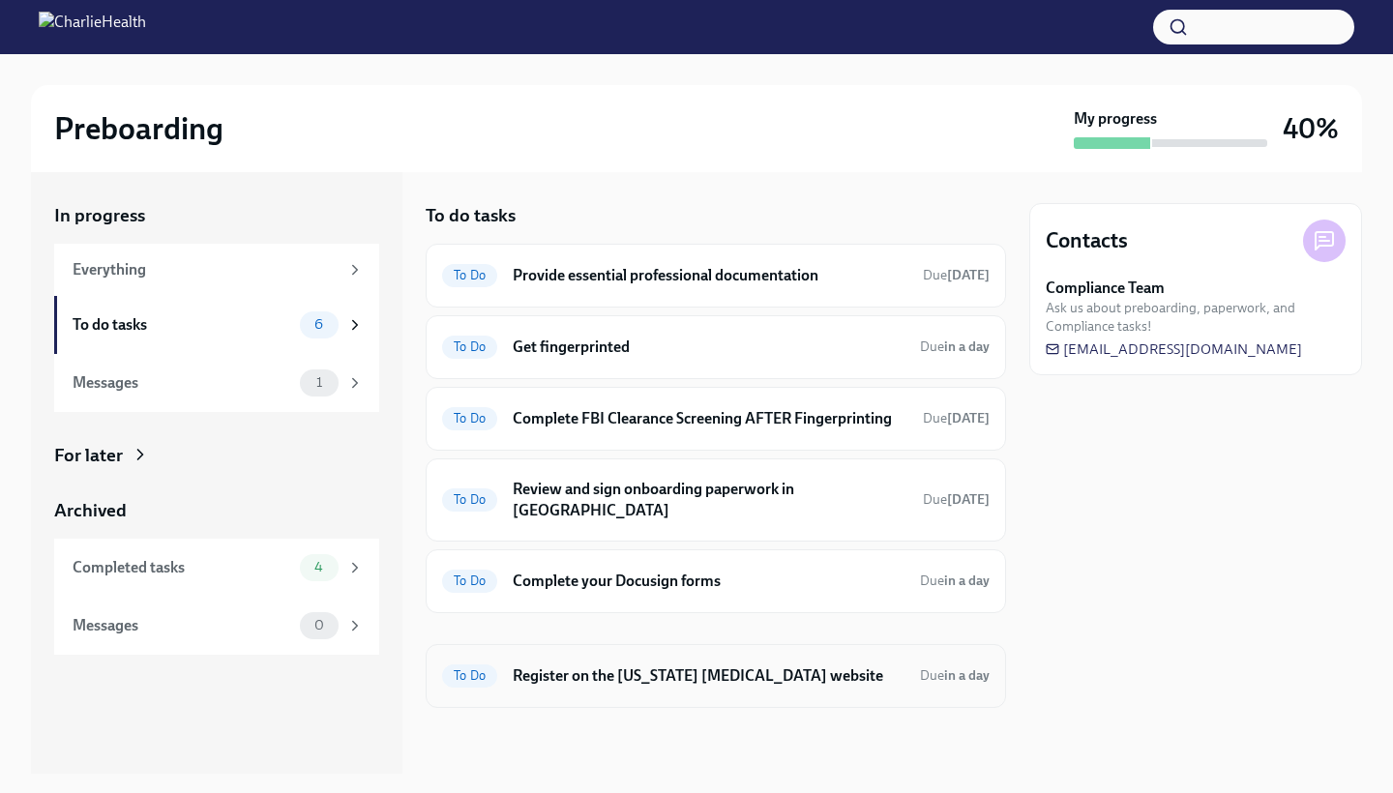
click at [665, 665] on h6 "Register on the [US_STATE] [MEDICAL_DATA] website" at bounding box center [709, 675] width 392 height 21
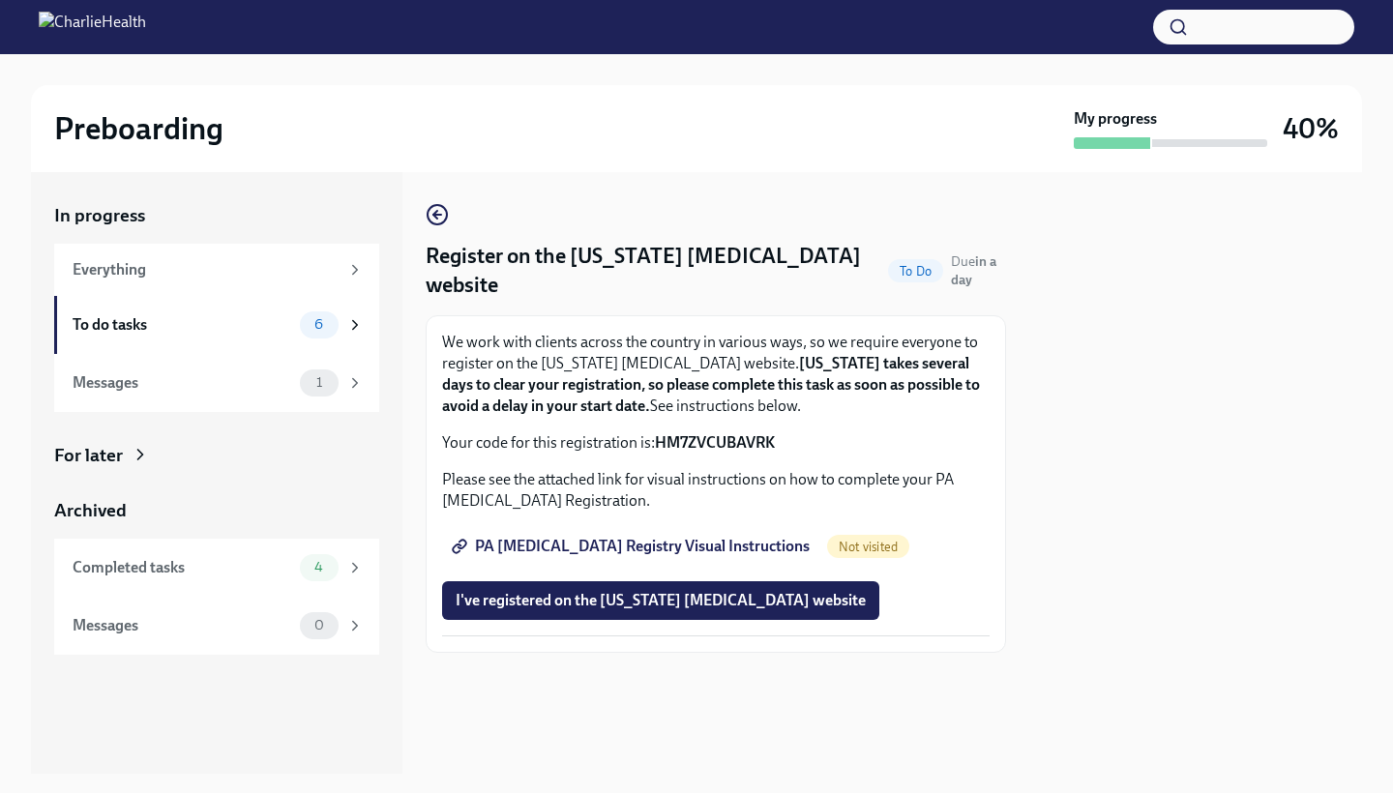
click at [618, 547] on span "PA [MEDICAL_DATA] Registry Visual Instructions" at bounding box center [633, 546] width 354 height 19
drag, startPoint x: 798, startPoint y: 442, endPoint x: 658, endPoint y: 440, distance: 140.3
click at [658, 440] on p "Your code for this registration is: HM7ZVCUBAVRK" at bounding box center [715, 442] width 547 height 21
copy p "HM7ZVCUBAVRK"
click at [226, 319] on div "To do tasks" at bounding box center [183, 324] width 220 height 21
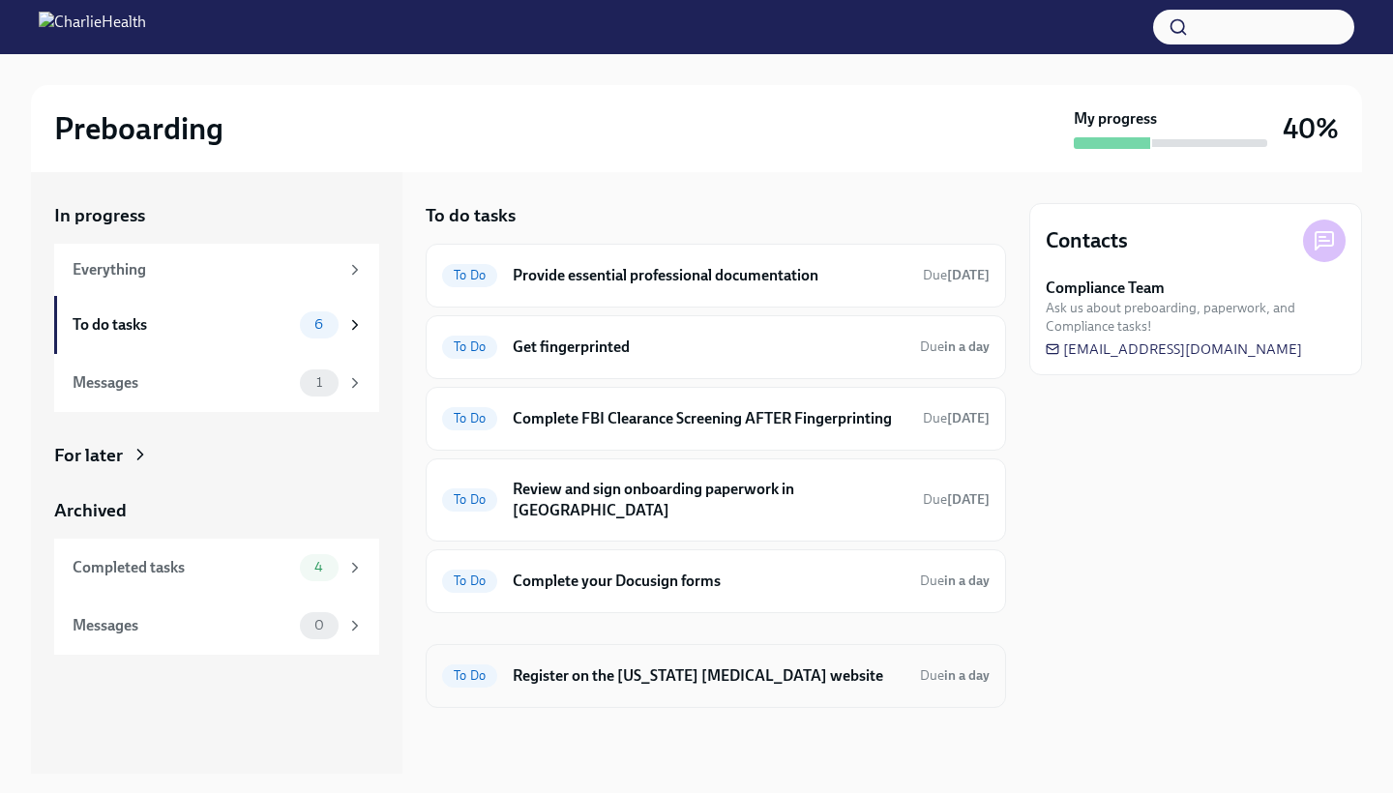
click at [828, 665] on h6 "Register on the [US_STATE] [MEDICAL_DATA] website" at bounding box center [709, 675] width 392 height 21
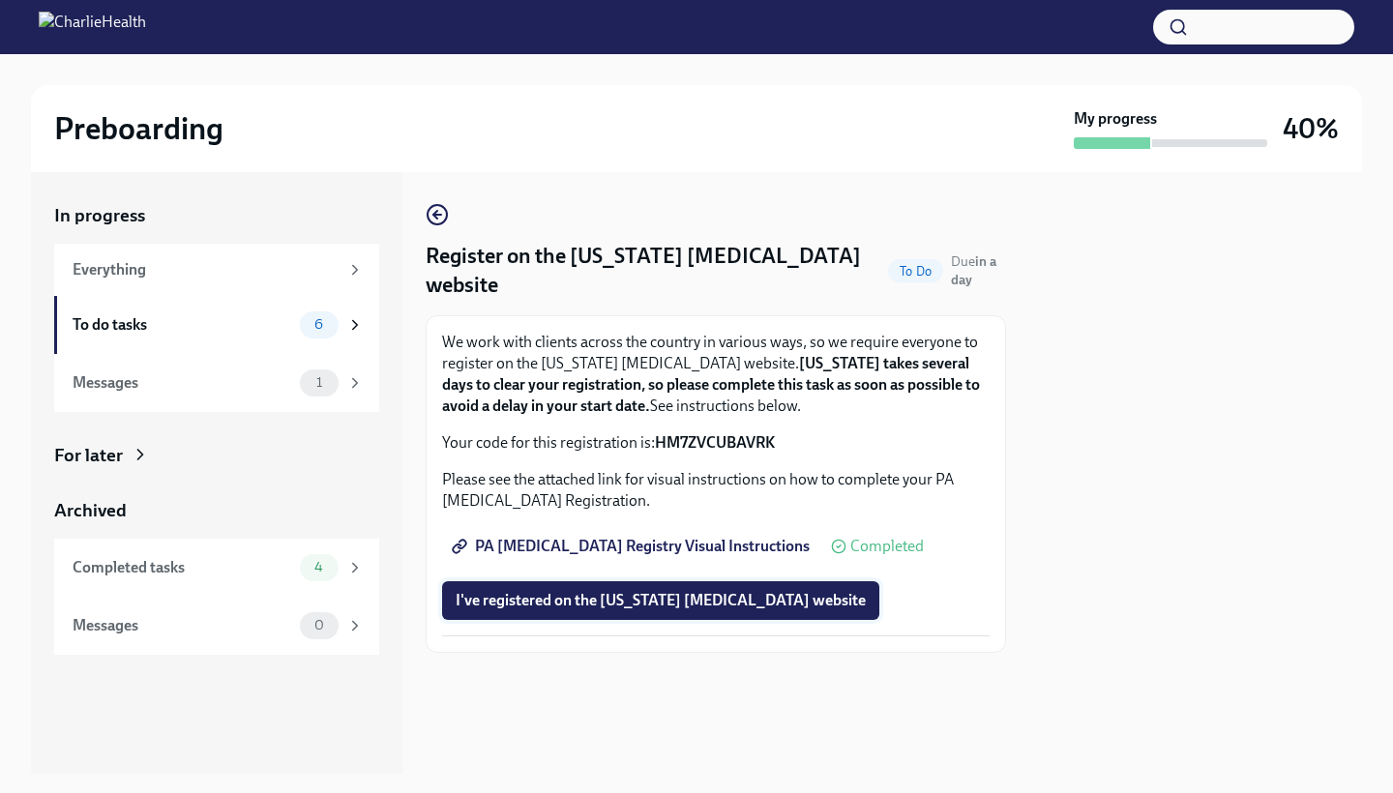
click at [744, 598] on span "I've registered on the [US_STATE] [MEDICAL_DATA] website" at bounding box center [661, 600] width 410 height 19
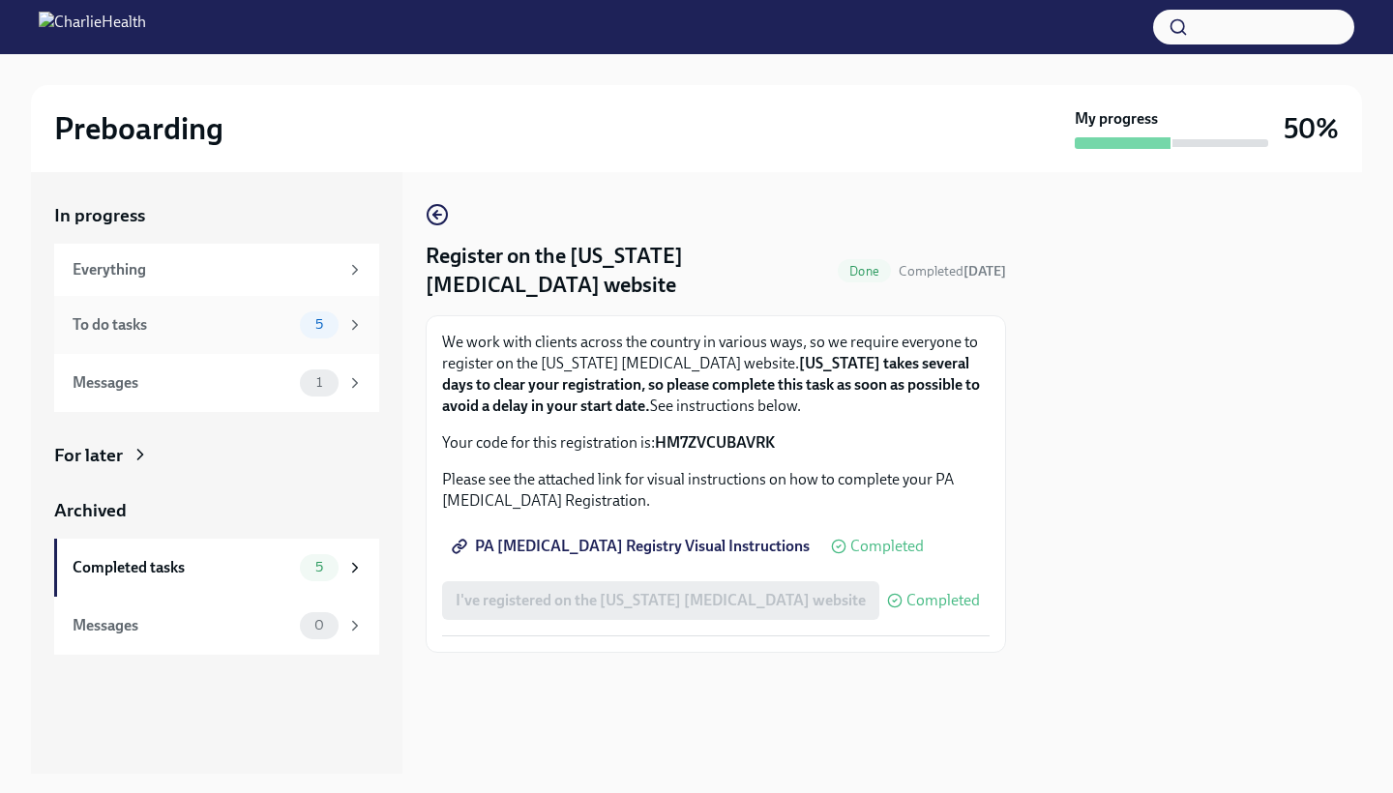
click at [285, 317] on div "To do tasks" at bounding box center [183, 324] width 220 height 21
